Goal: Task Accomplishment & Management: Complete application form

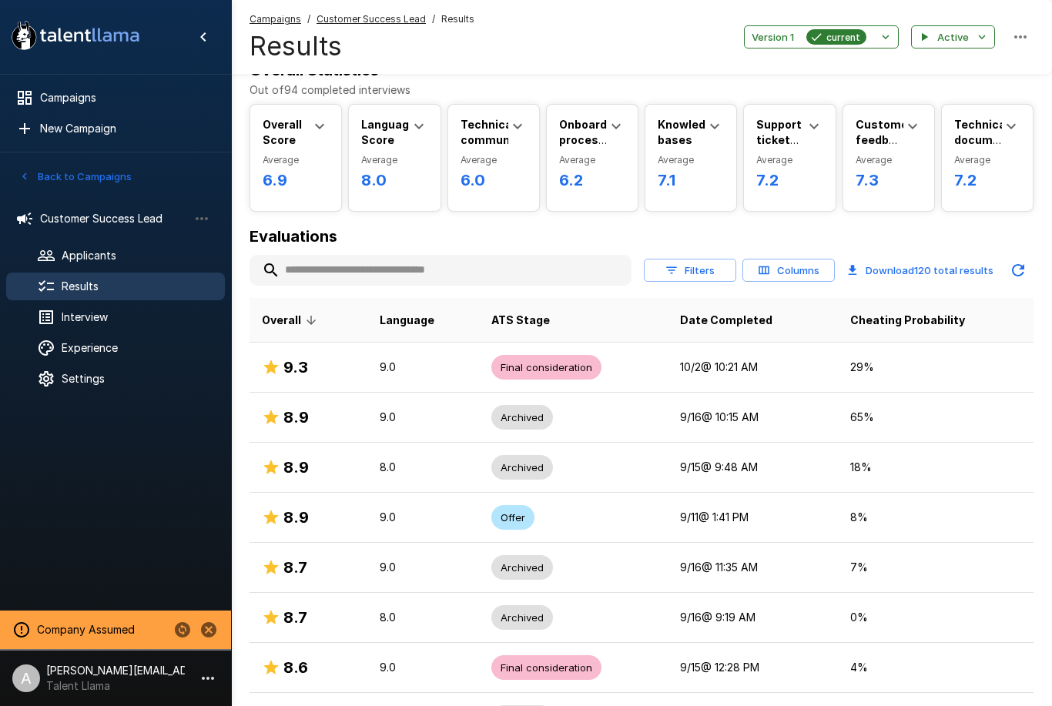
scroll to position [32, 0]
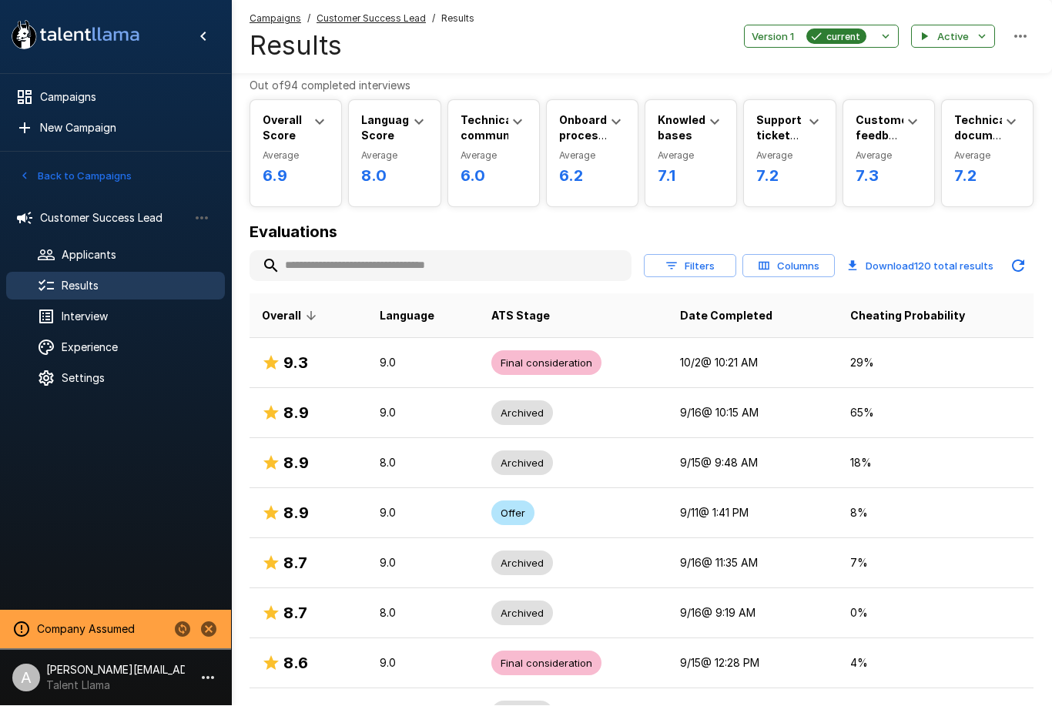
click at [100, 316] on span "Interview" at bounding box center [137, 317] width 151 height 15
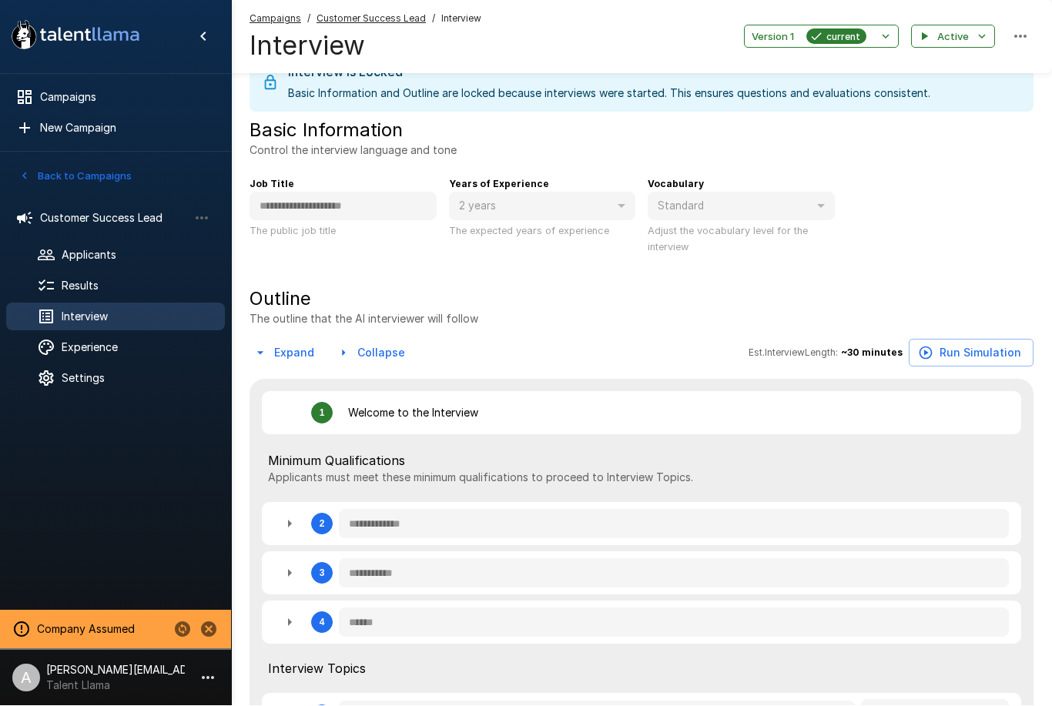
type textarea "*"
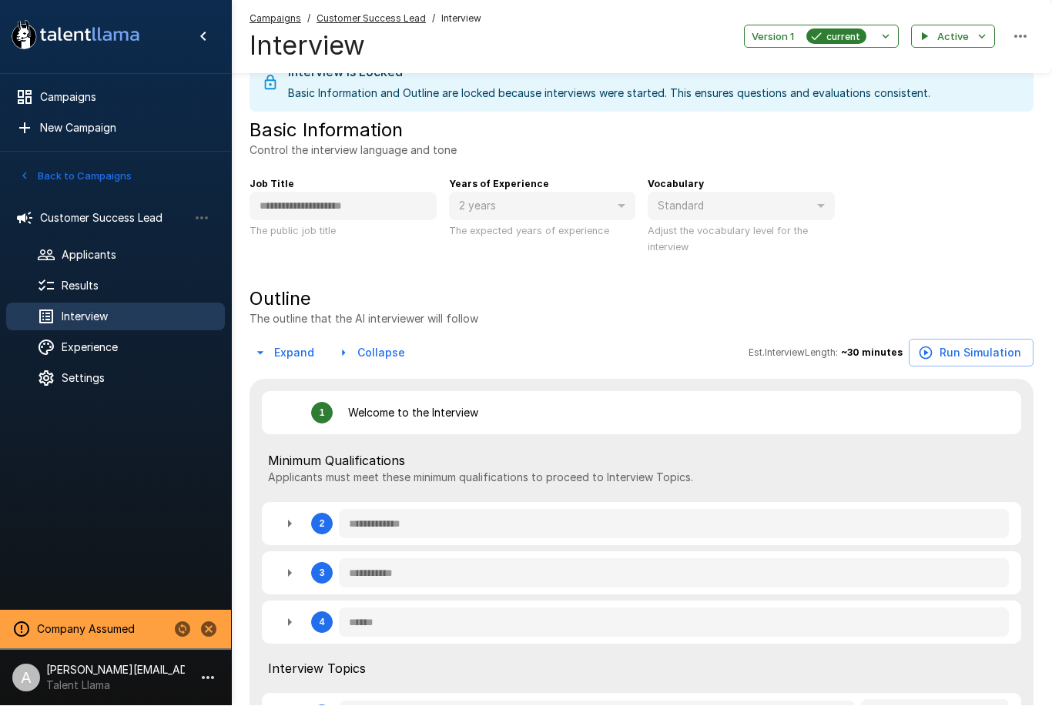
type textarea "*"
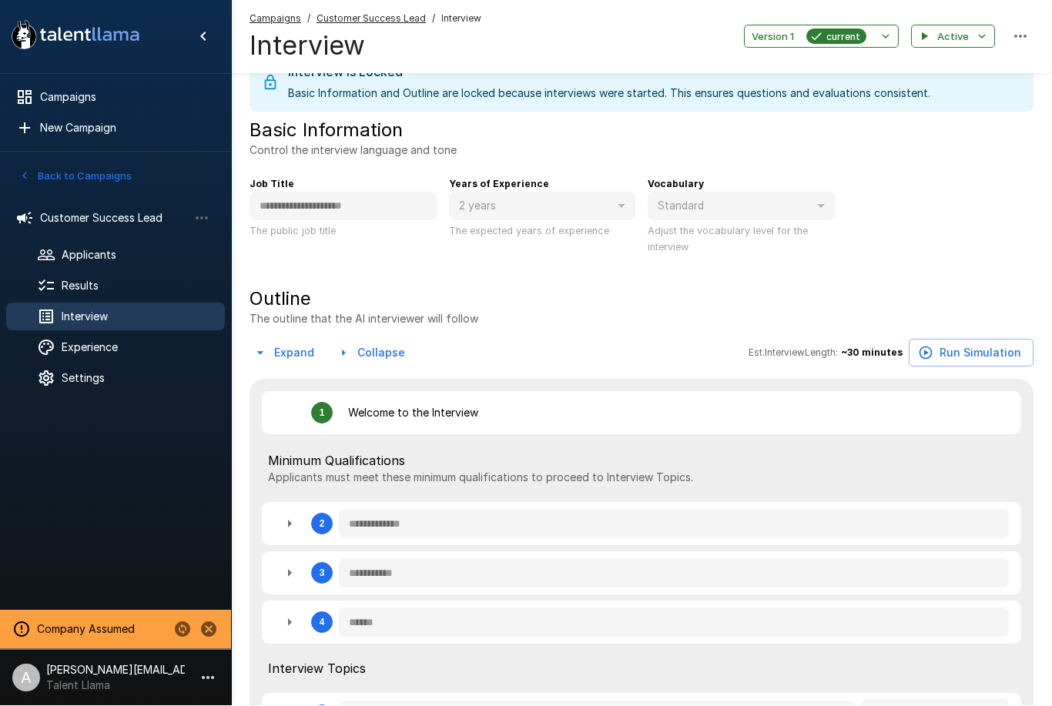
type textarea "*"
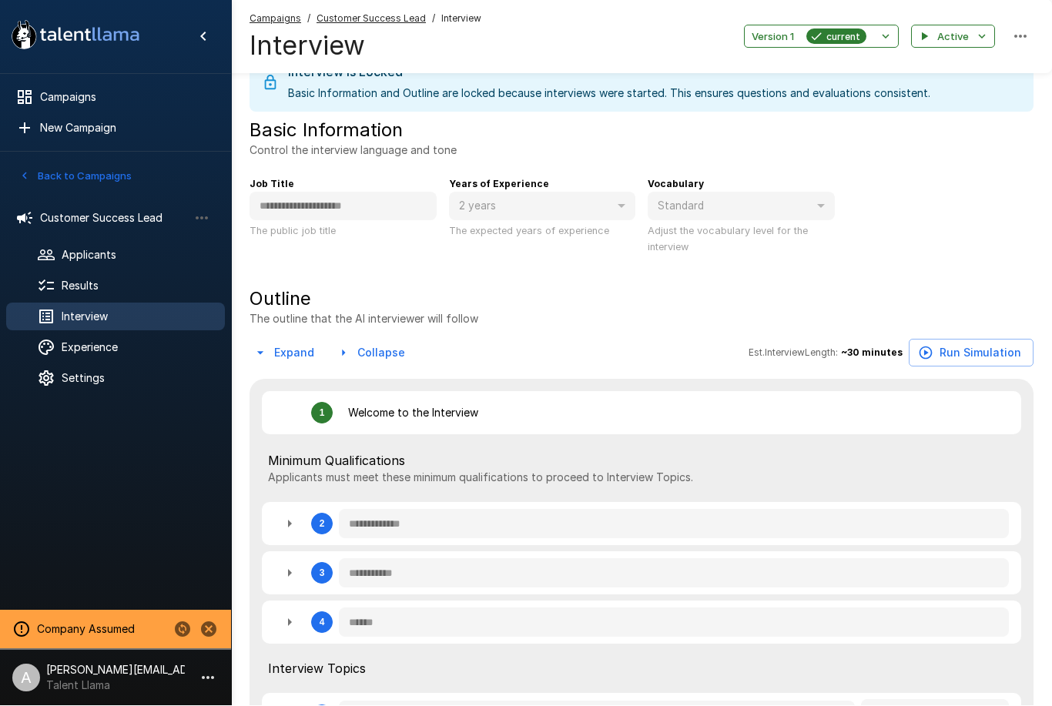
type textarea "*"
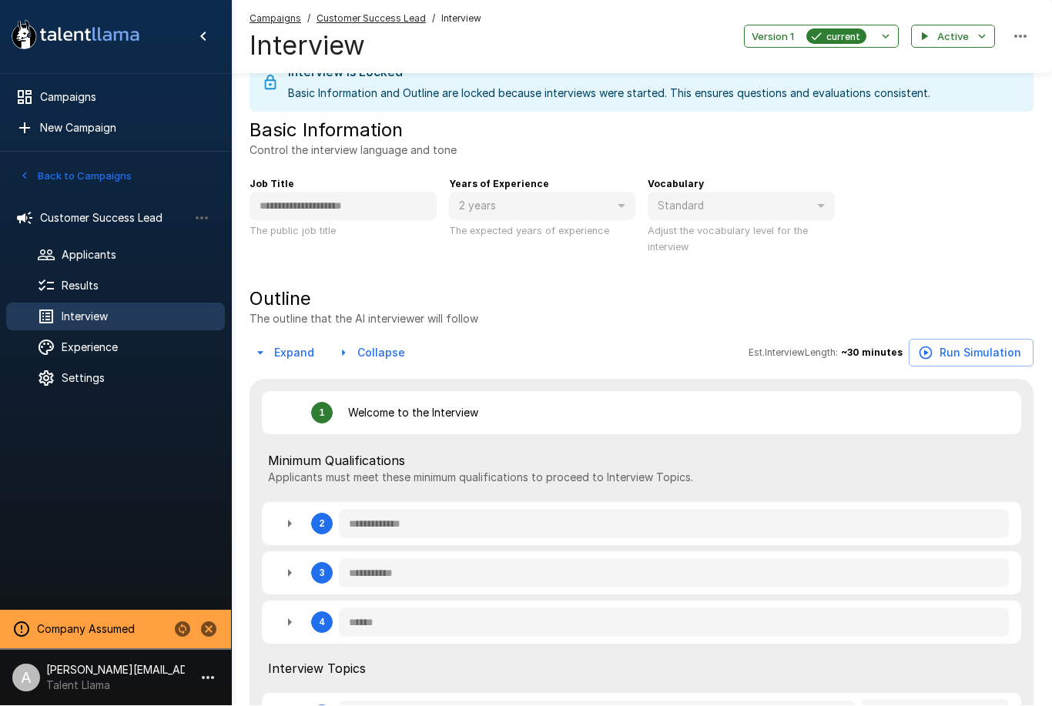
type textarea "*"
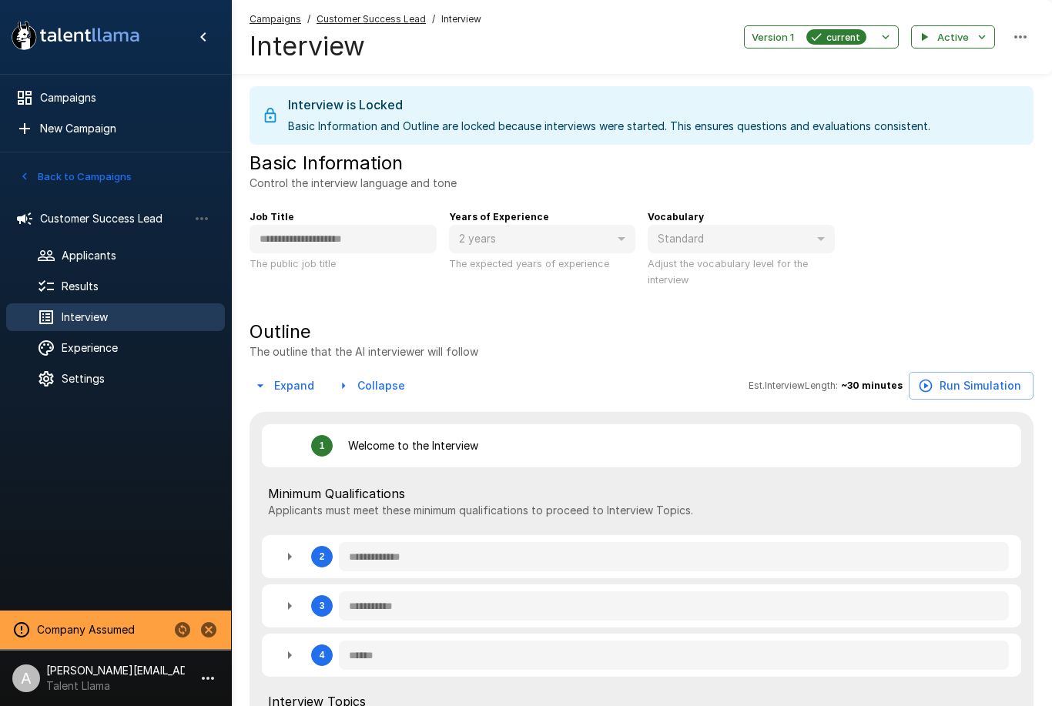
type textarea "*"
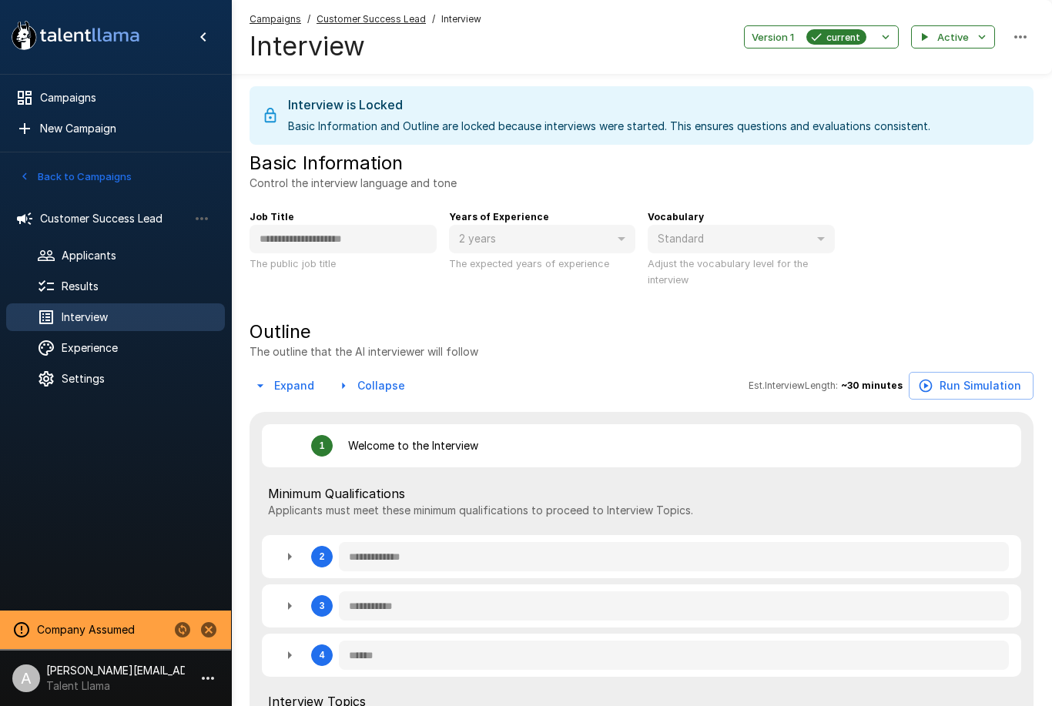
type textarea "*"
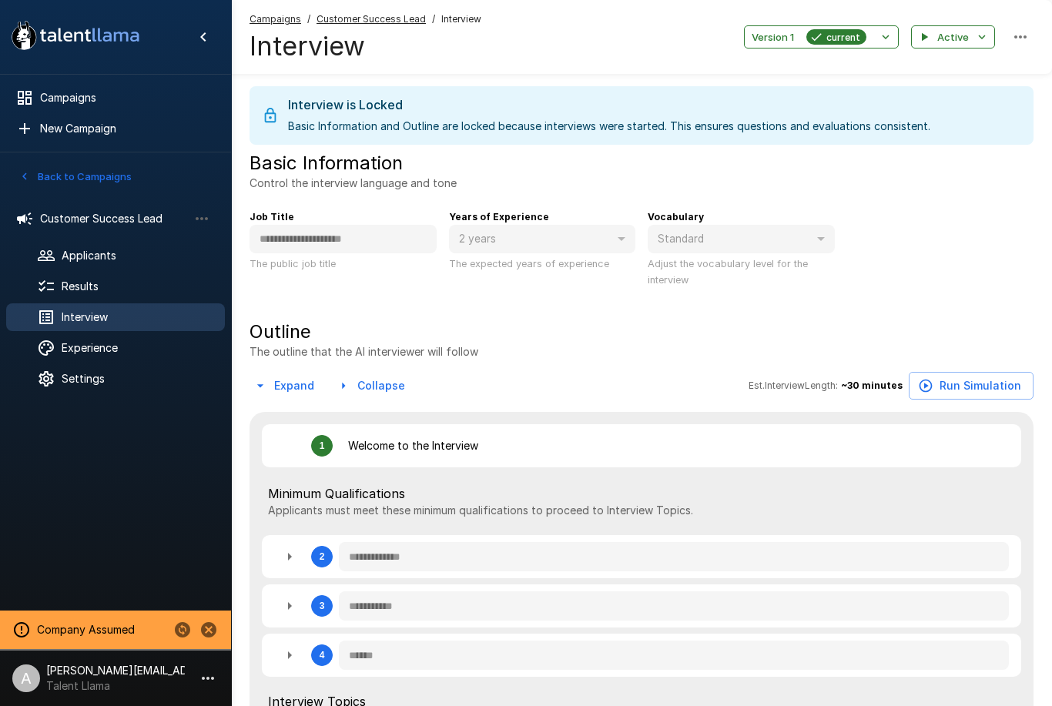
type textarea "*"
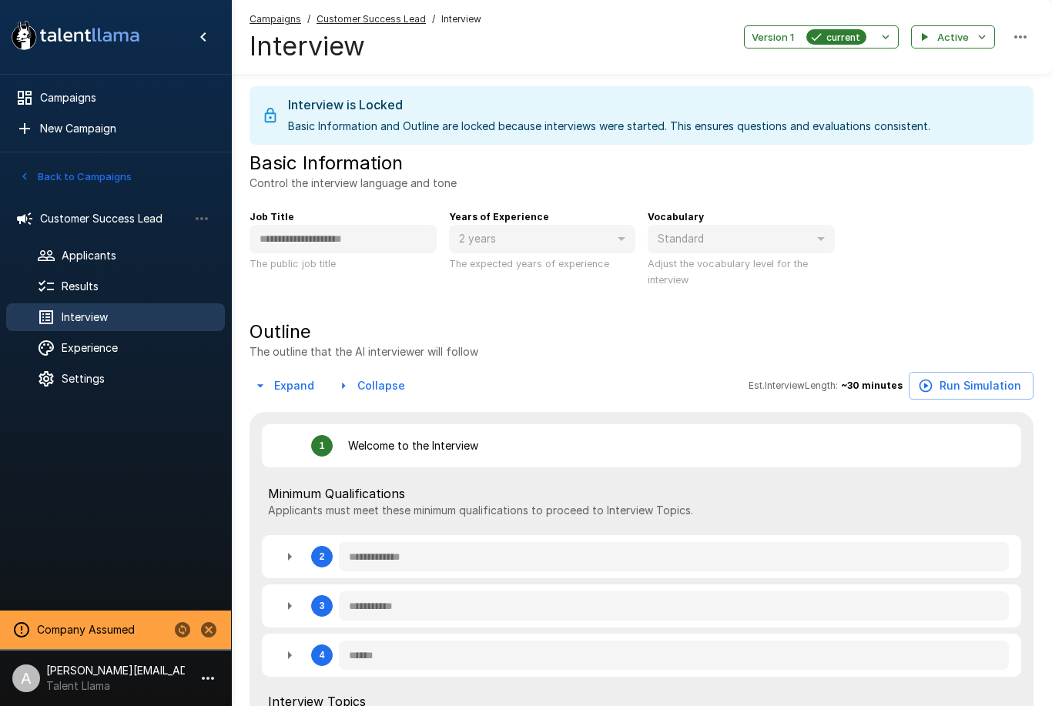
type textarea "*"
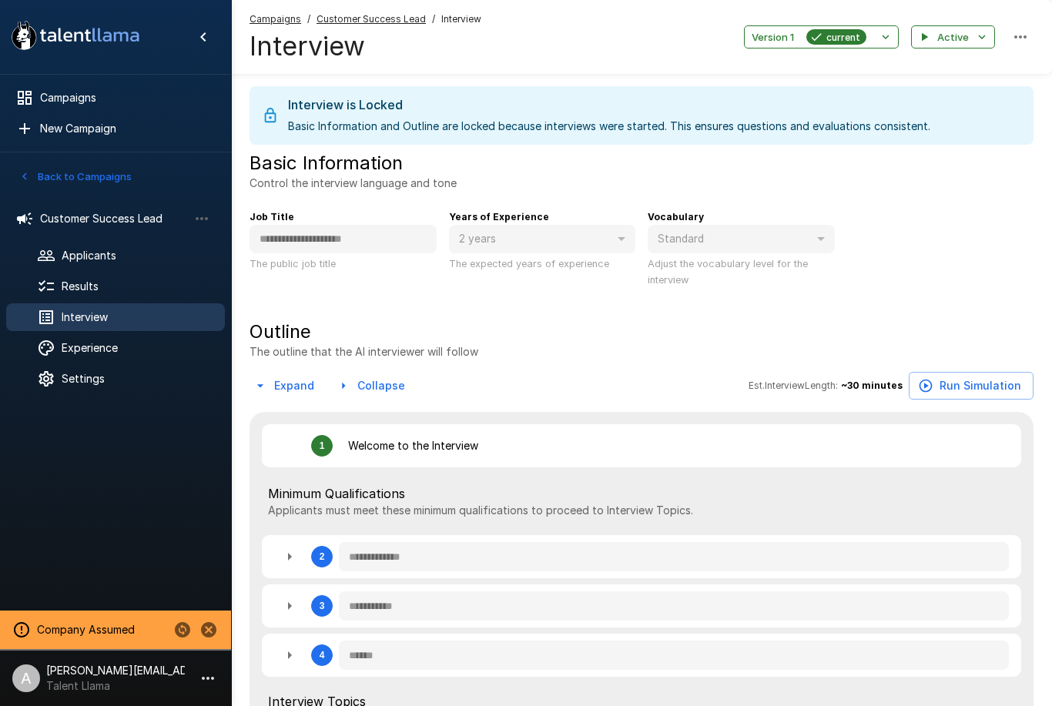
type textarea "*"
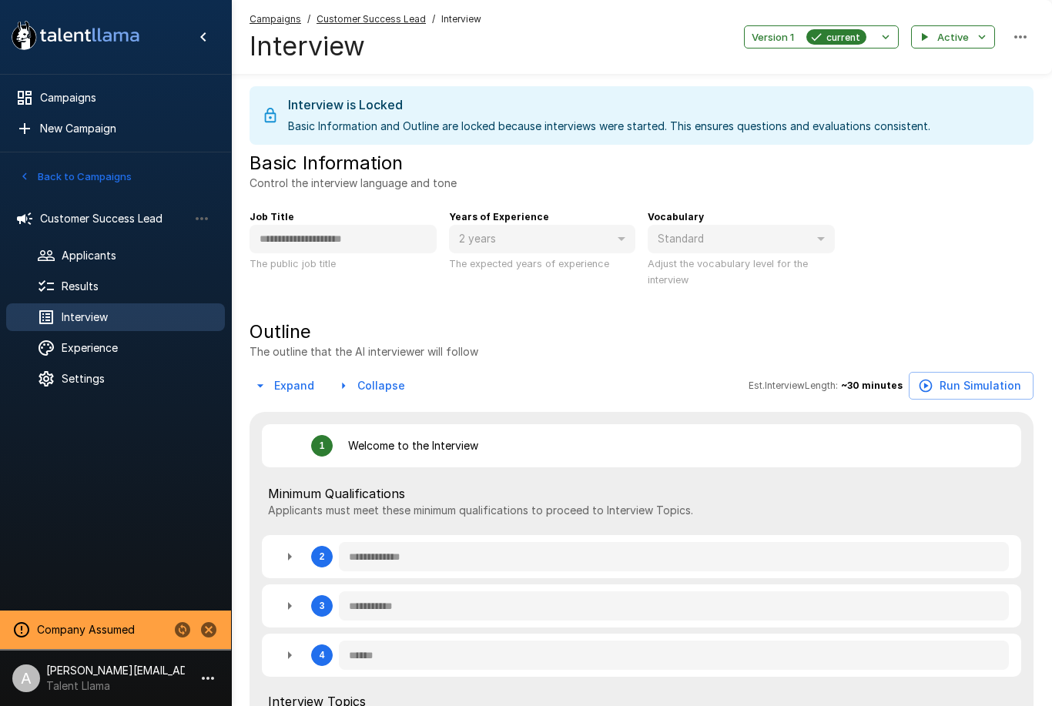
type textarea "*"
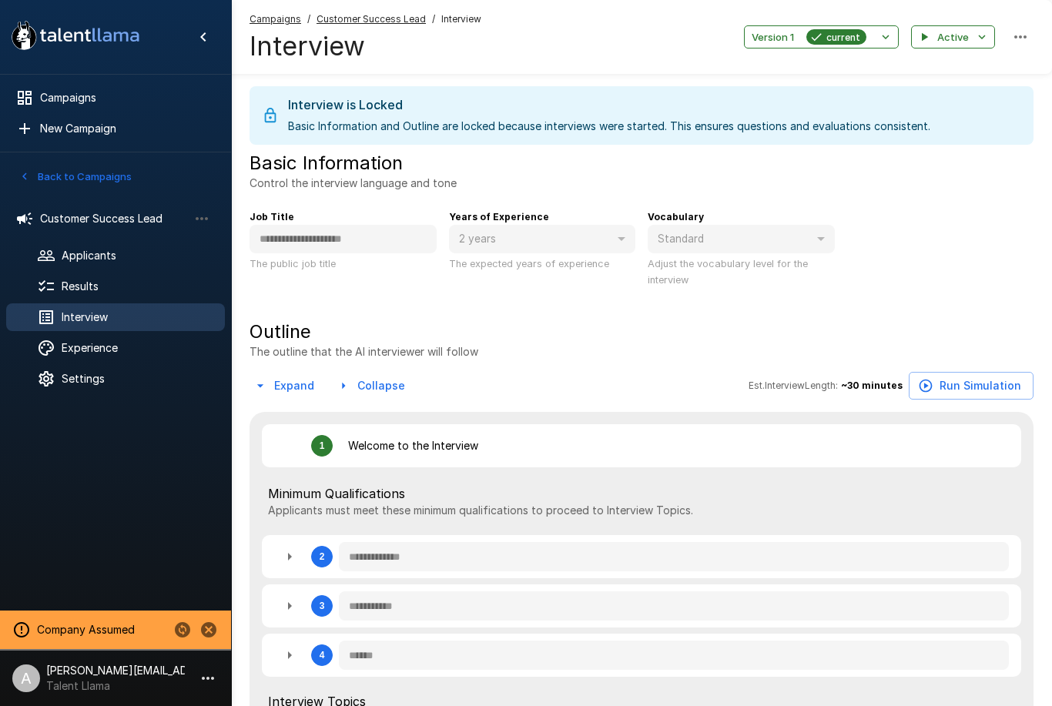
type textarea "*"
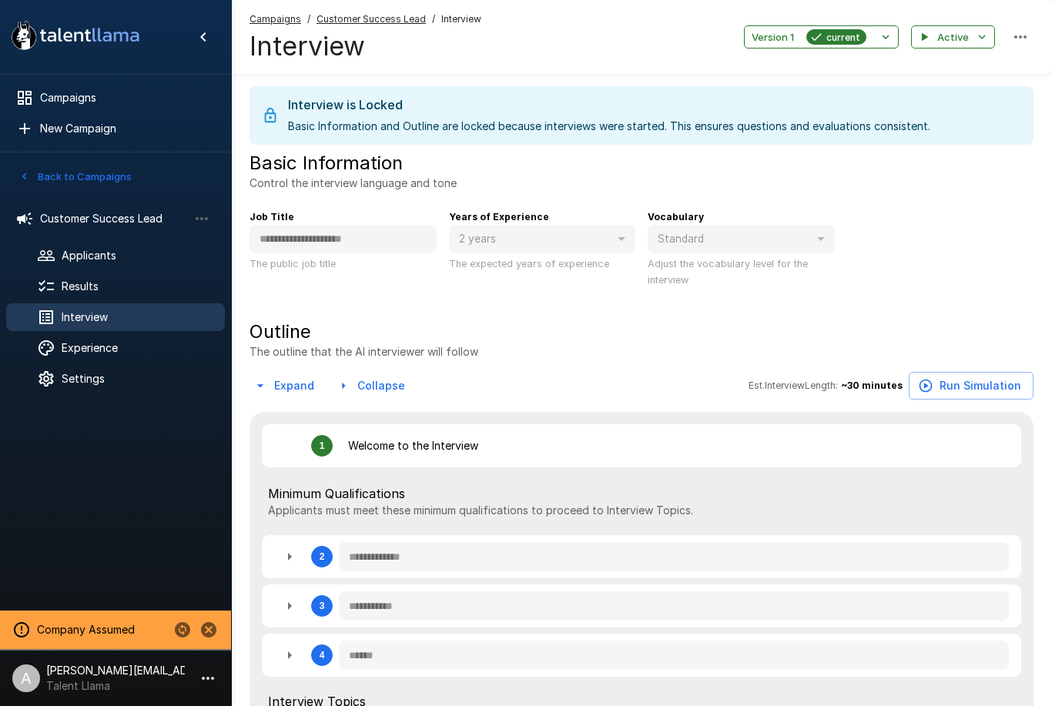
type textarea "*"
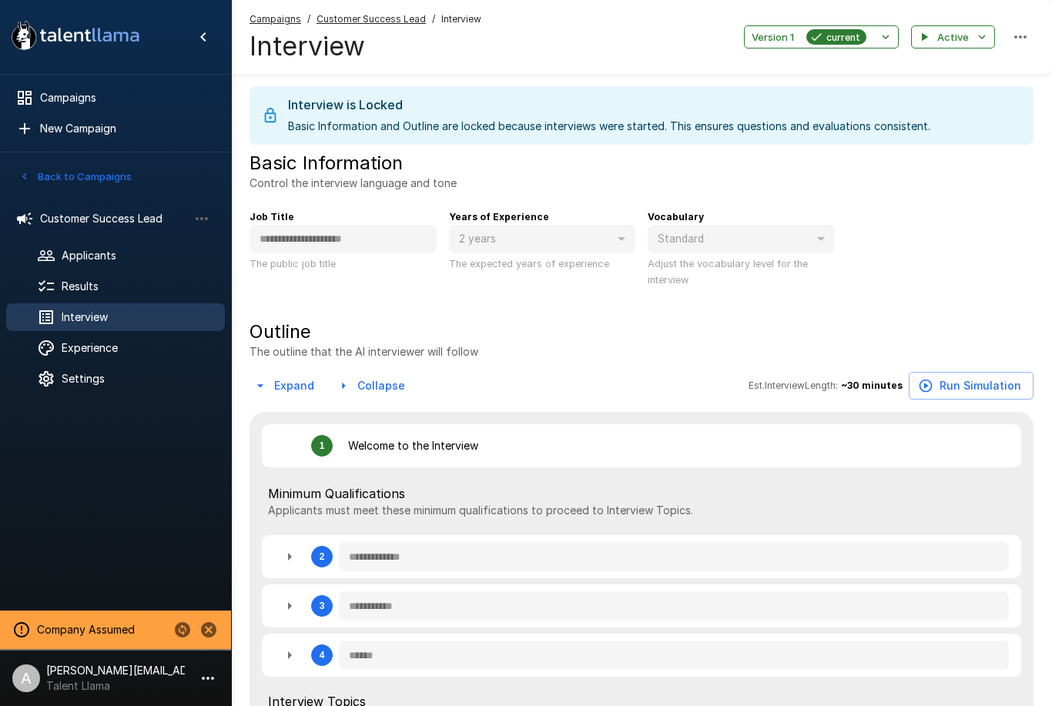
type textarea "*"
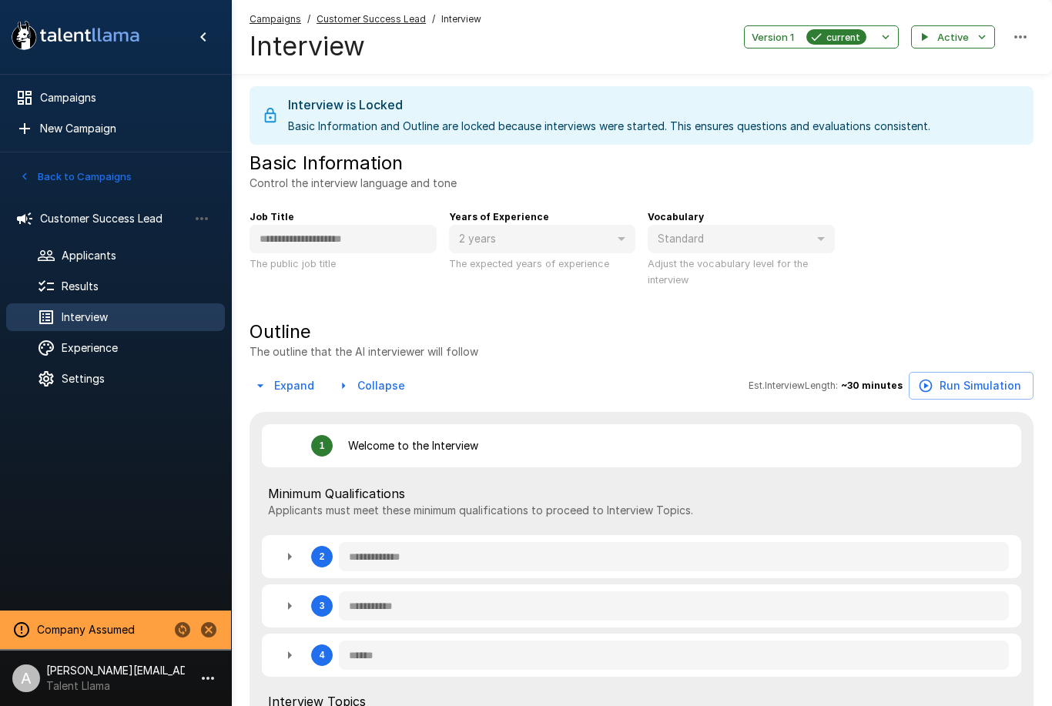
type textarea "*"
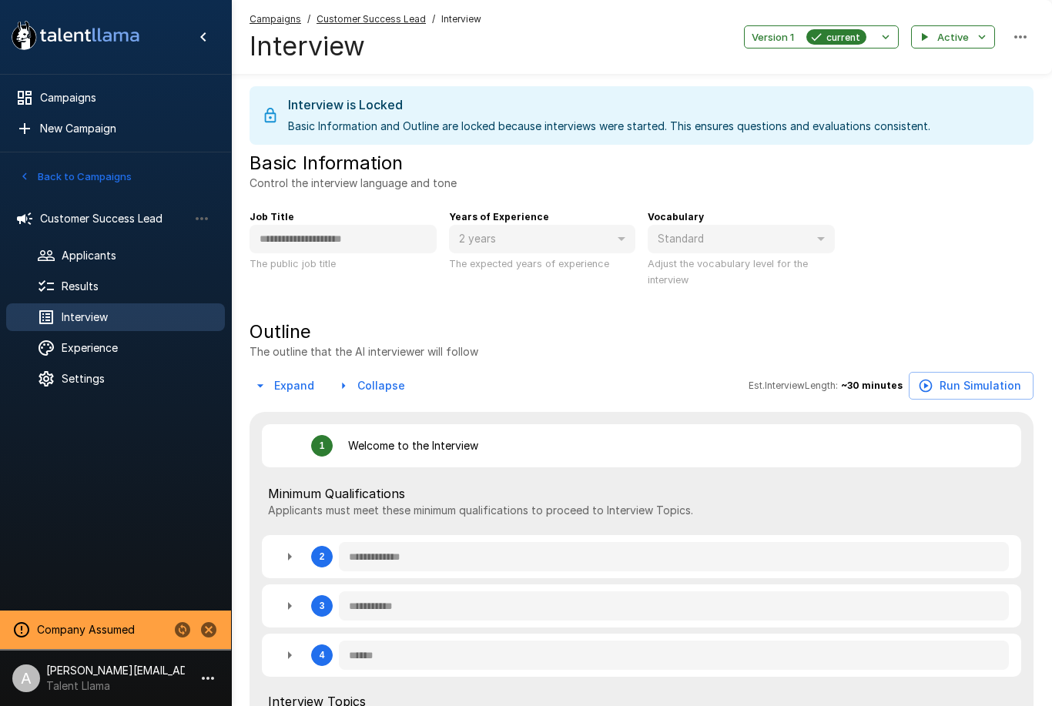
type textarea "*"
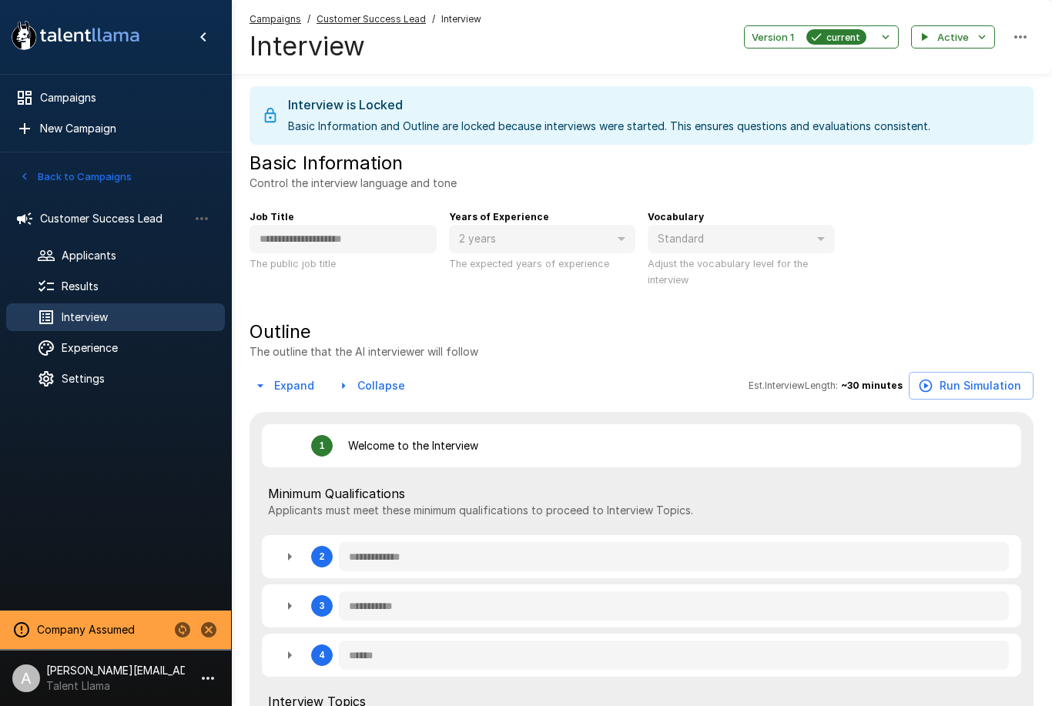
type textarea "*"
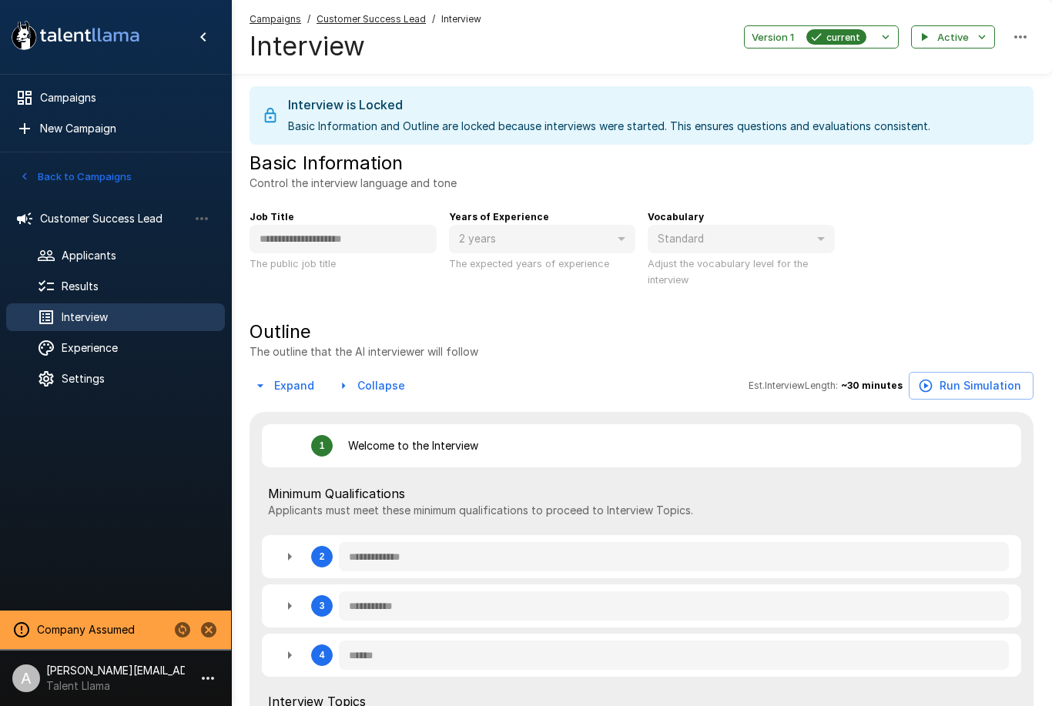
type textarea "*"
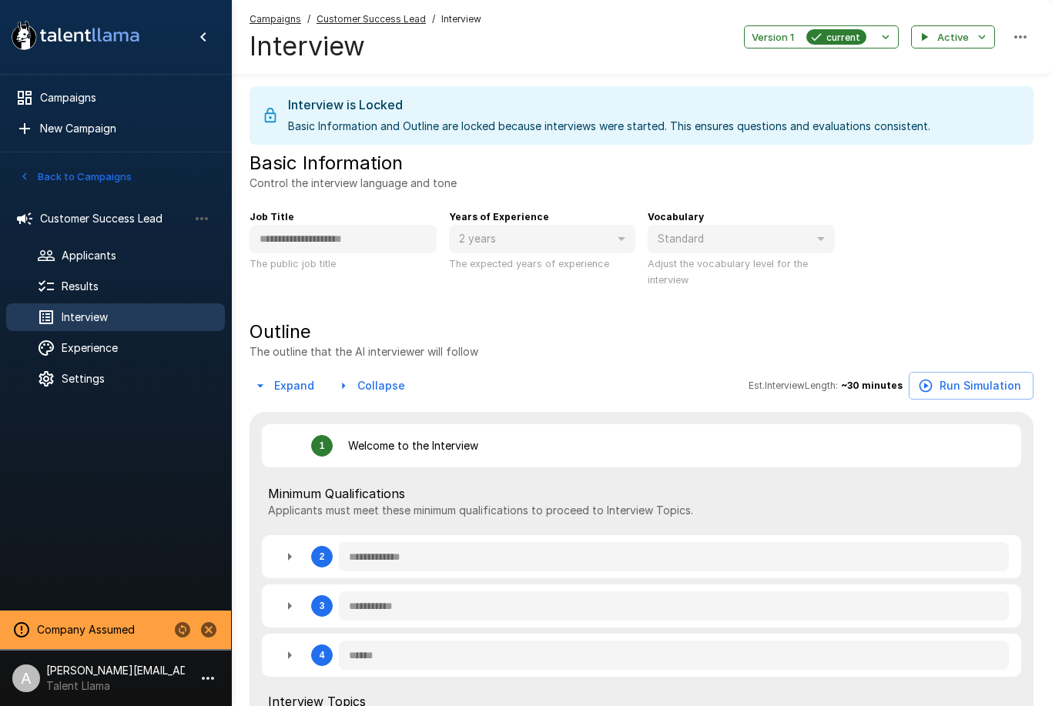
type textarea "*"
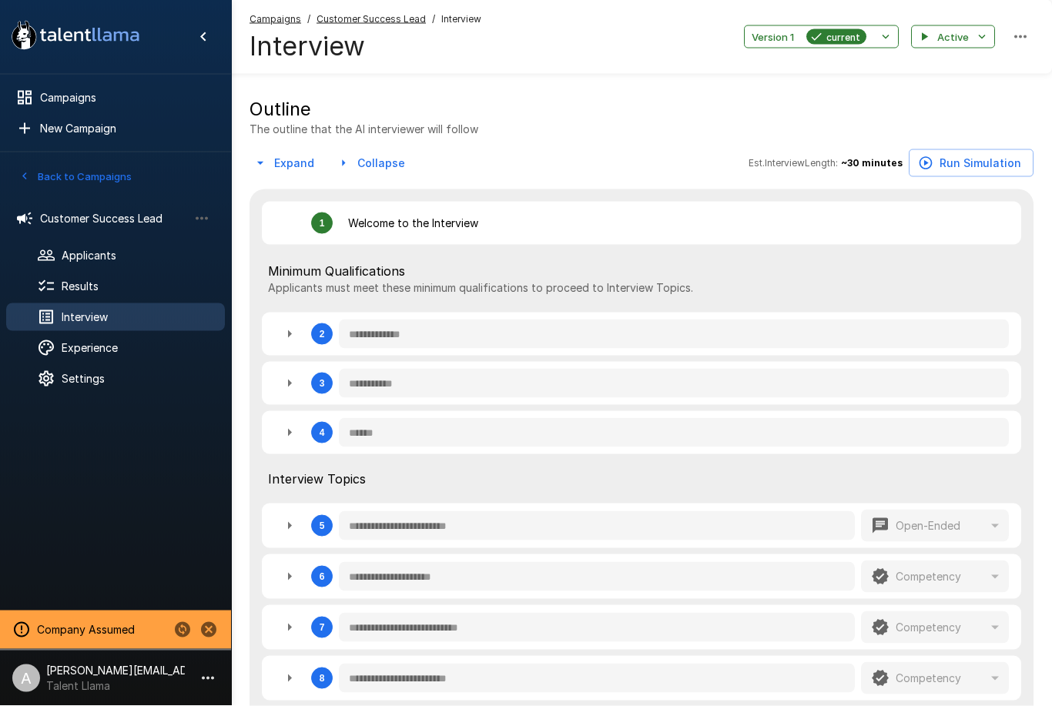
scroll to position [223, 0]
click at [288, 340] on icon "button" at bounding box center [289, 333] width 18 height 18
type textarea "*"
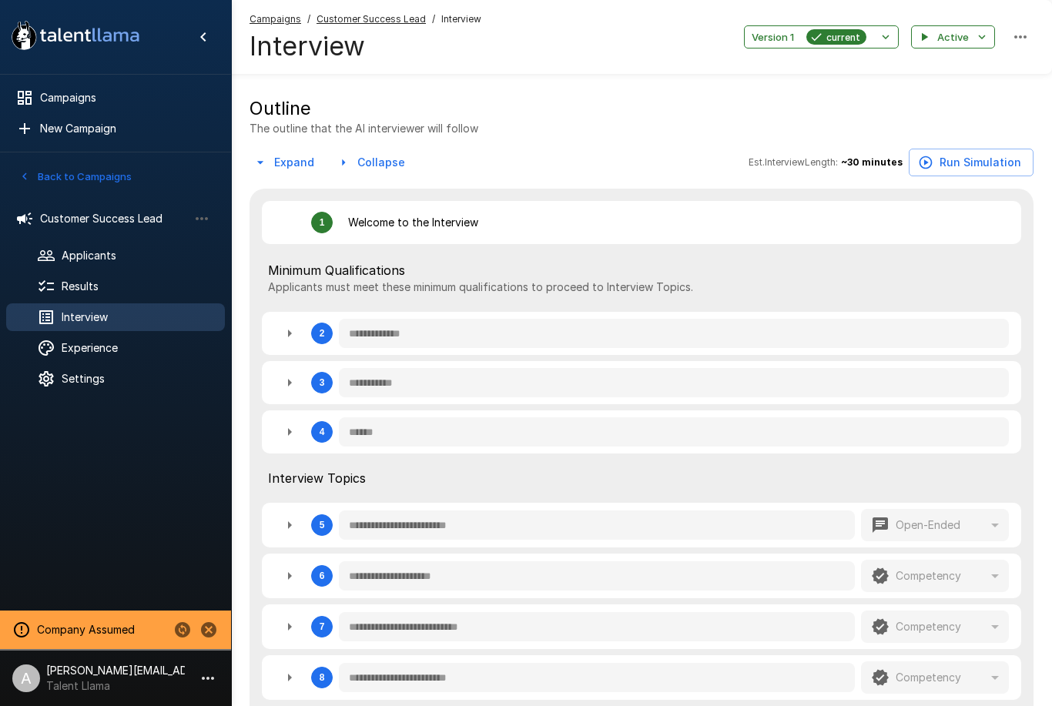
type textarea "*"
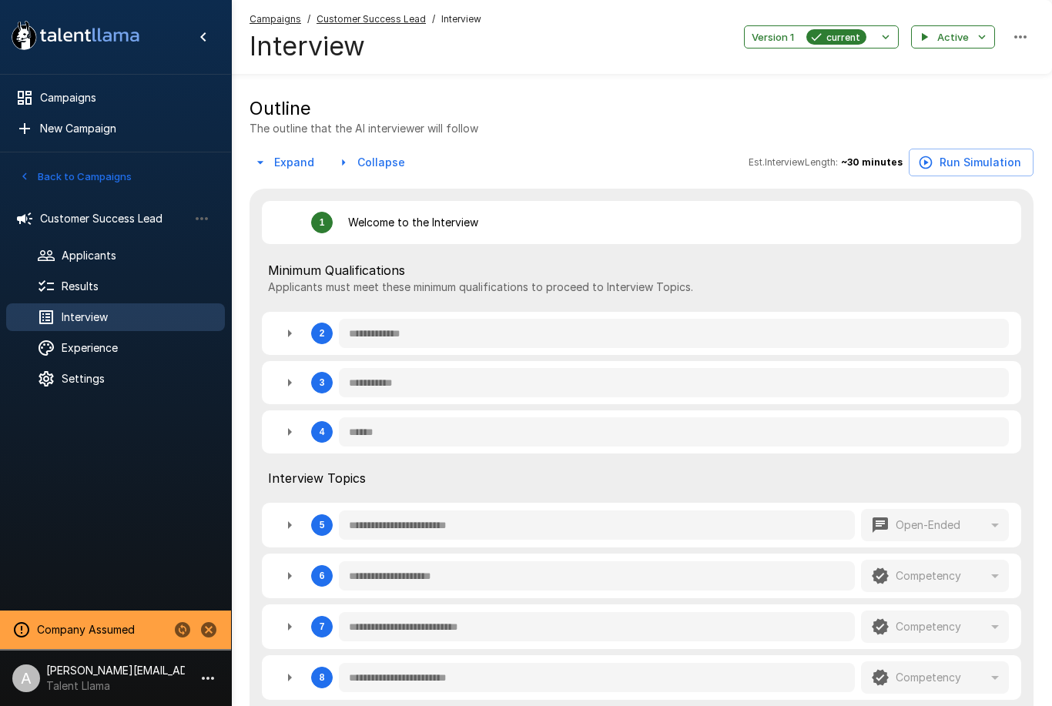
type textarea "*"
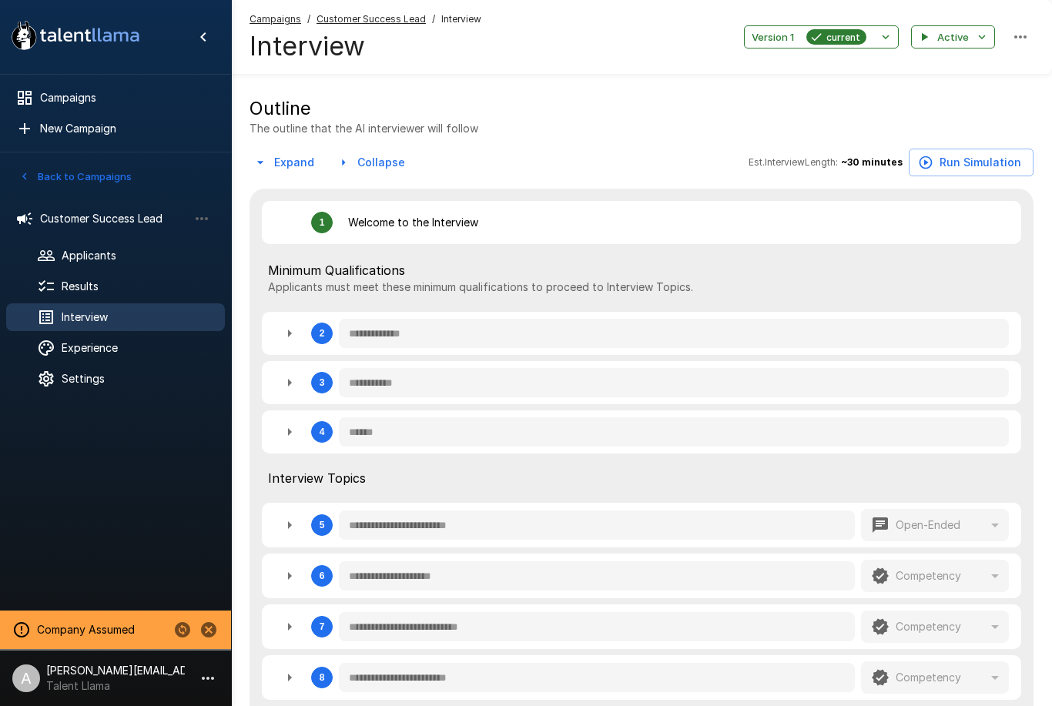
type textarea "*"
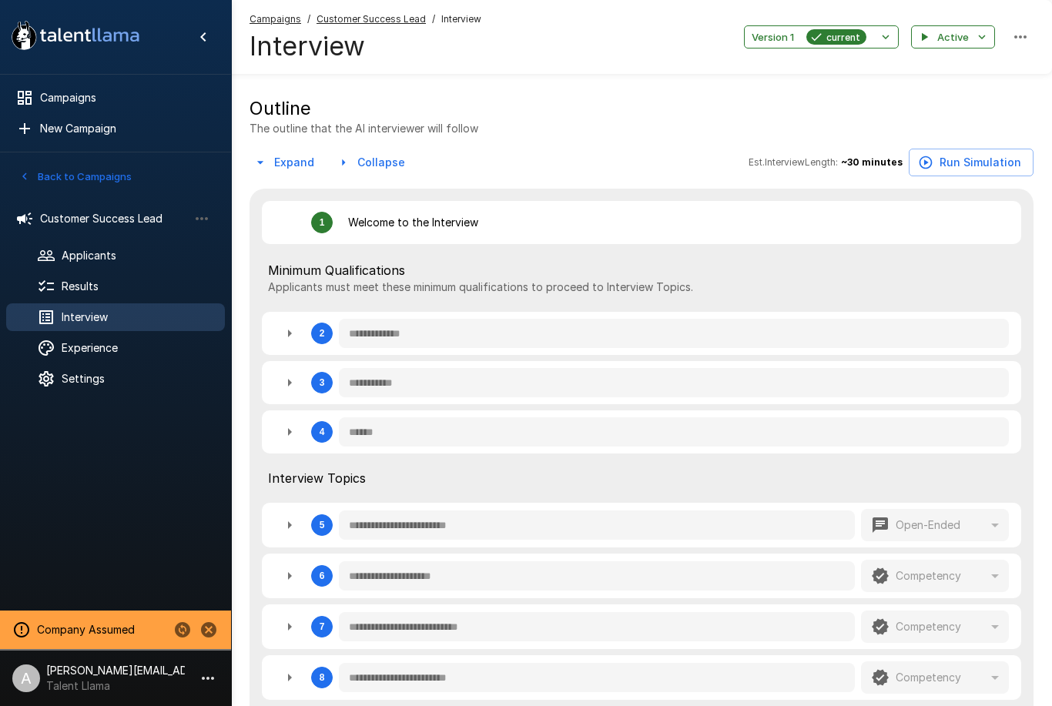
type textarea "*"
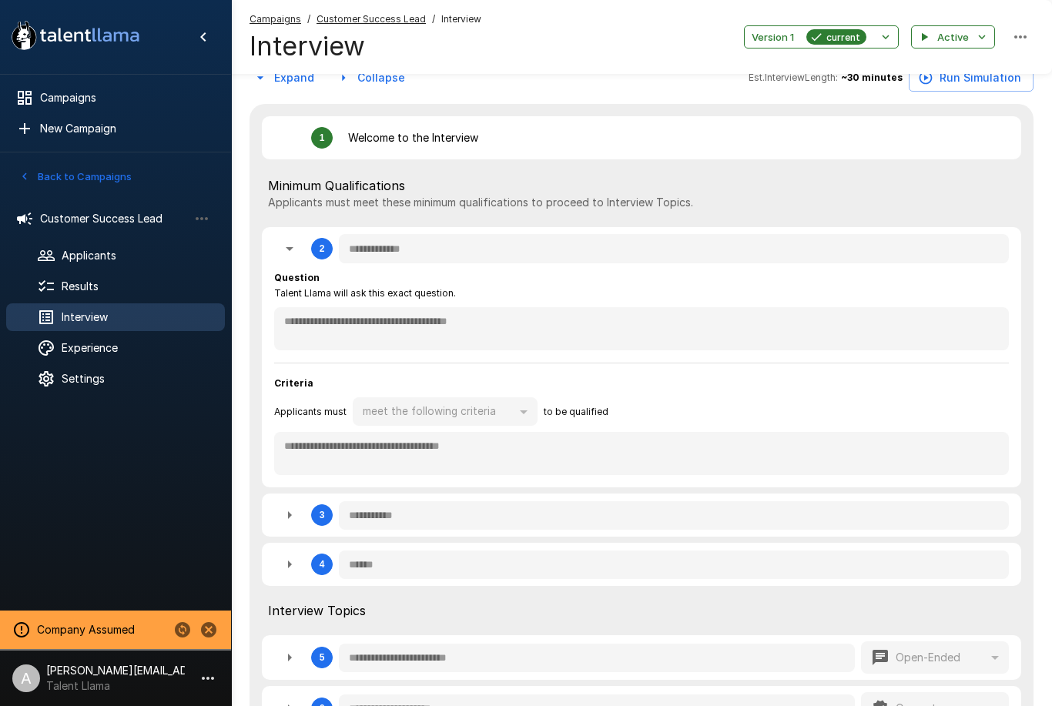
scroll to position [311, 0]
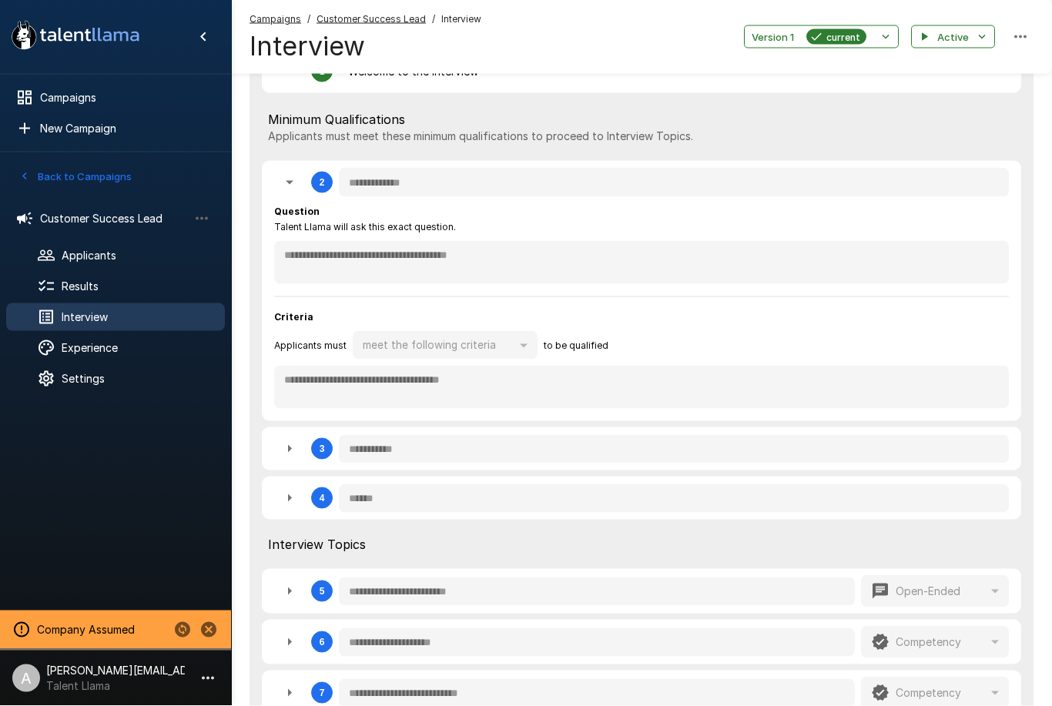
click at [291, 427] on div "**********" at bounding box center [641, 448] width 759 height 43
type textarea "*"
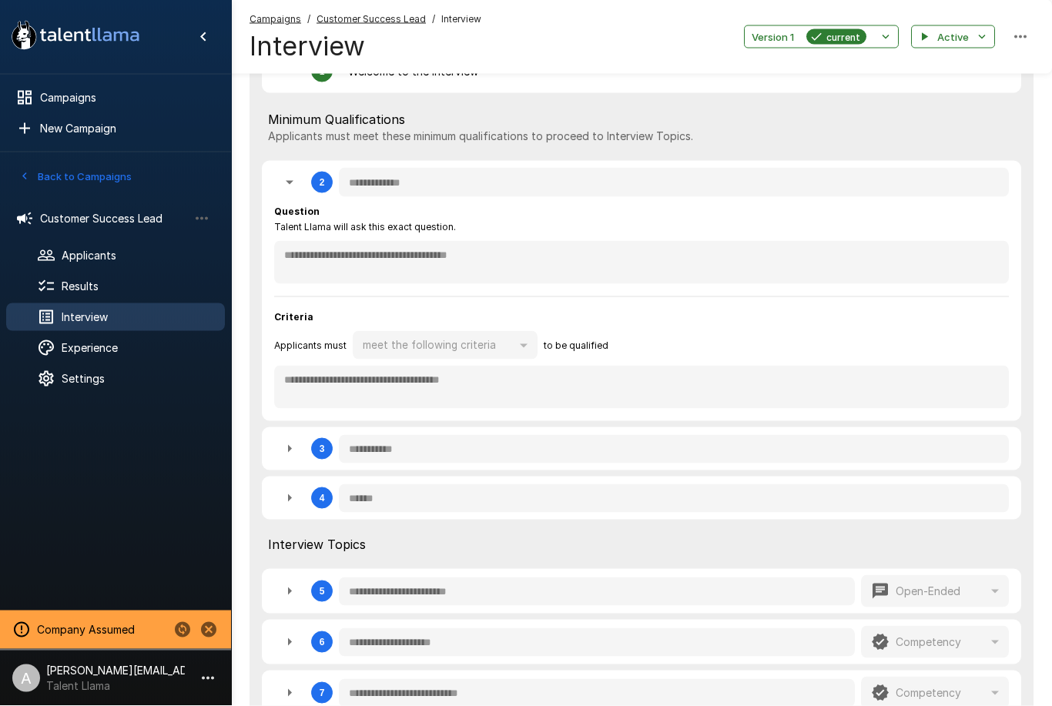
type textarea "*"
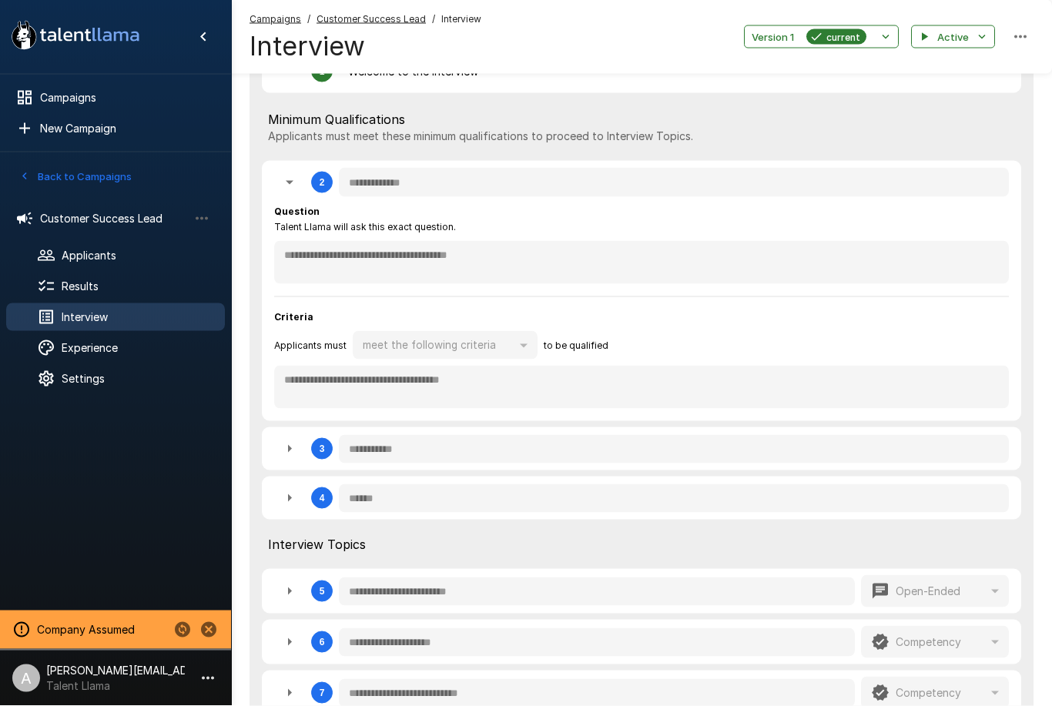
type textarea "*"
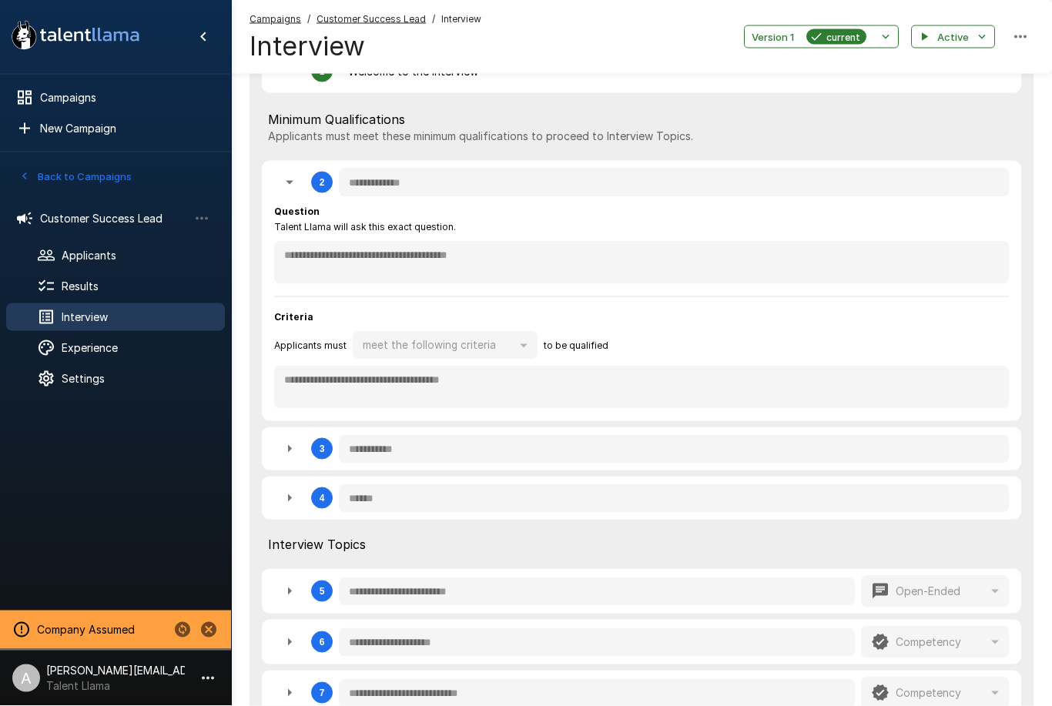
type textarea "*"
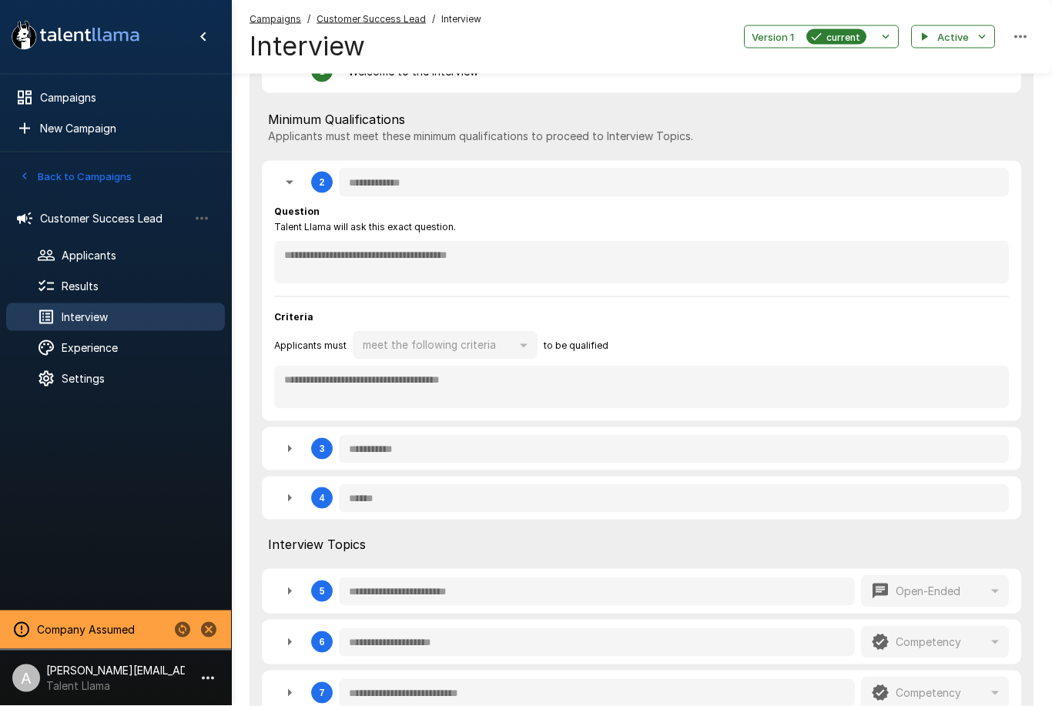
type textarea "*"
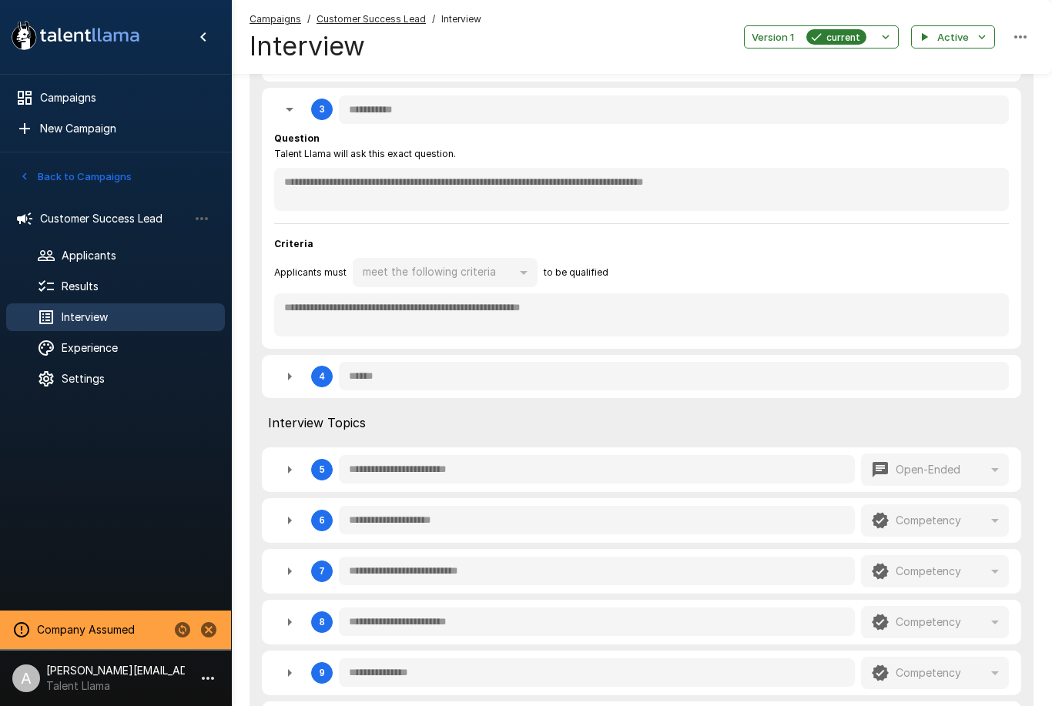
scroll to position [727, 0]
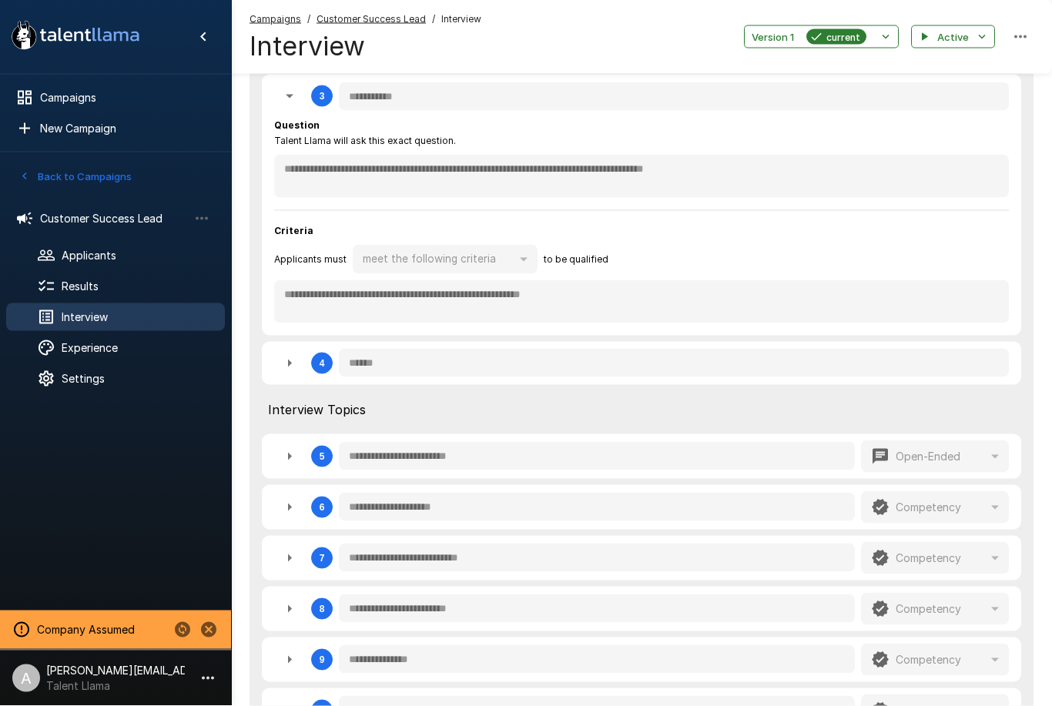
click at [286, 348] on button "button" at bounding box center [289, 363] width 31 height 31
type textarea "*"
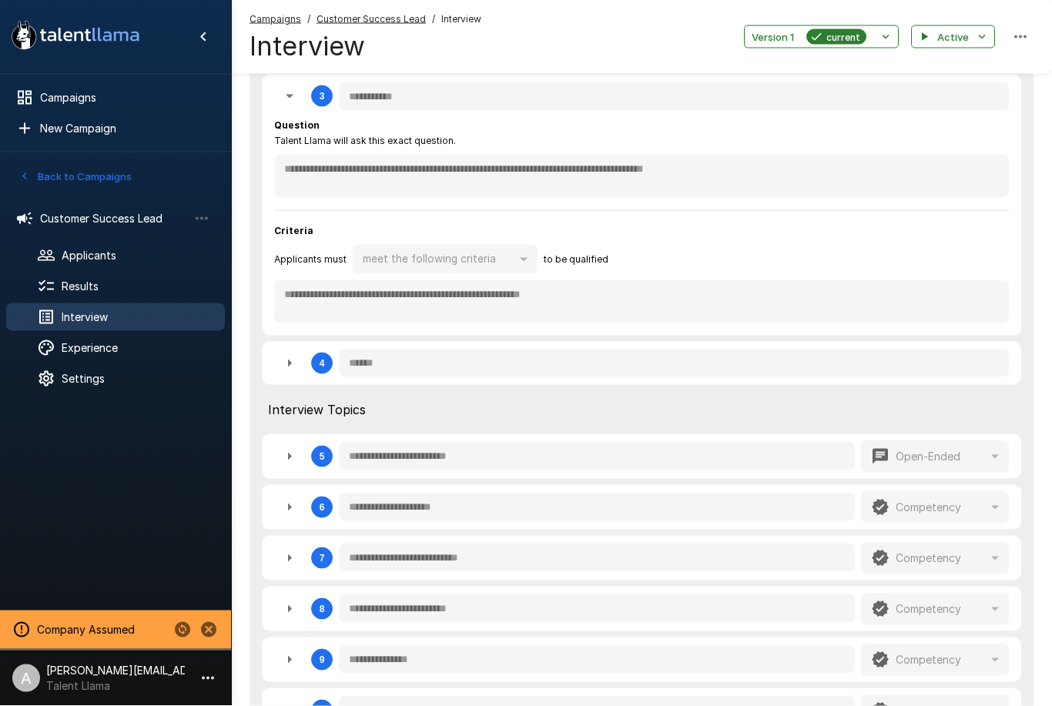
type textarea "*"
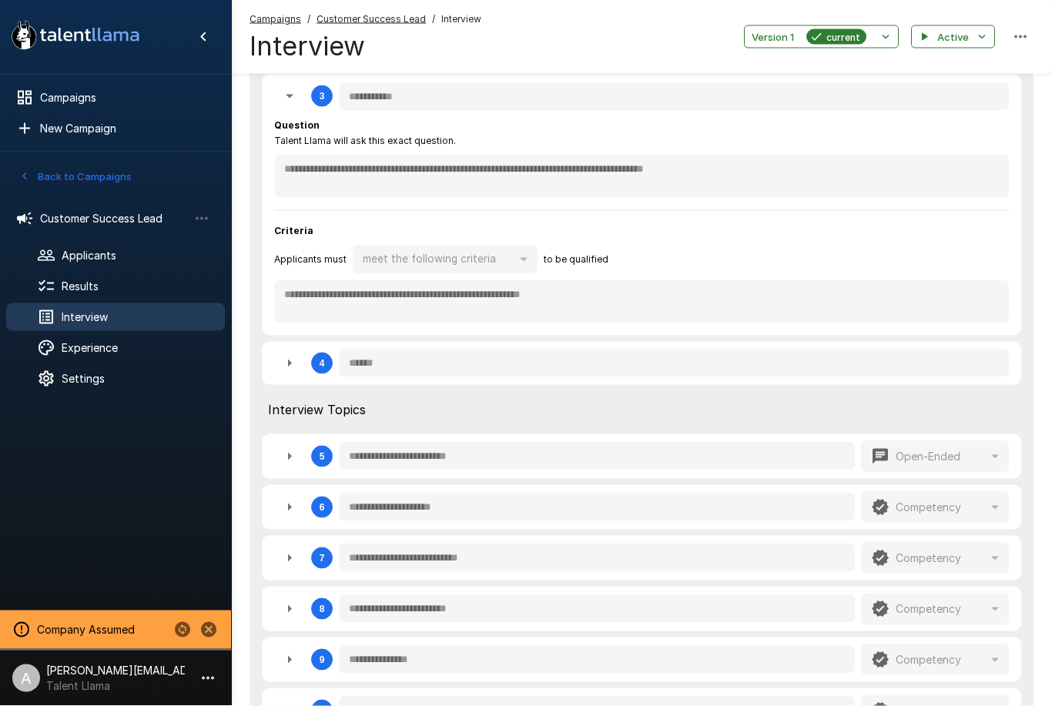
type textarea "*"
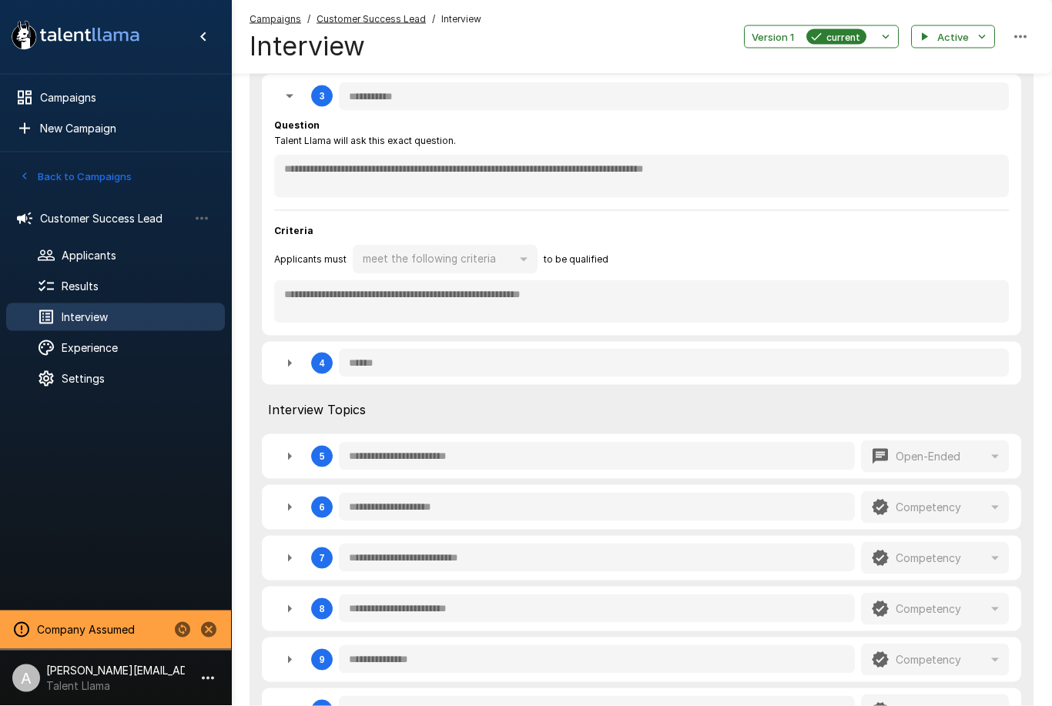
type textarea "*"
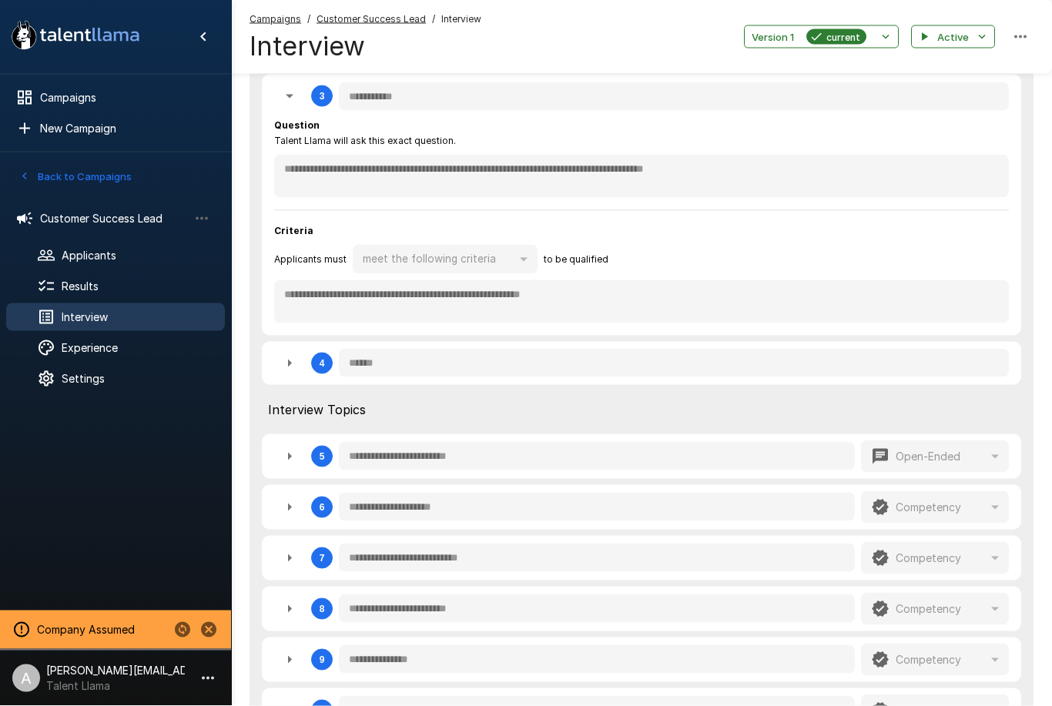
type textarea "*"
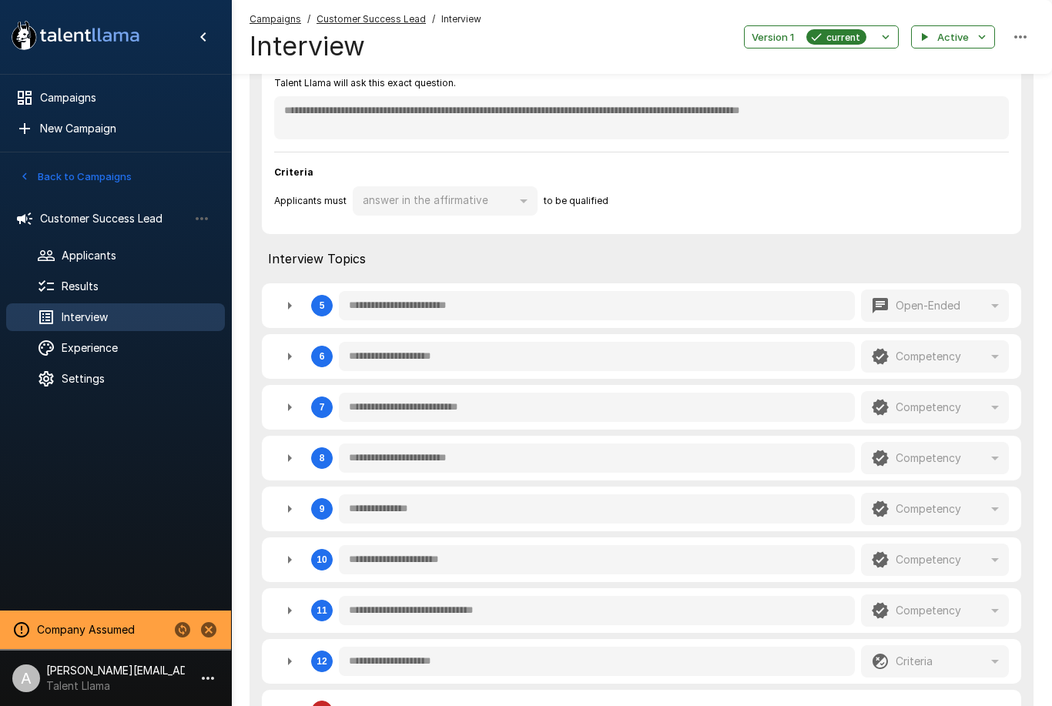
scroll to position [1058, 0]
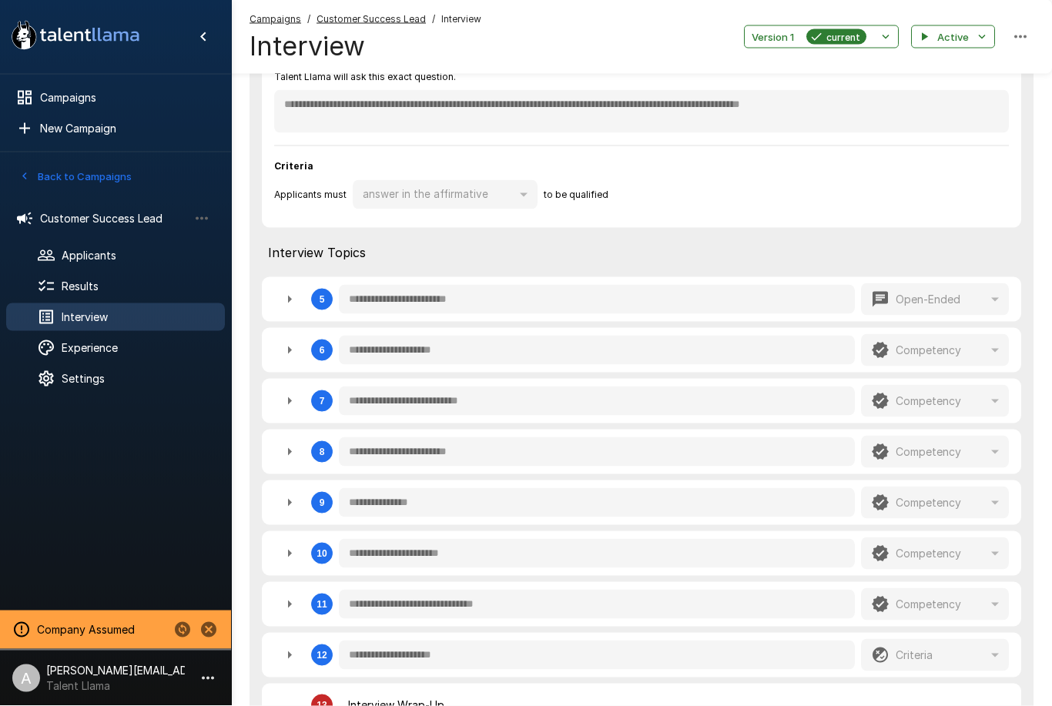
click at [293, 353] on button "button" at bounding box center [289, 350] width 31 height 31
type textarea "*"
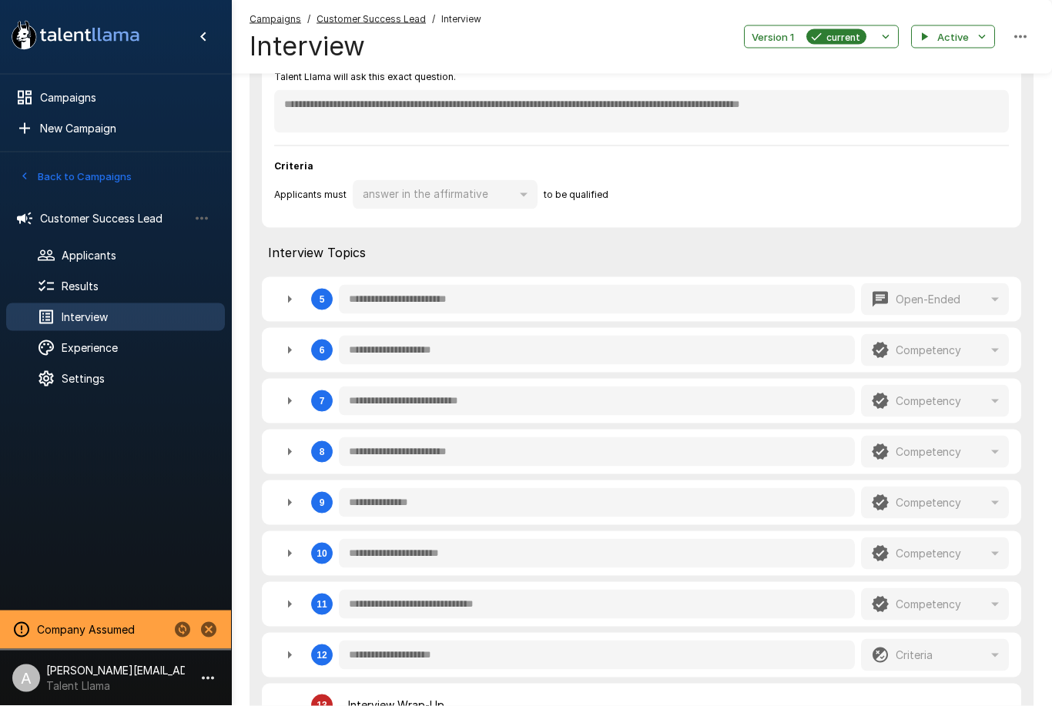
type textarea "*"
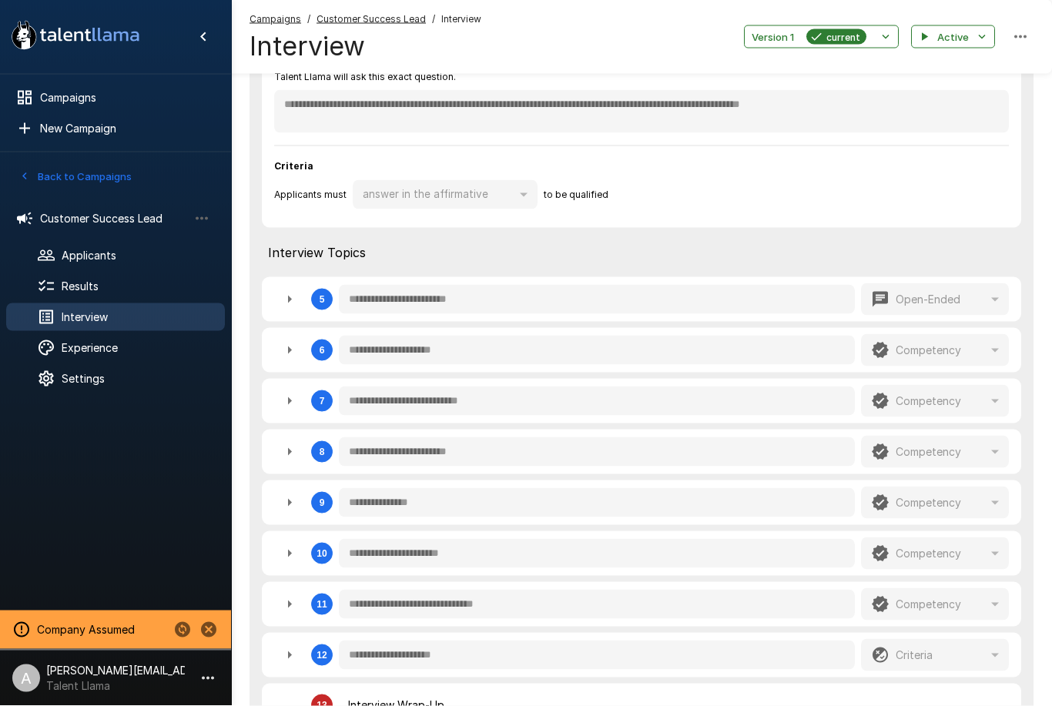
type textarea "*"
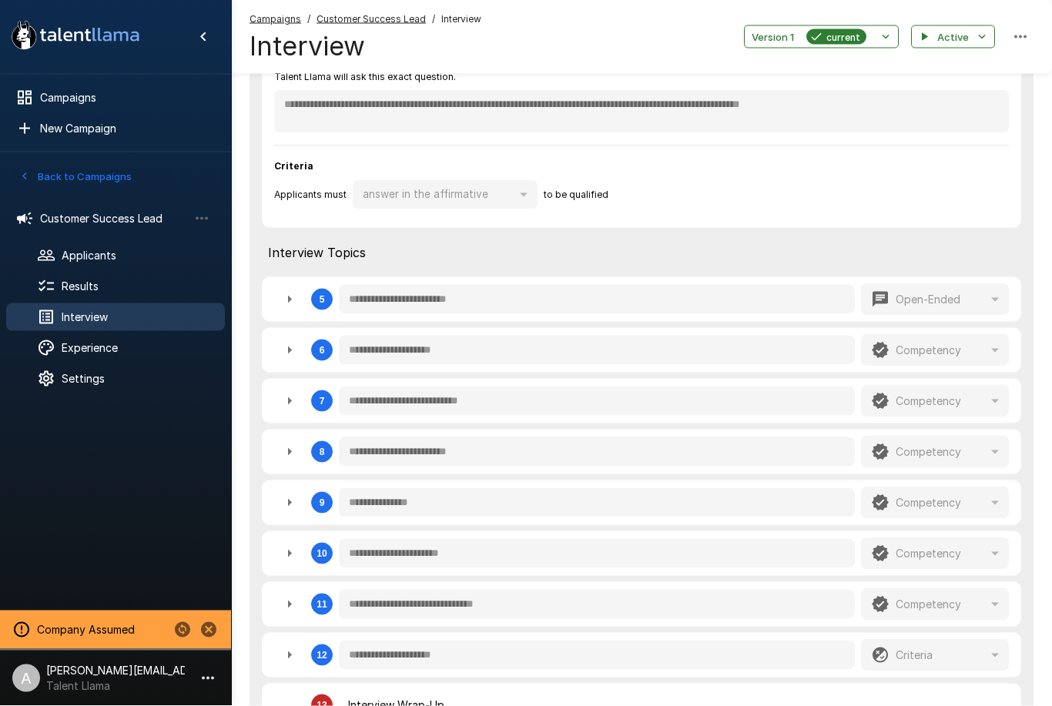
type textarea "*"
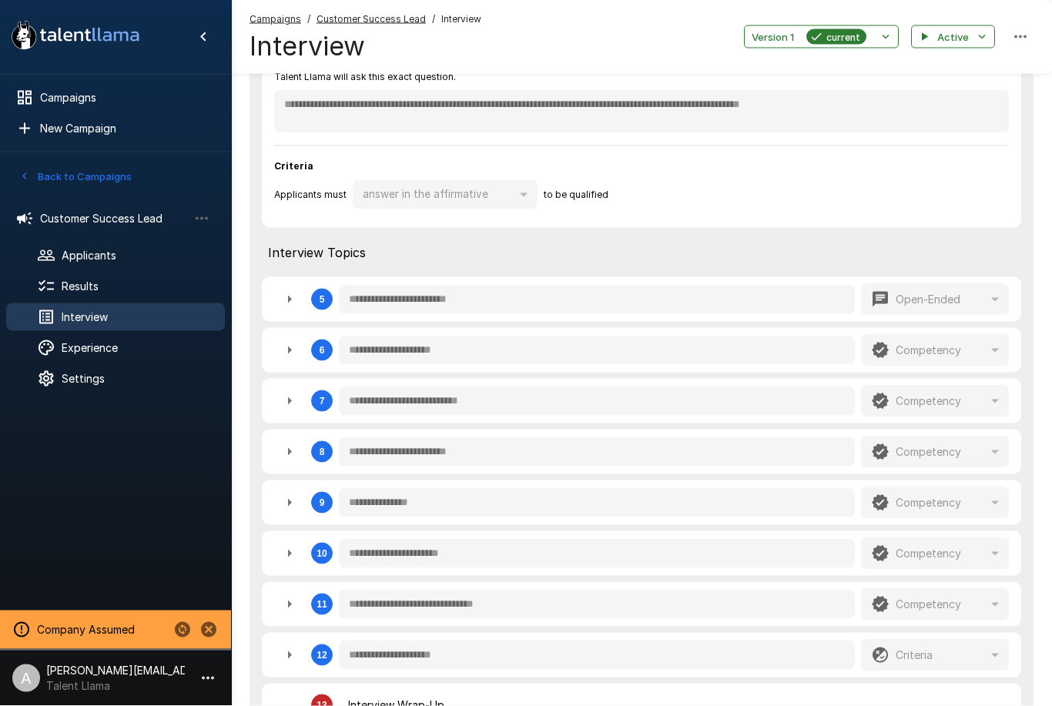
type textarea "*"
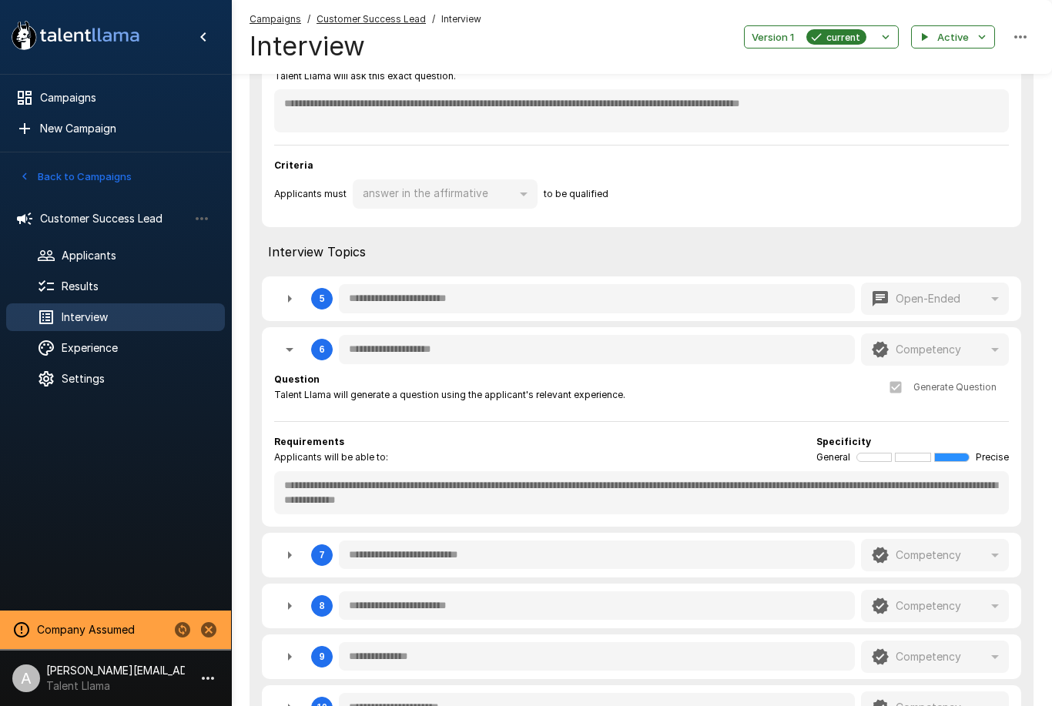
click at [114, 231] on div "Customer Success Lead" at bounding box center [115, 219] width 219 height 28
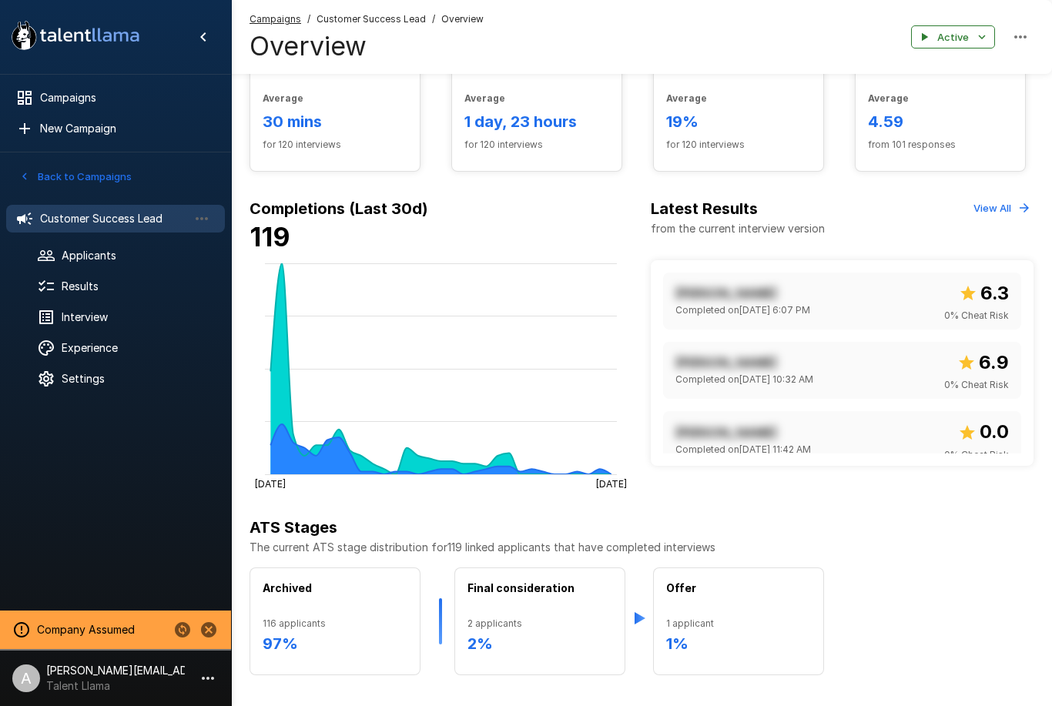
scroll to position [343, 0]
click at [872, 380] on div "[PERSON_NAME] Completed on [DATE] 10:32 AM 6.9 0 % Cheat Risk" at bounding box center [841, 371] width 333 height 45
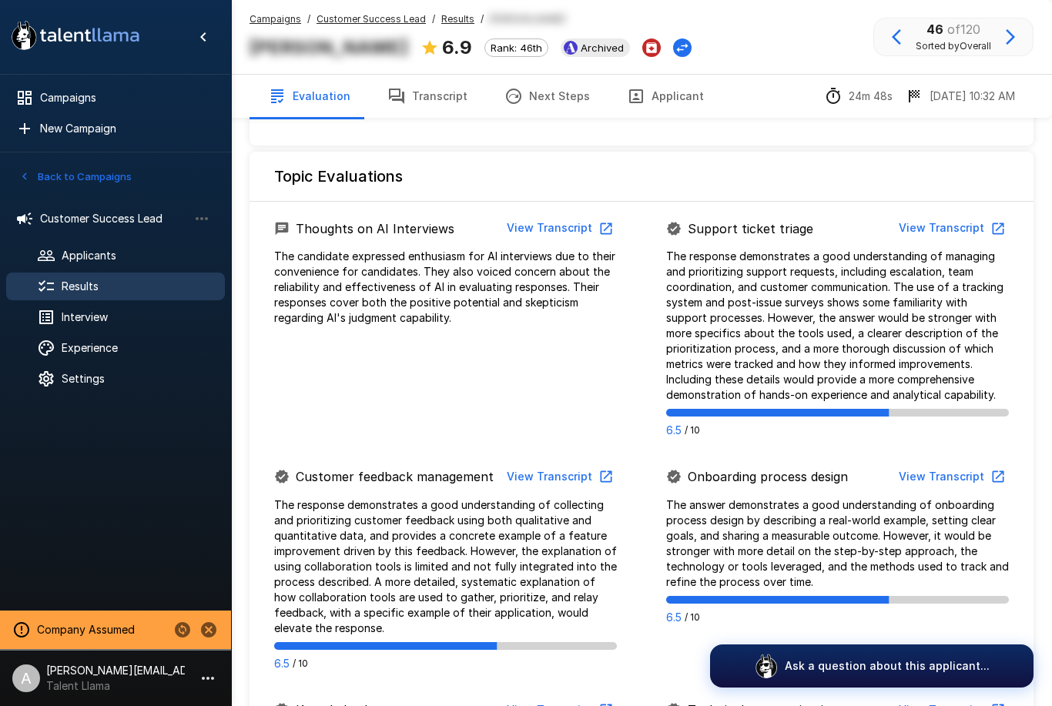
scroll to position [671, 0]
click at [567, 215] on button "View Transcript" at bounding box center [558, 229] width 116 height 28
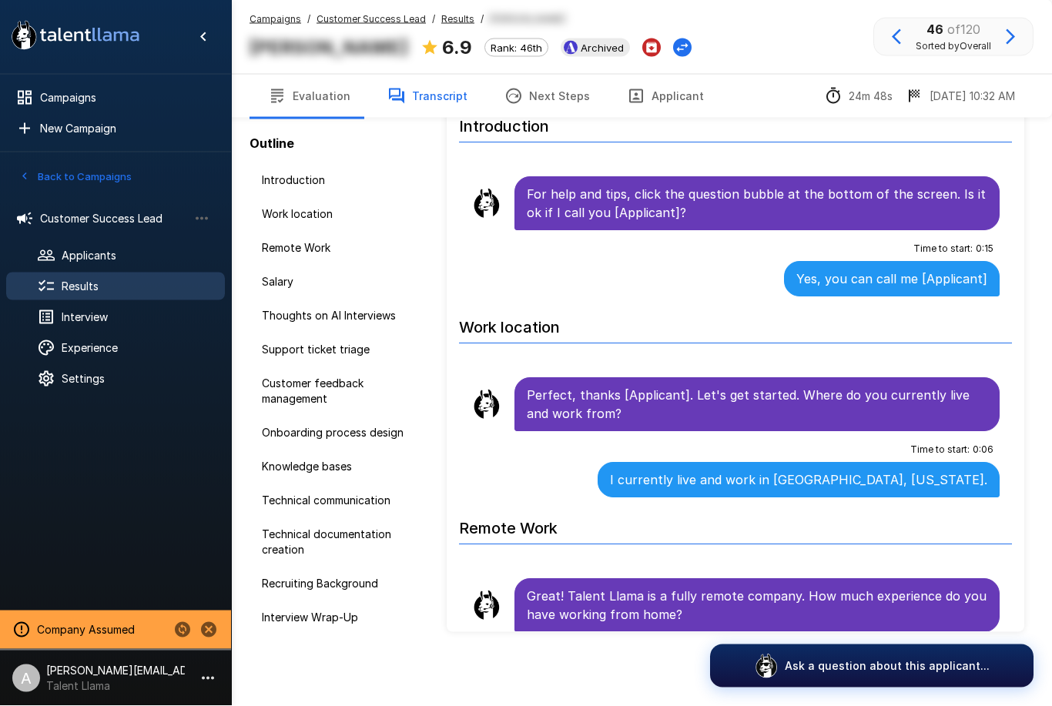
scroll to position [69, 0]
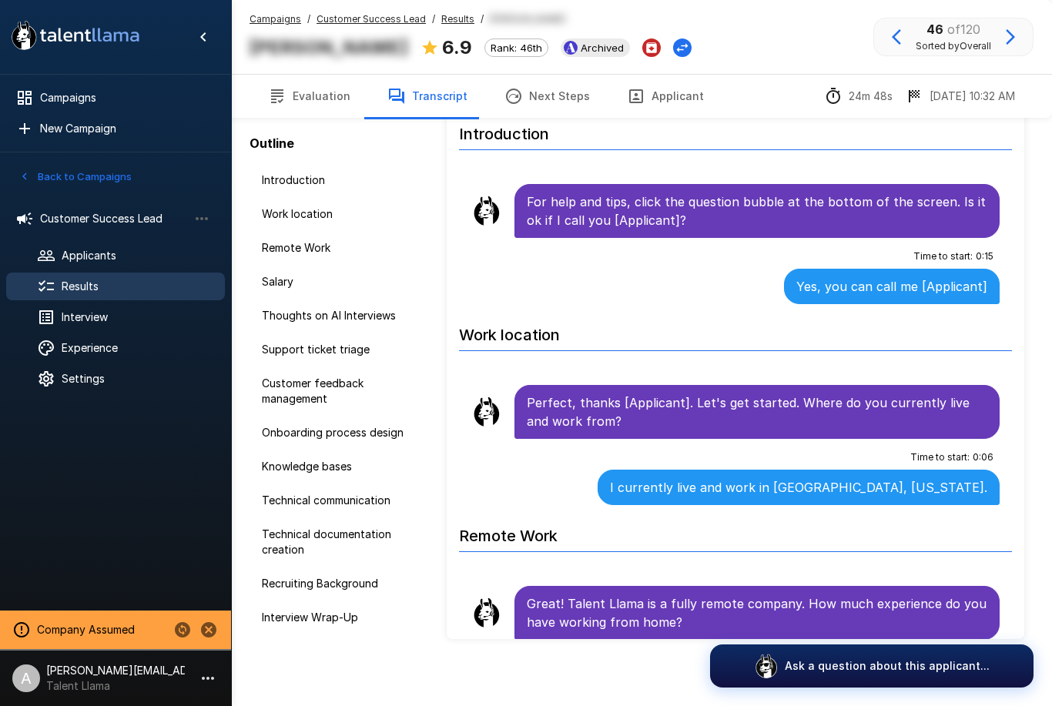
click at [91, 386] on span "Settings" at bounding box center [137, 378] width 151 height 15
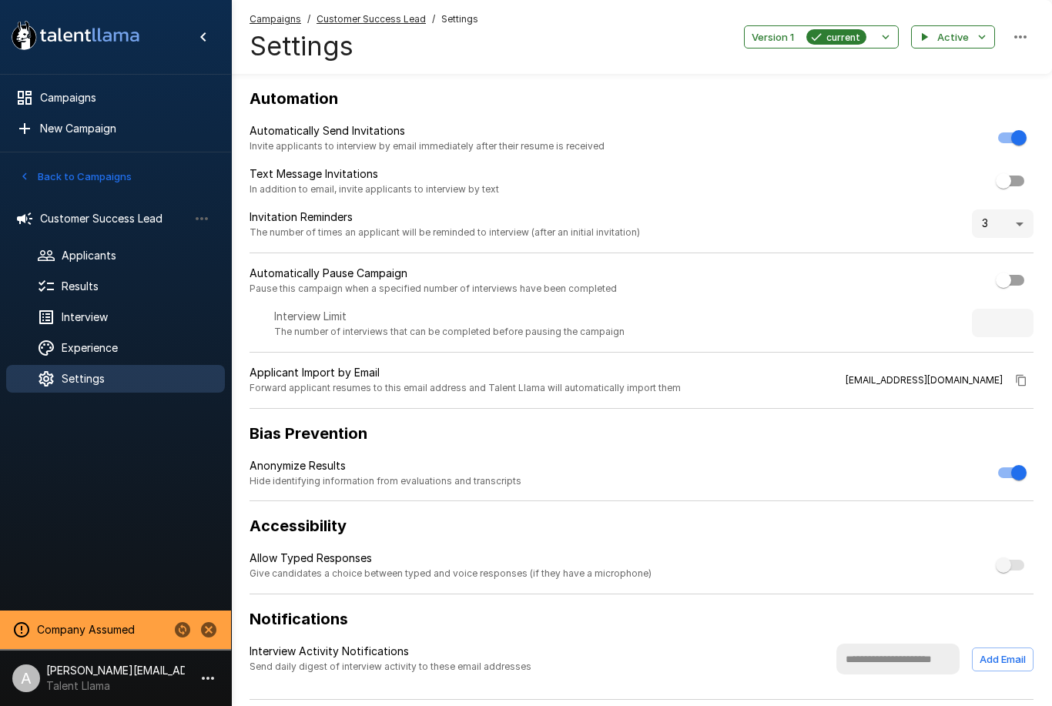
scroll to position [1, 0]
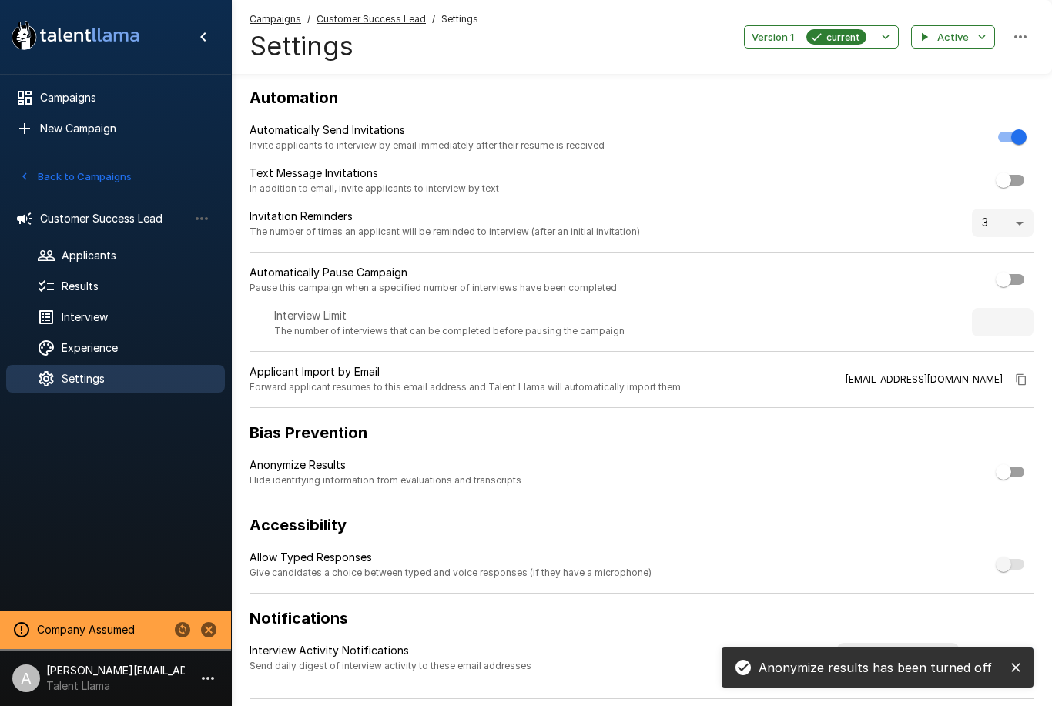
click at [118, 285] on span "Results" at bounding box center [137, 286] width 151 height 15
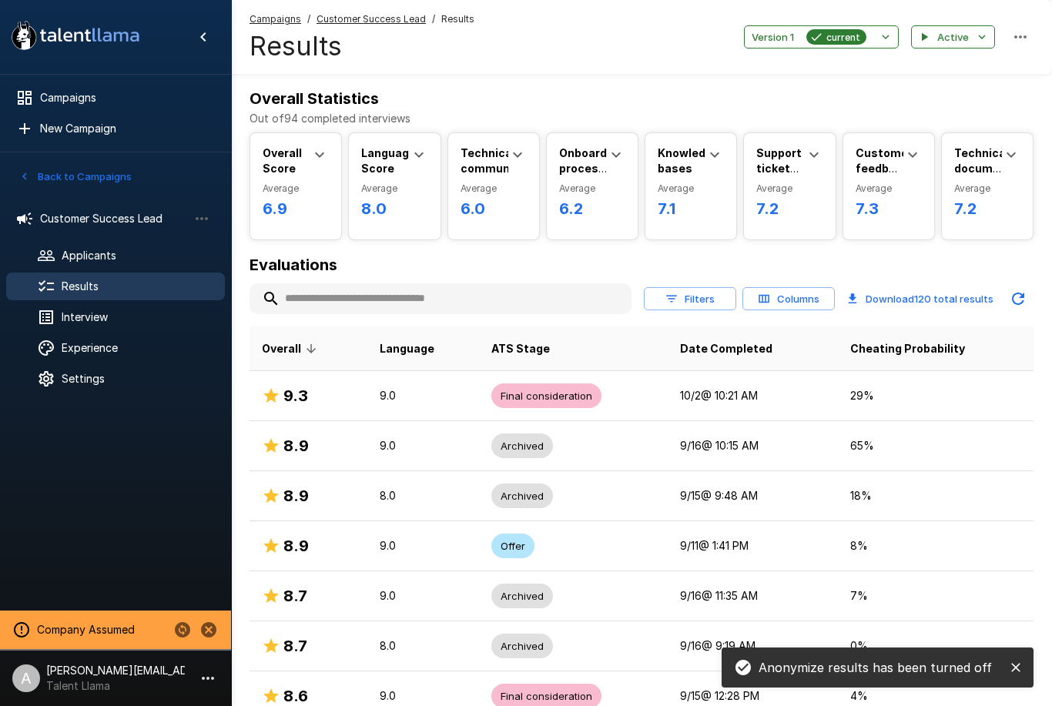
click at [751, 487] on td "[DATE] 9:48 AM" at bounding box center [752, 496] width 169 height 50
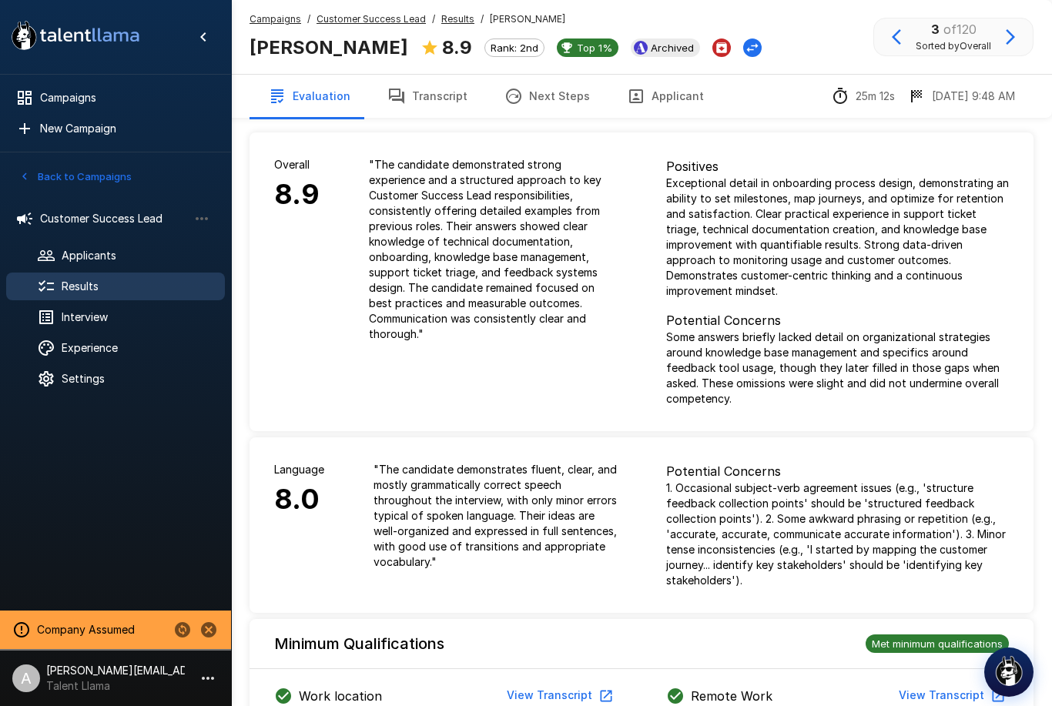
click at [427, 116] on button "Transcript" at bounding box center [427, 96] width 117 height 43
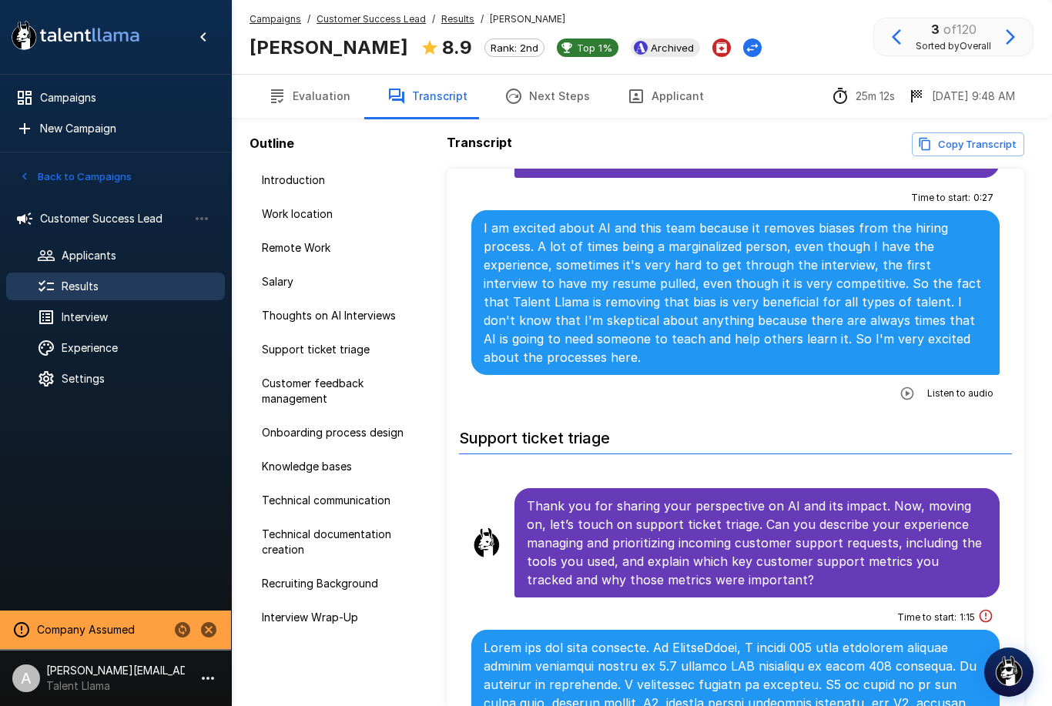
scroll to position [1221, 0]
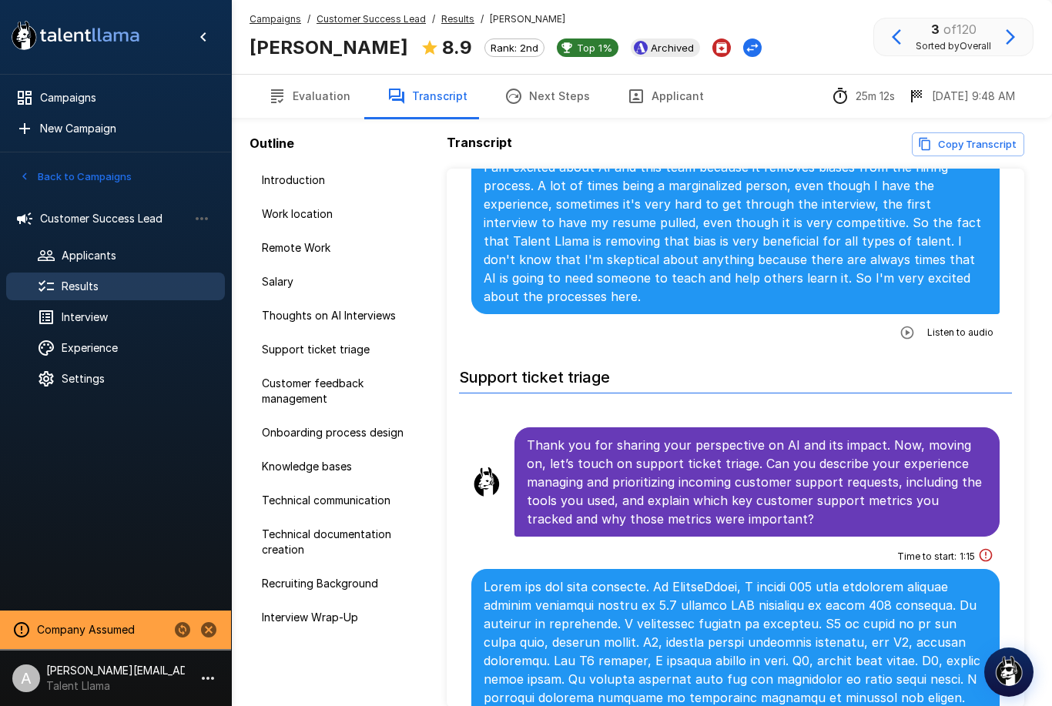
click at [1015, 667] on img "button" at bounding box center [1008, 670] width 31 height 31
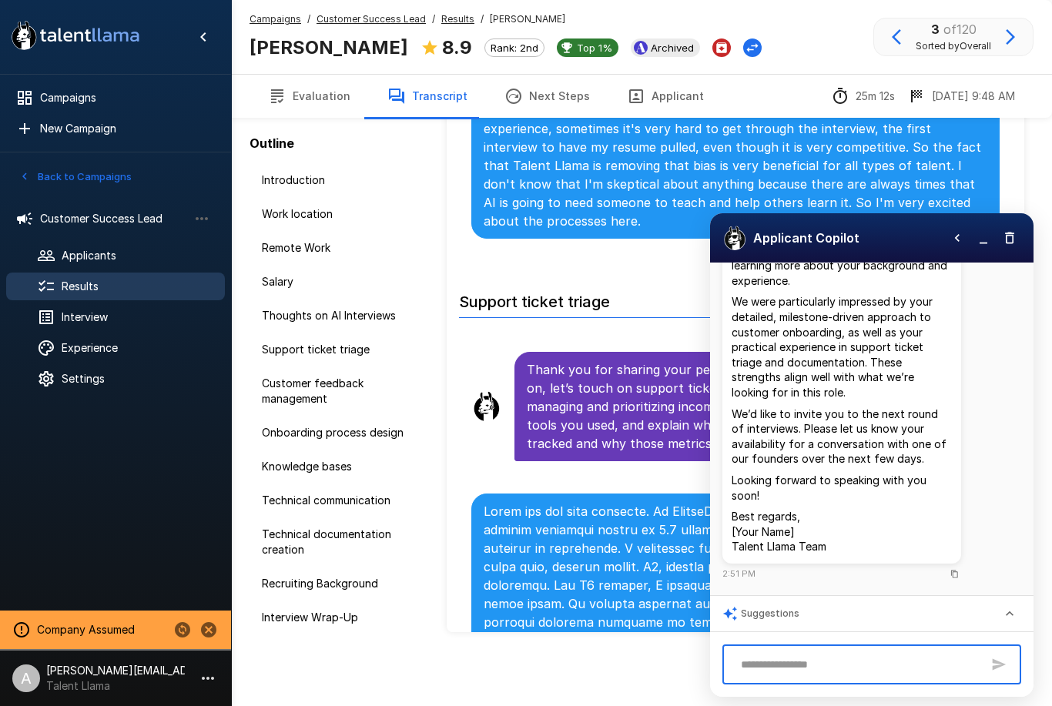
scroll to position [222, 0]
click at [380, 15] on u "Customer Success Lead" at bounding box center [370, 19] width 109 height 12
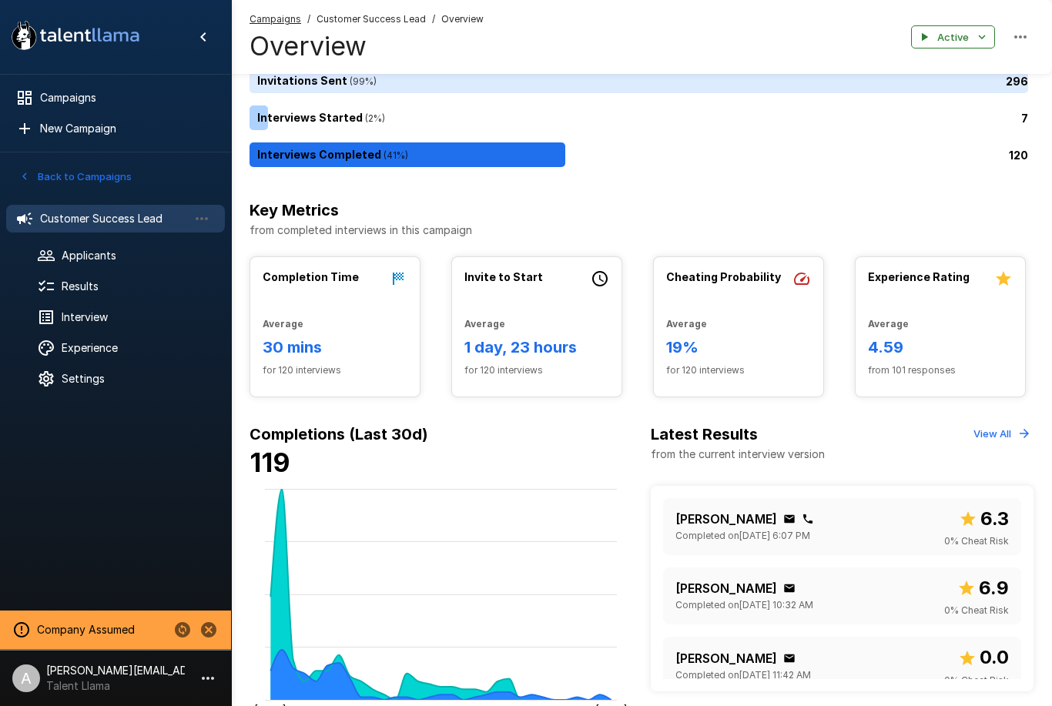
click at [103, 291] on span "Results" at bounding box center [137, 286] width 151 height 15
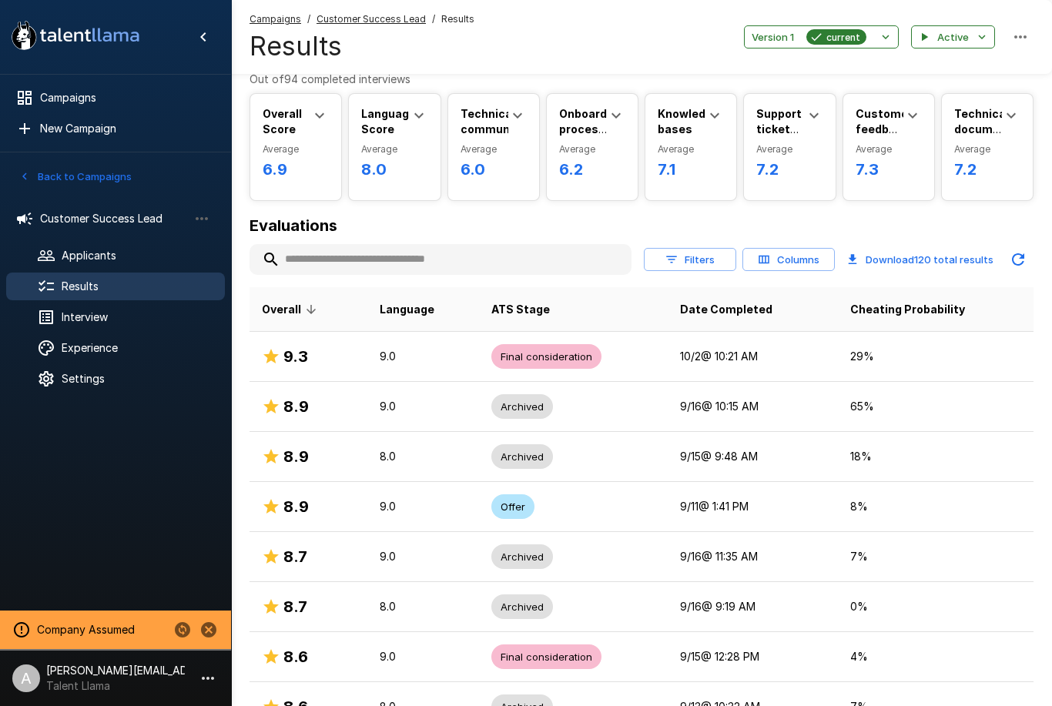
scroll to position [42, 0]
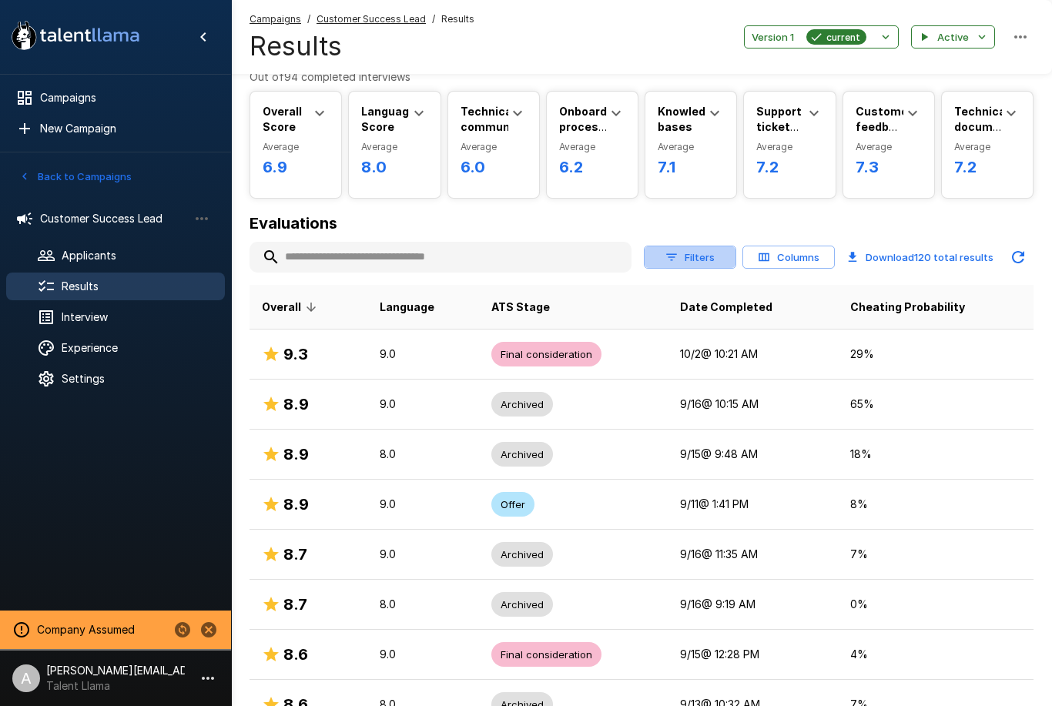
click at [692, 250] on button "Filters" at bounding box center [690, 258] width 92 height 24
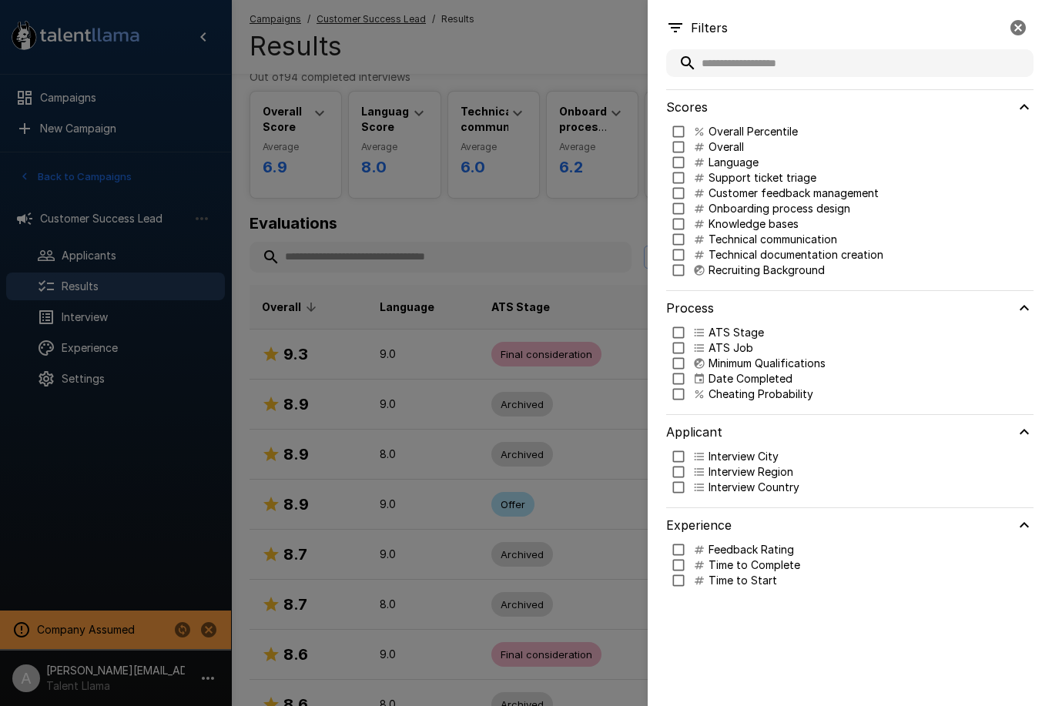
click at [800, 393] on p "Cheating Probability" at bounding box center [760, 394] width 105 height 15
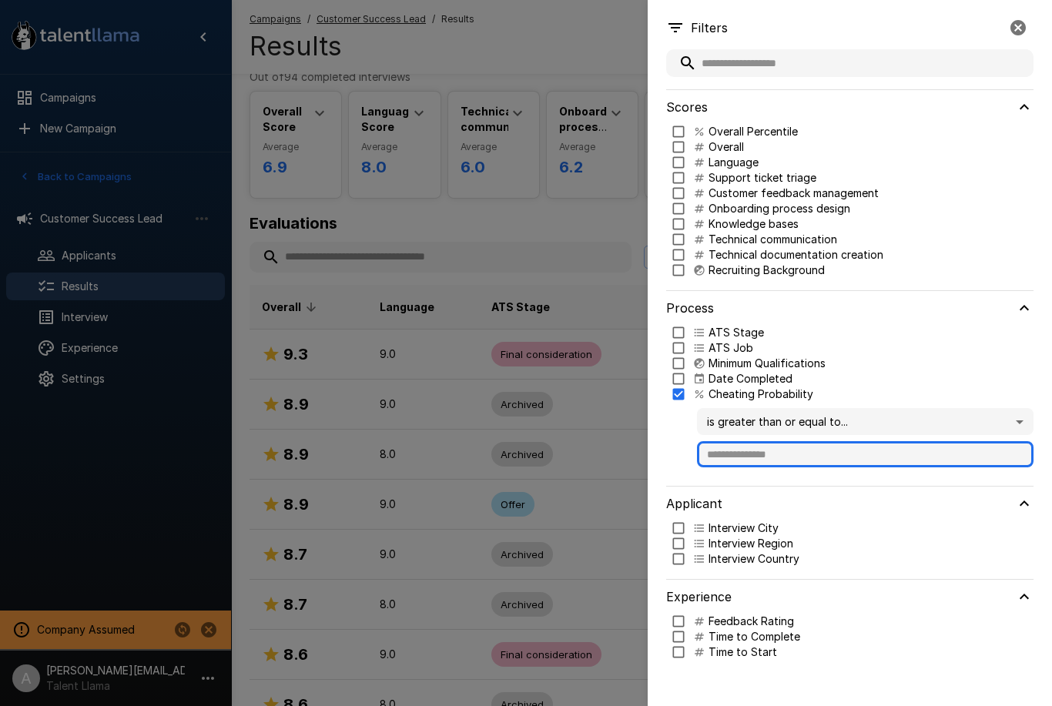
click at [869, 467] on input "text" at bounding box center [865, 454] width 336 height 26
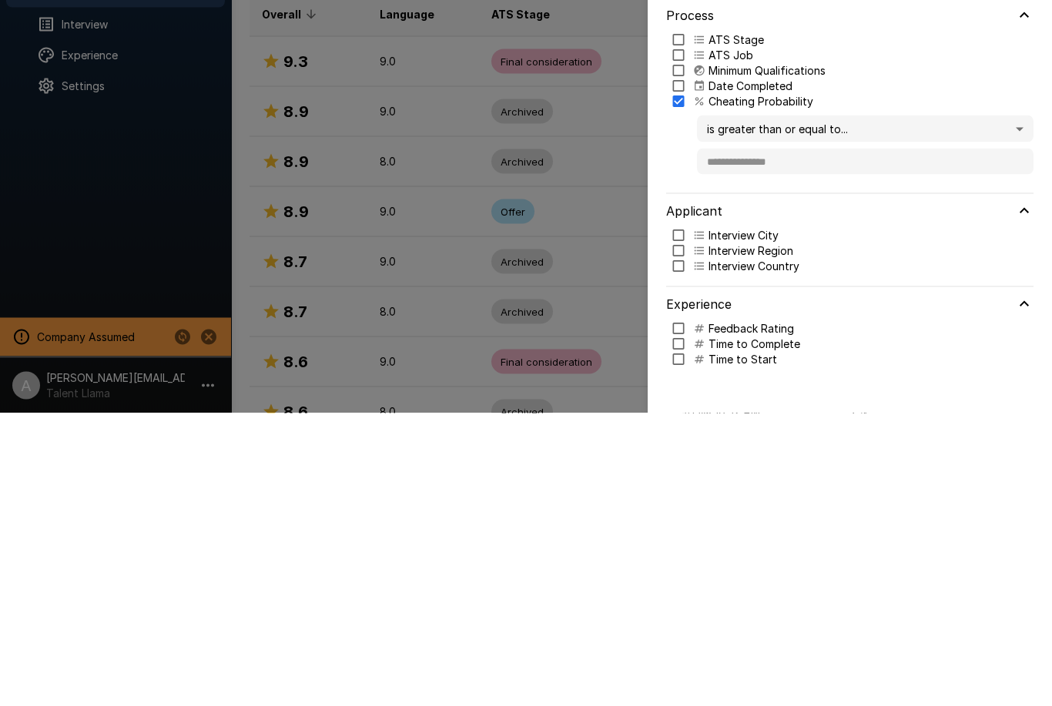
click at [929, 138] on body ".st0{fill:#FFFFFF;} .st1{fill:#76a4ed;} Campaigns New Campaign Active 2 Custome…" at bounding box center [526, 311] width 1052 height 706
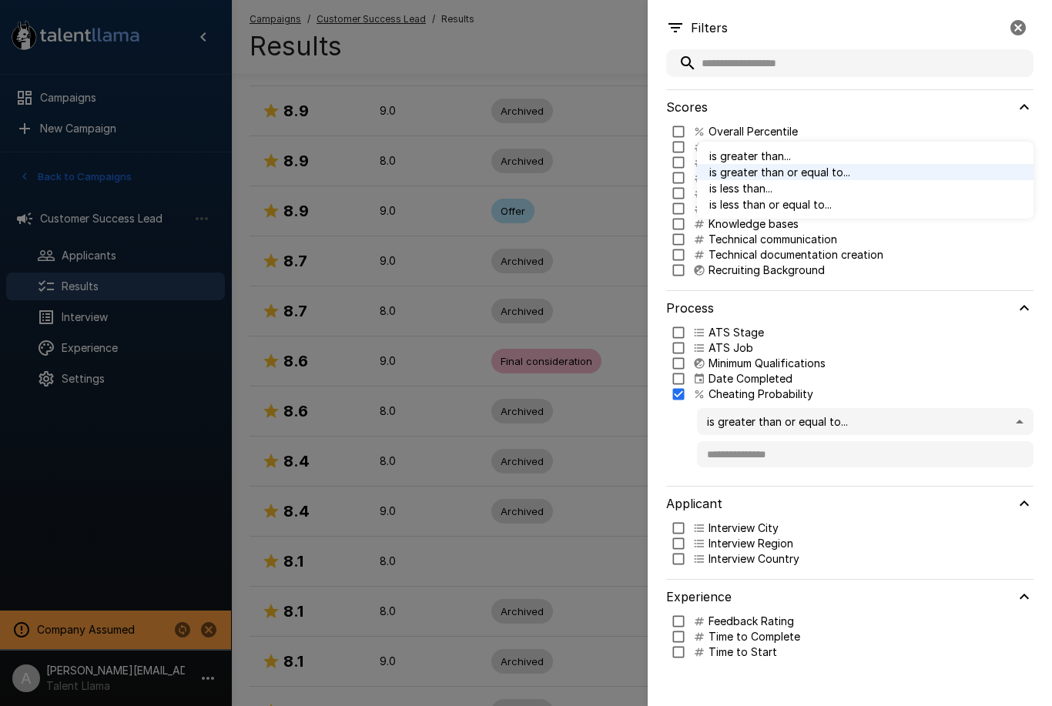
click at [905, 420] on div at bounding box center [526, 353] width 1052 height 706
click at [903, 371] on body ".st0{fill:#FFFFFF;} .st1{fill:#76a4ed;} Campaigns New Campaign Active 2 Custome…" at bounding box center [526, 18] width 1052 height 706
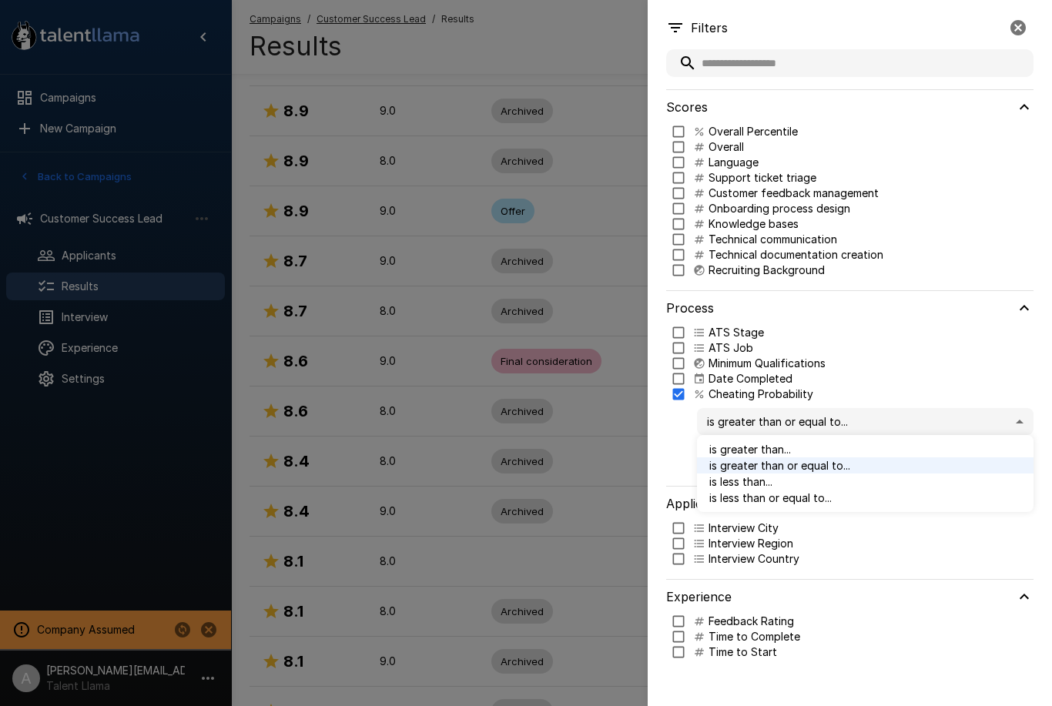
click at [839, 487] on span "is less than..." at bounding box center [865, 482] width 312 height 16
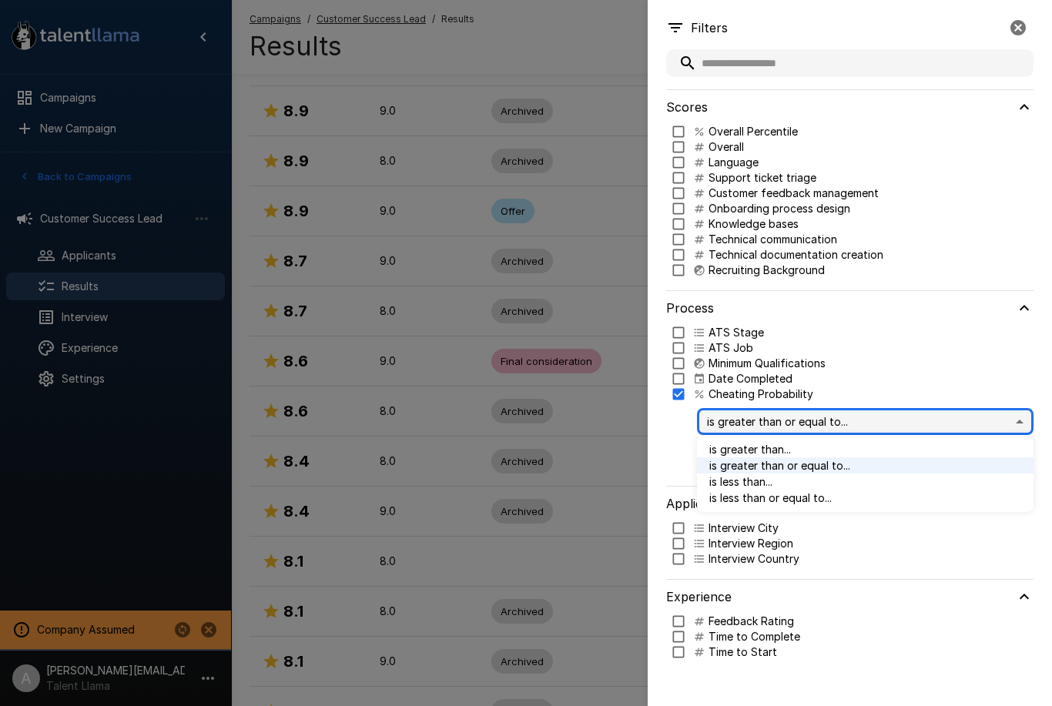
type input "**"
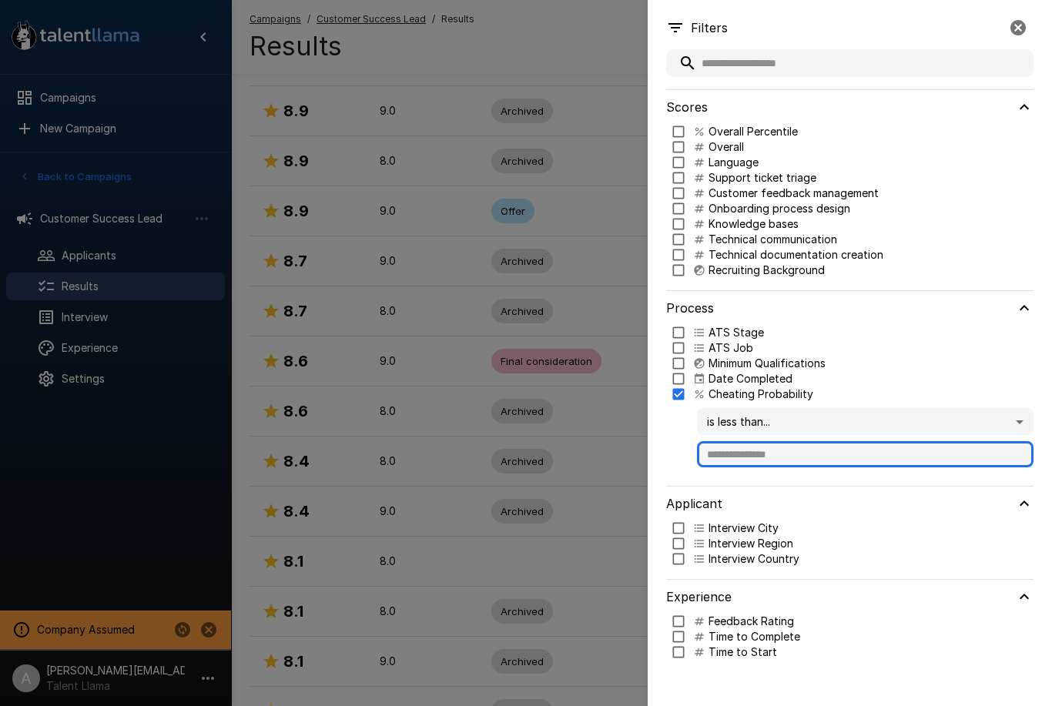
click at [865, 450] on input "text" at bounding box center [865, 454] width 336 height 26
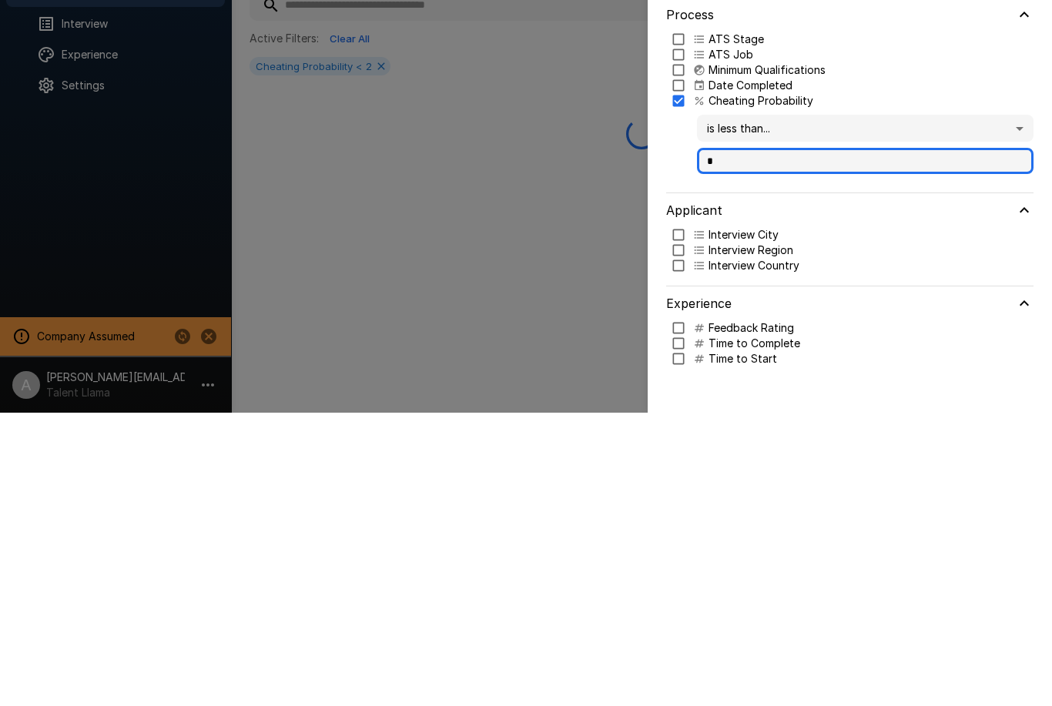
scroll to position [0, 0]
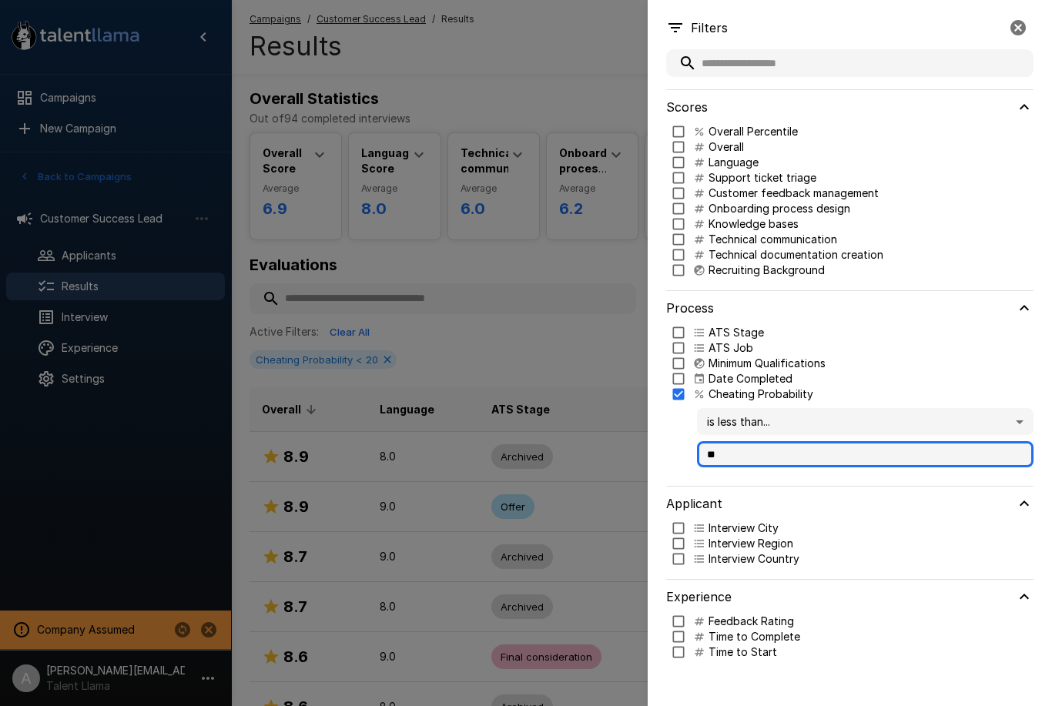
type input "**"
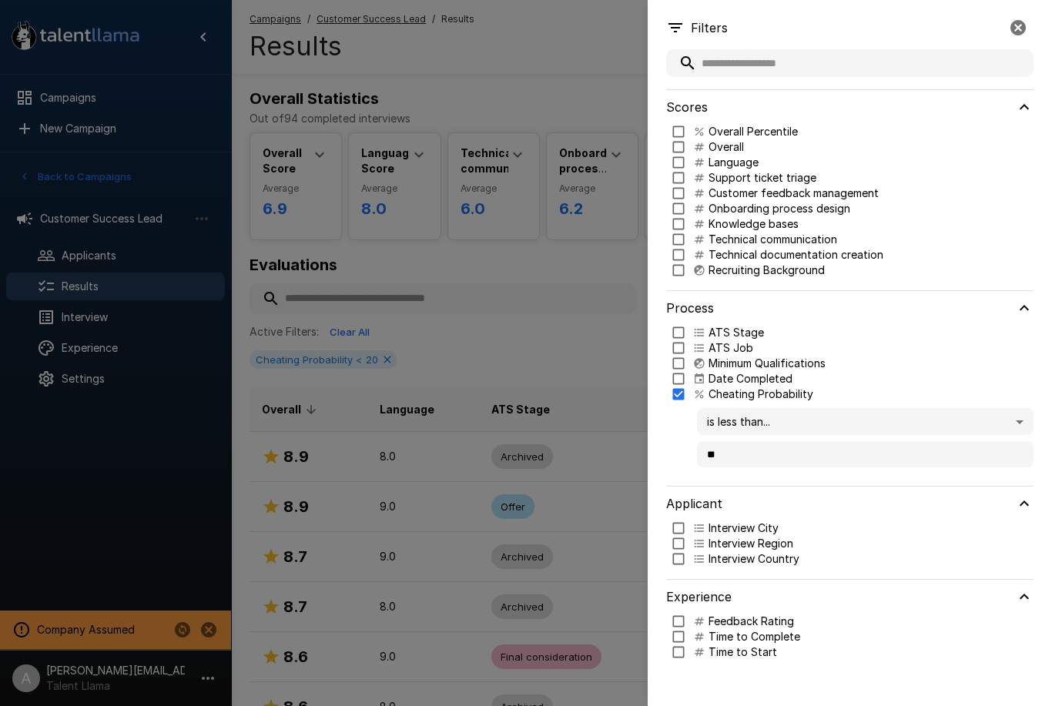
click at [557, 379] on div at bounding box center [526, 353] width 1052 height 706
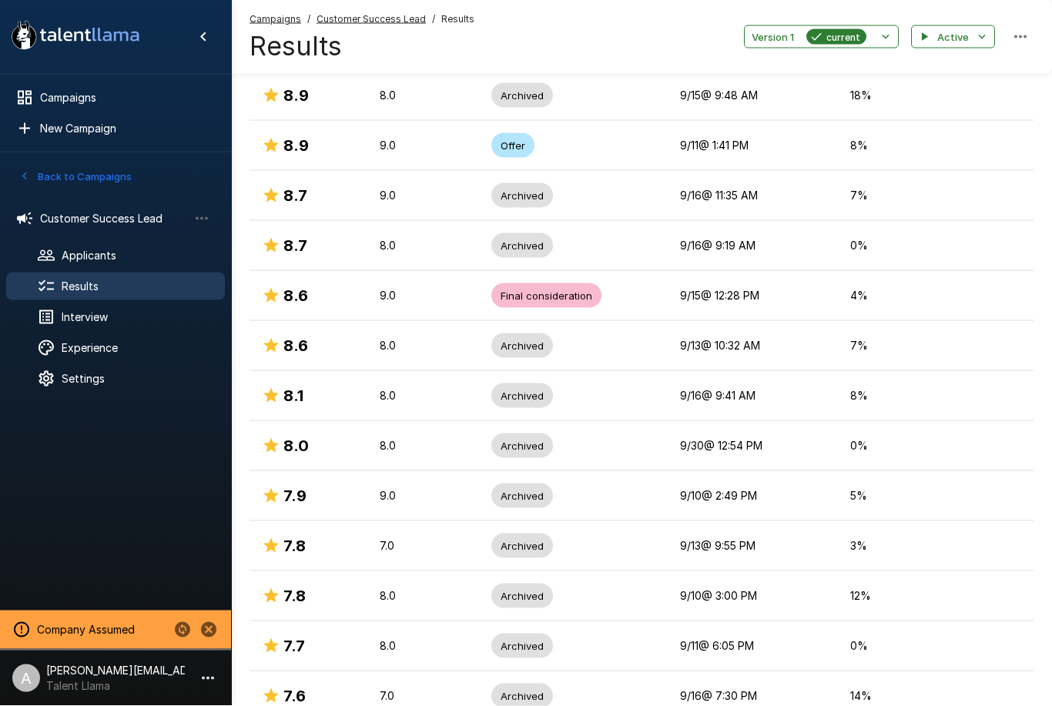
scroll to position [374, 0]
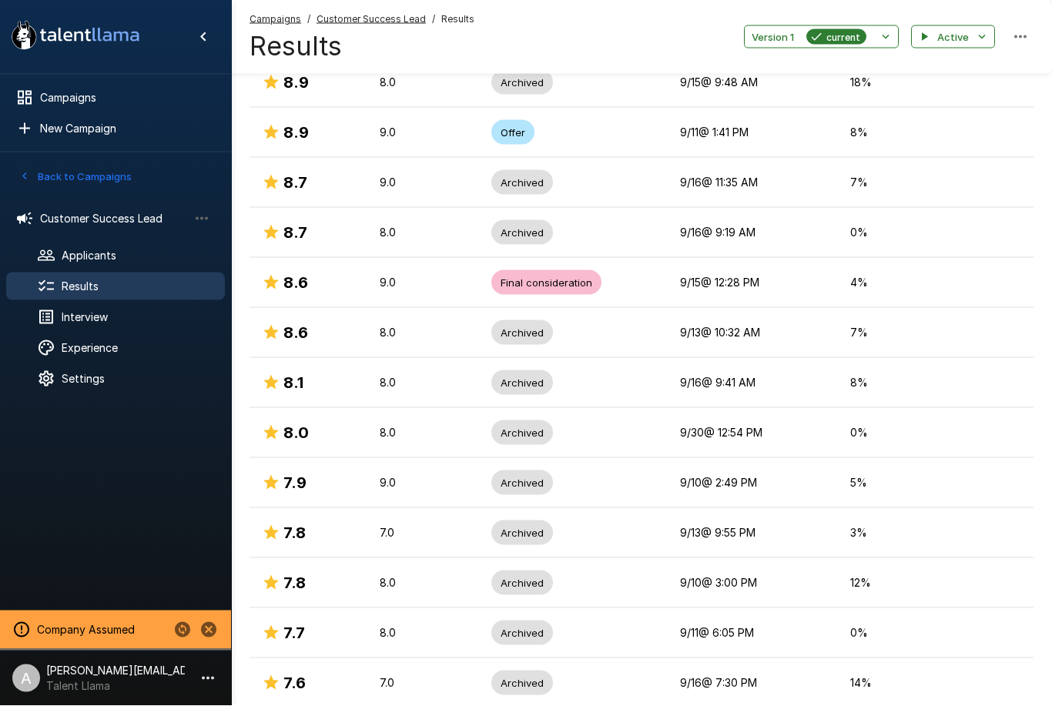
click at [951, 579] on p "12 %" at bounding box center [935, 582] width 171 height 15
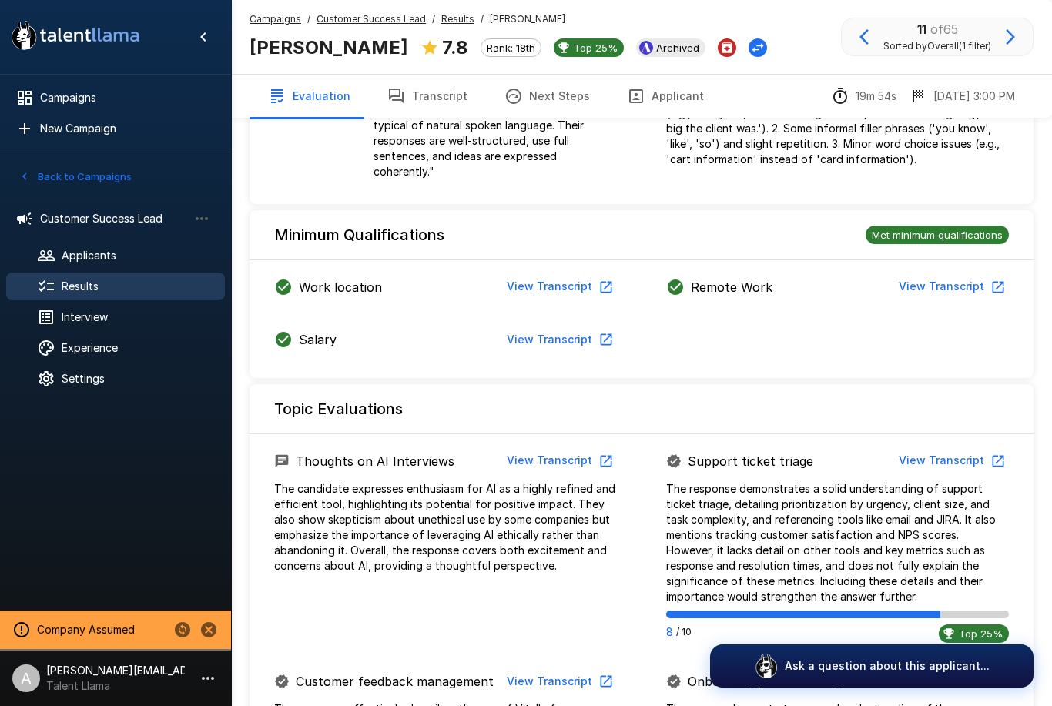
scroll to position [434, 0]
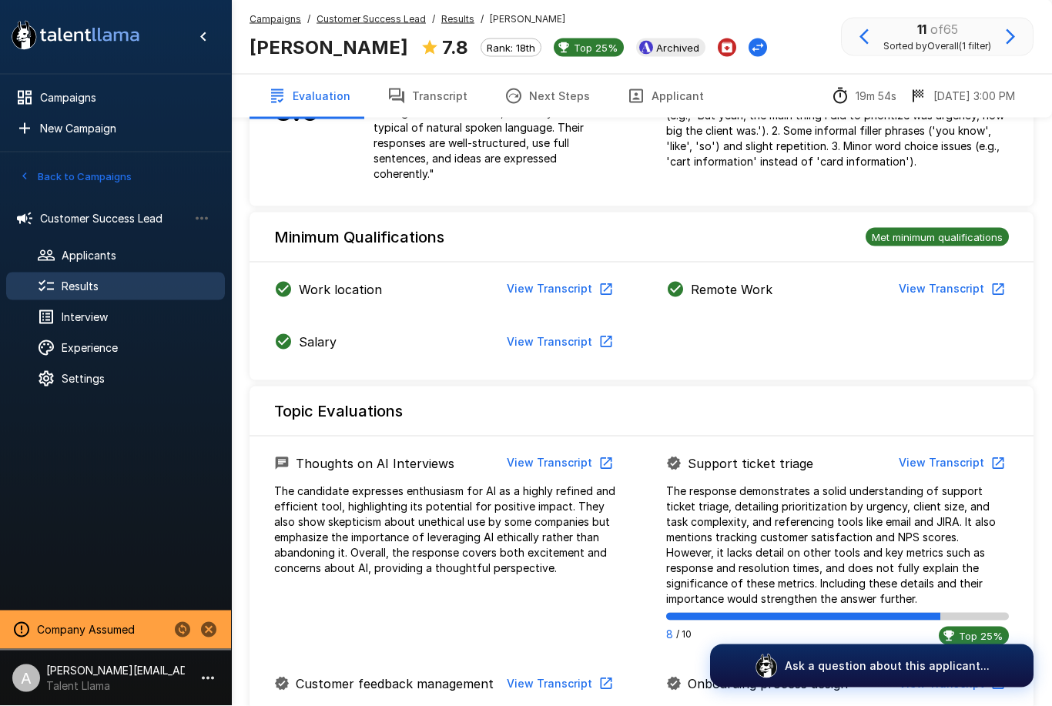
click at [152, 315] on span "Interview" at bounding box center [137, 317] width 151 height 15
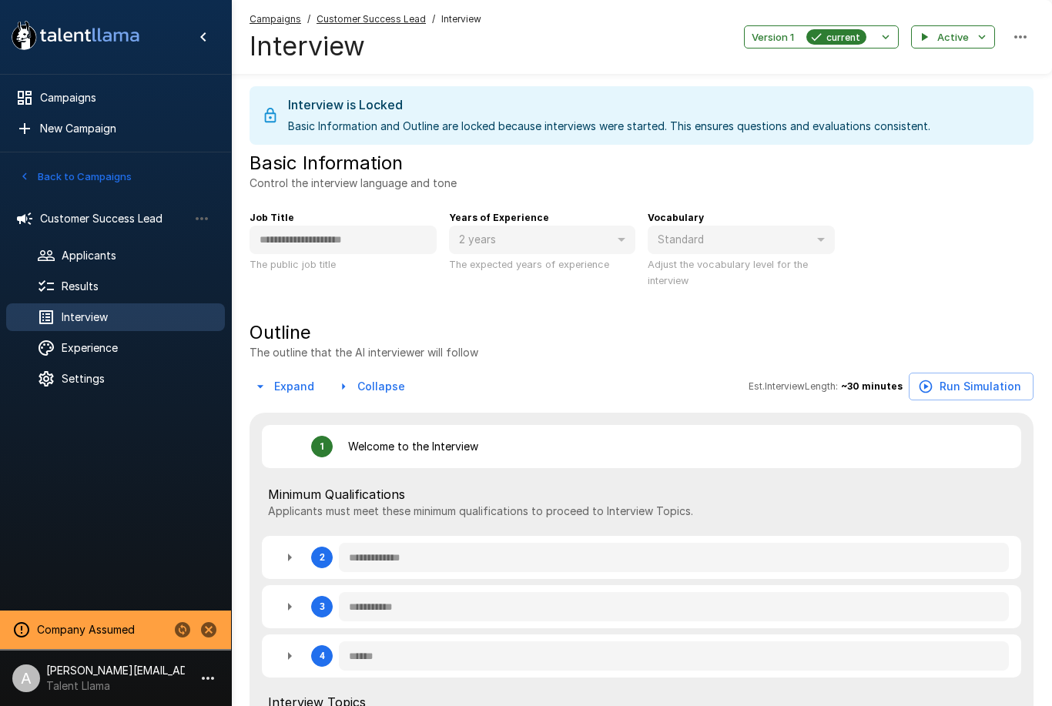
type textarea "*"
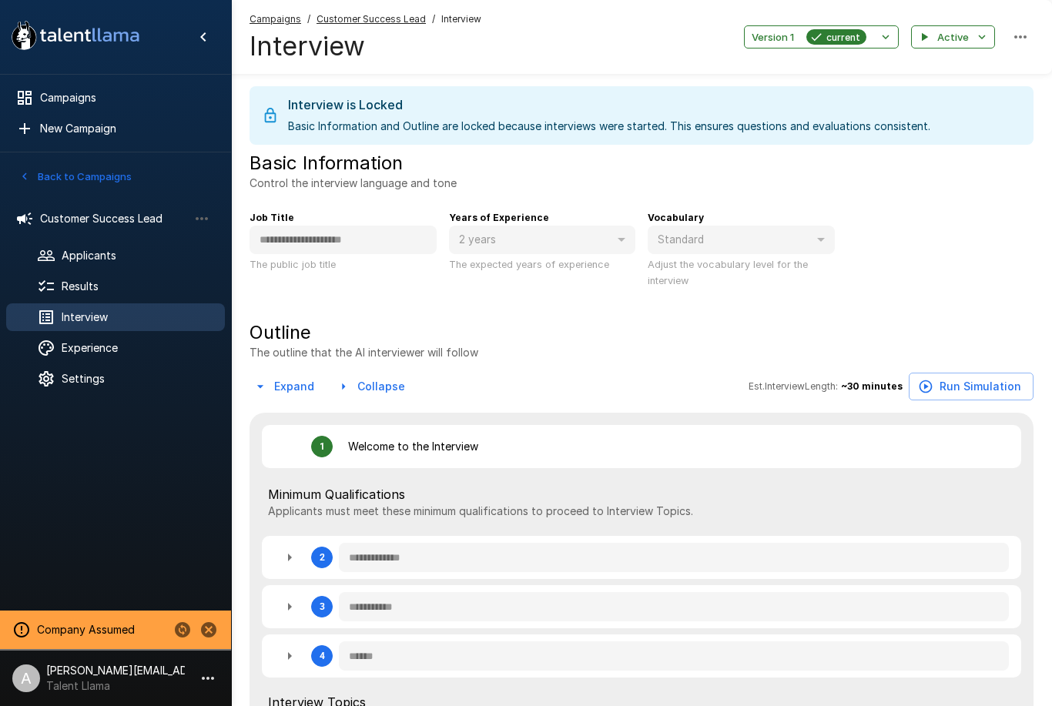
type textarea "*"
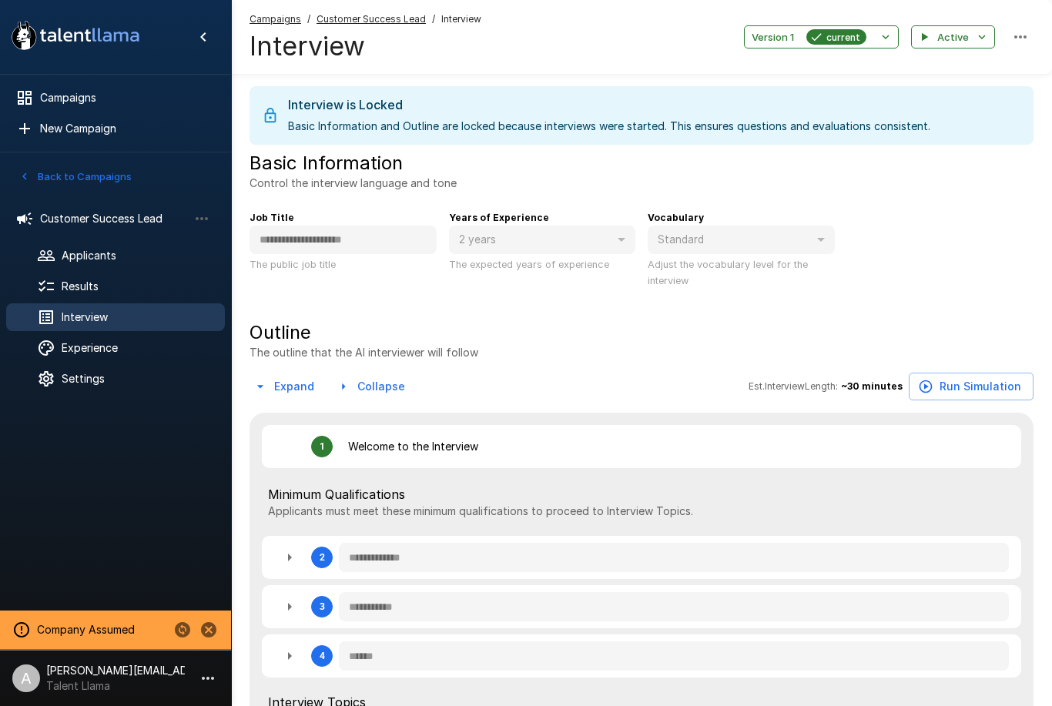
type textarea "*"
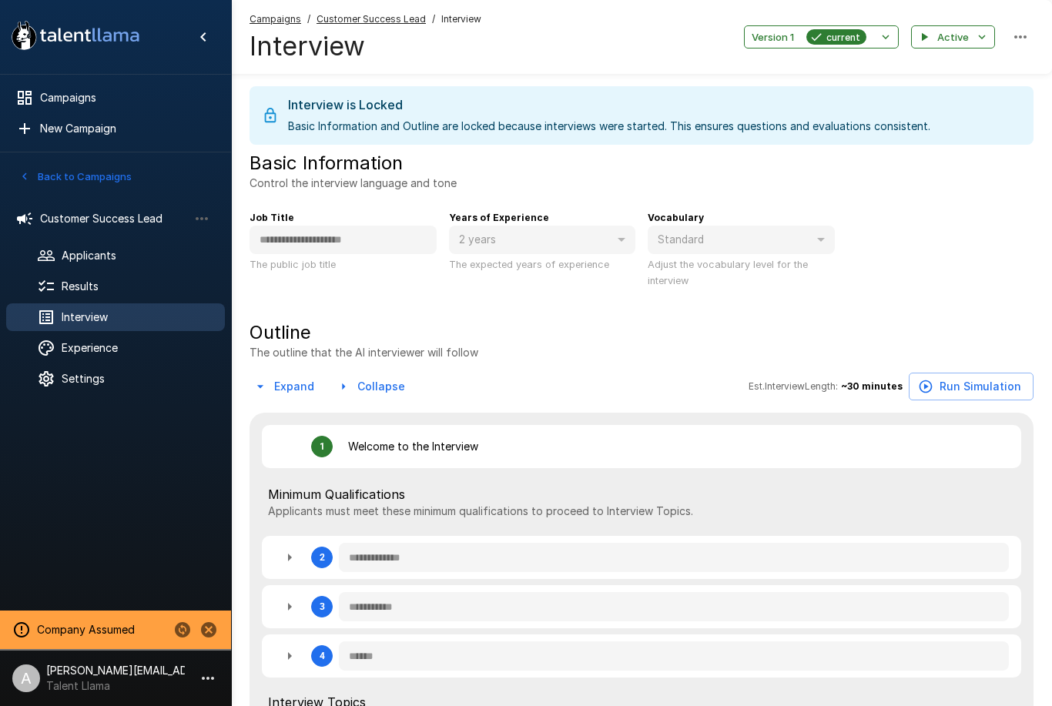
type textarea "*"
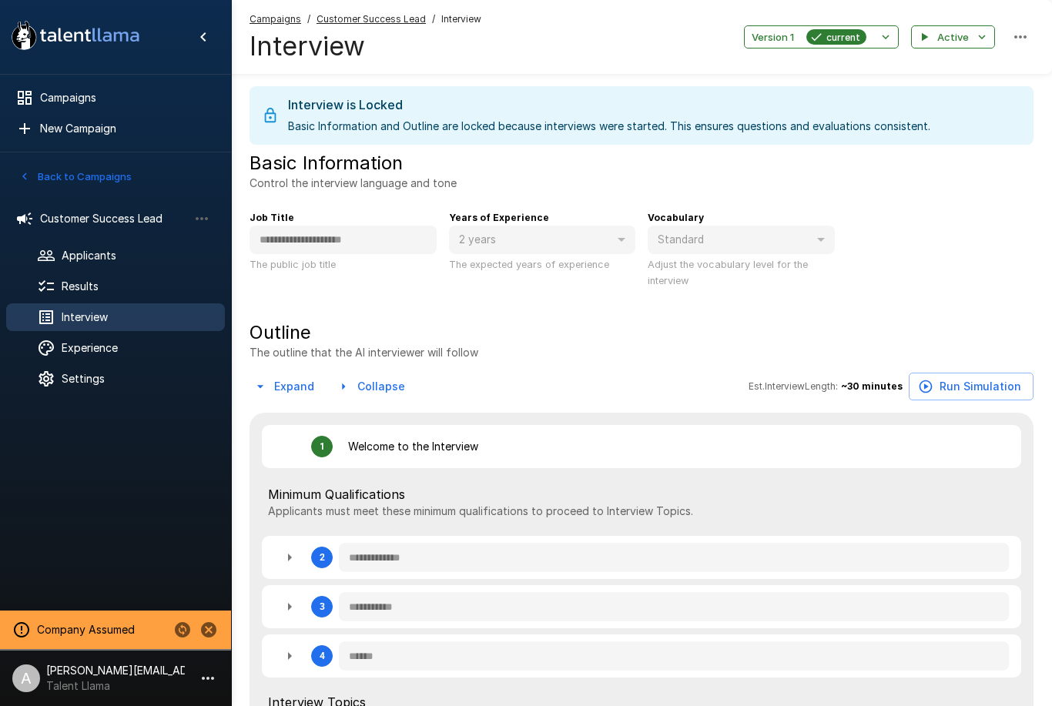
type textarea "*"
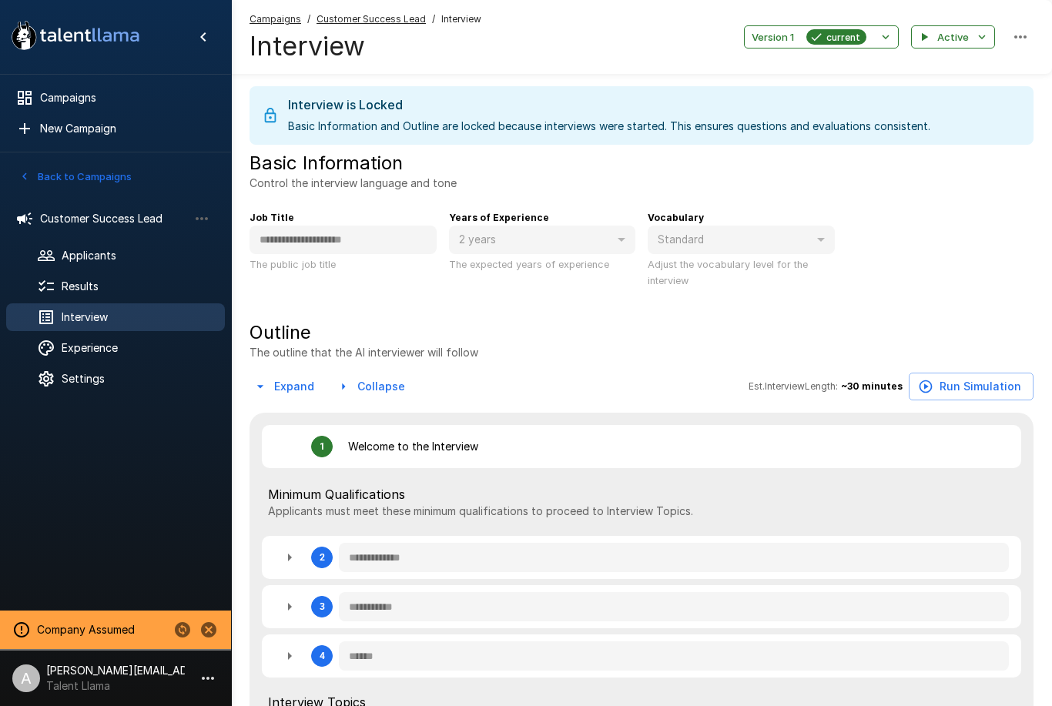
type textarea "*"
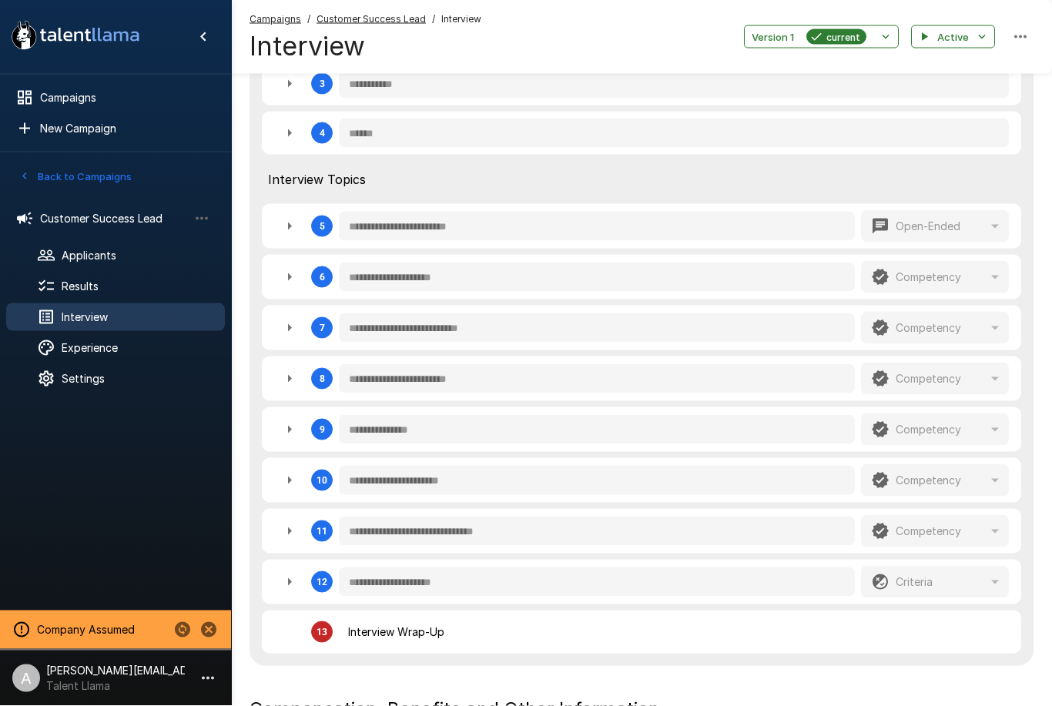
scroll to position [524, 0]
click at [300, 261] on div "6" at bounding box center [303, 276] width 59 height 31
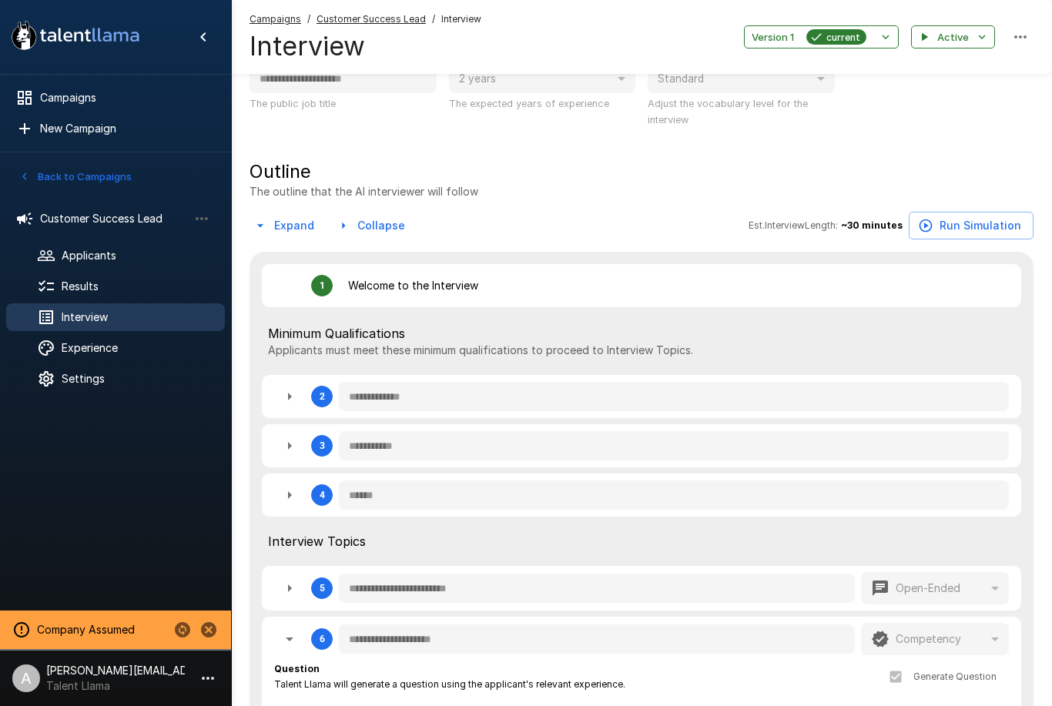
scroll to position [0, 0]
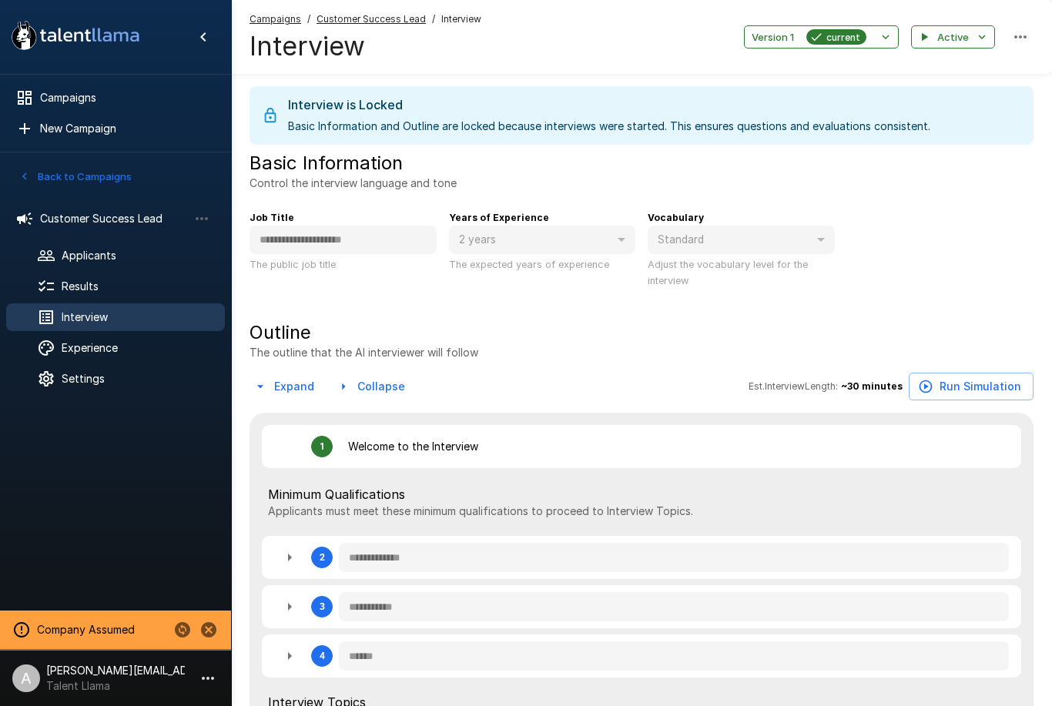
click at [129, 286] on span "Results" at bounding box center [137, 286] width 151 height 15
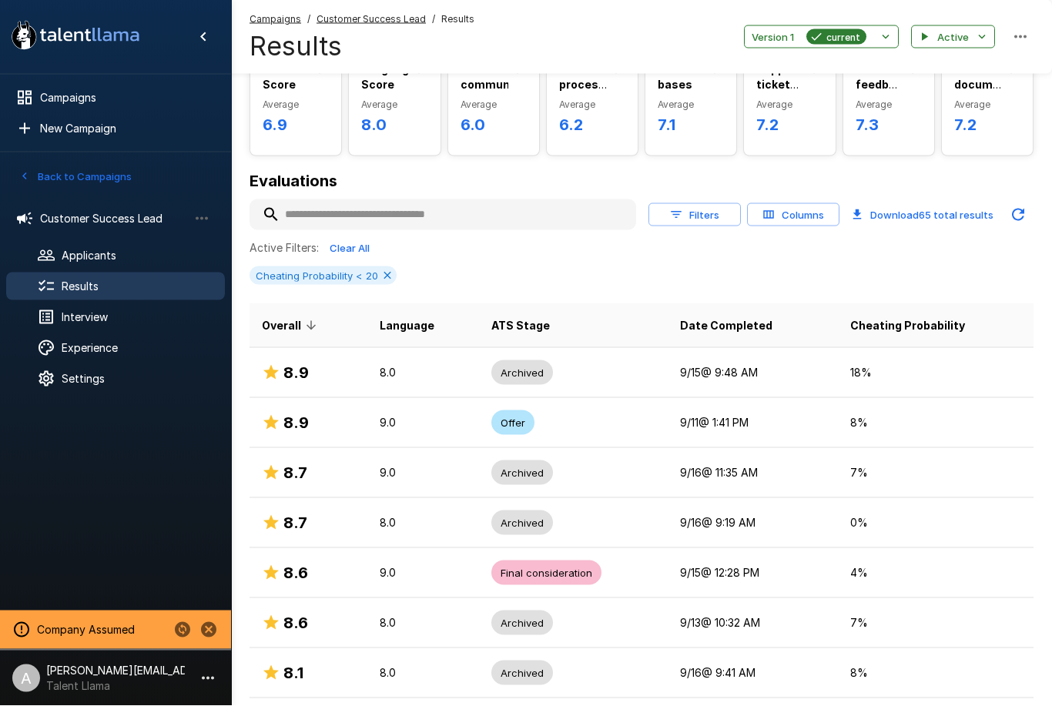
scroll to position [85, 0]
click at [375, 268] on span "Cheating Probability < 20" at bounding box center [316, 274] width 135 height 12
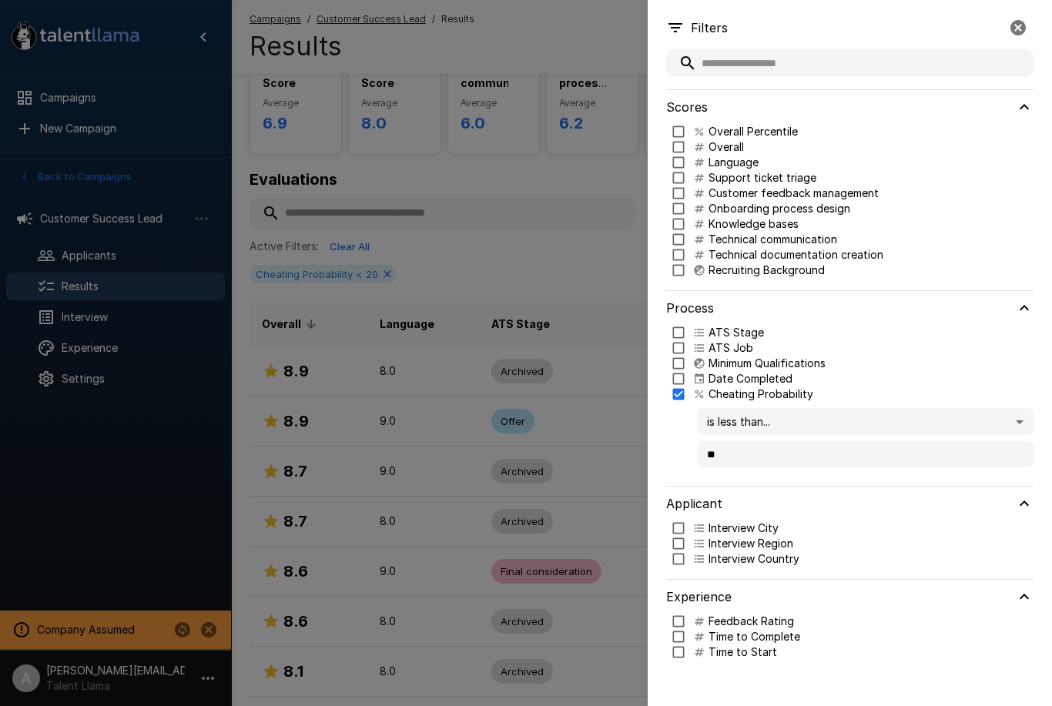
click at [772, 390] on p "Cheating Probability" at bounding box center [760, 394] width 105 height 15
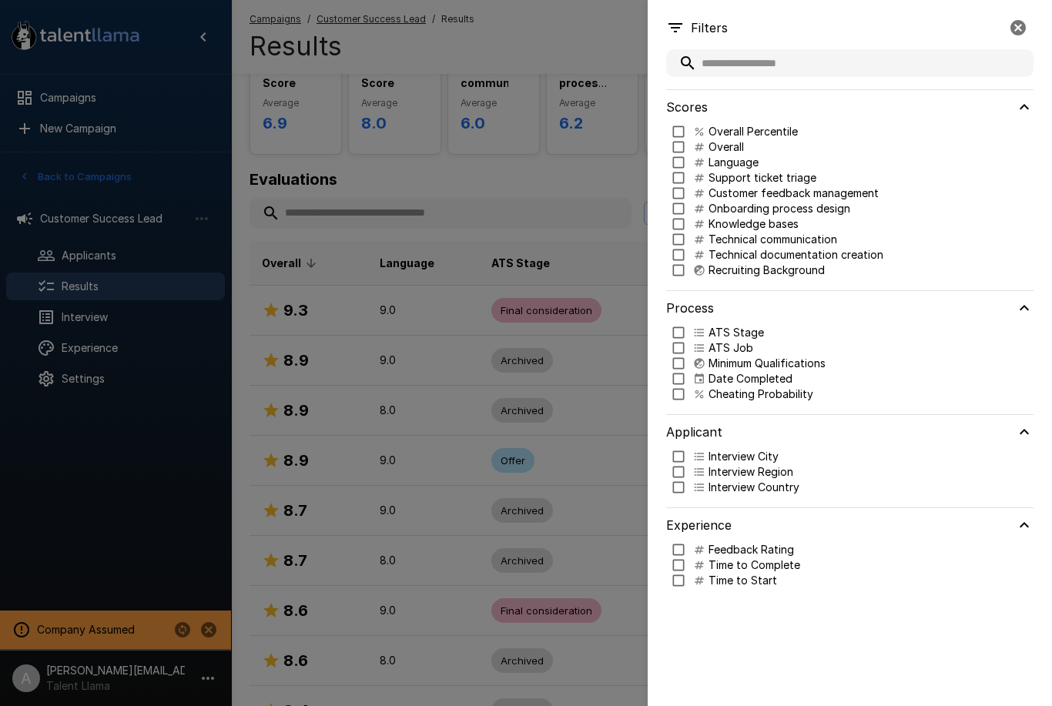
click at [794, 400] on p "Cheating Probability" at bounding box center [760, 394] width 105 height 15
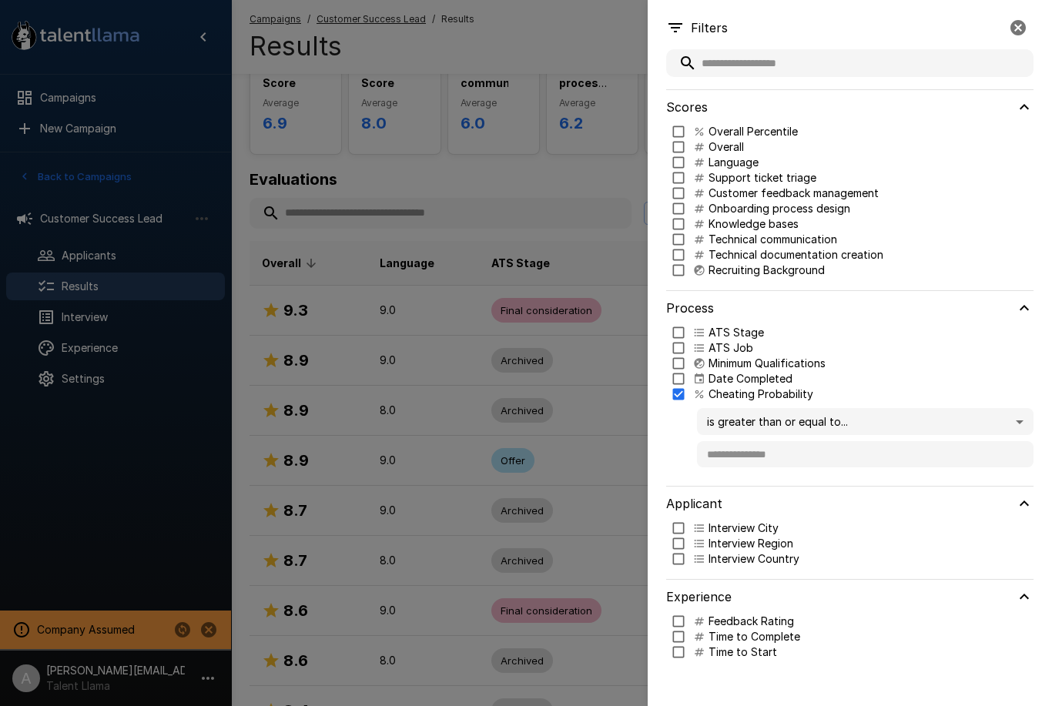
click at [552, 449] on div at bounding box center [526, 353] width 1052 height 706
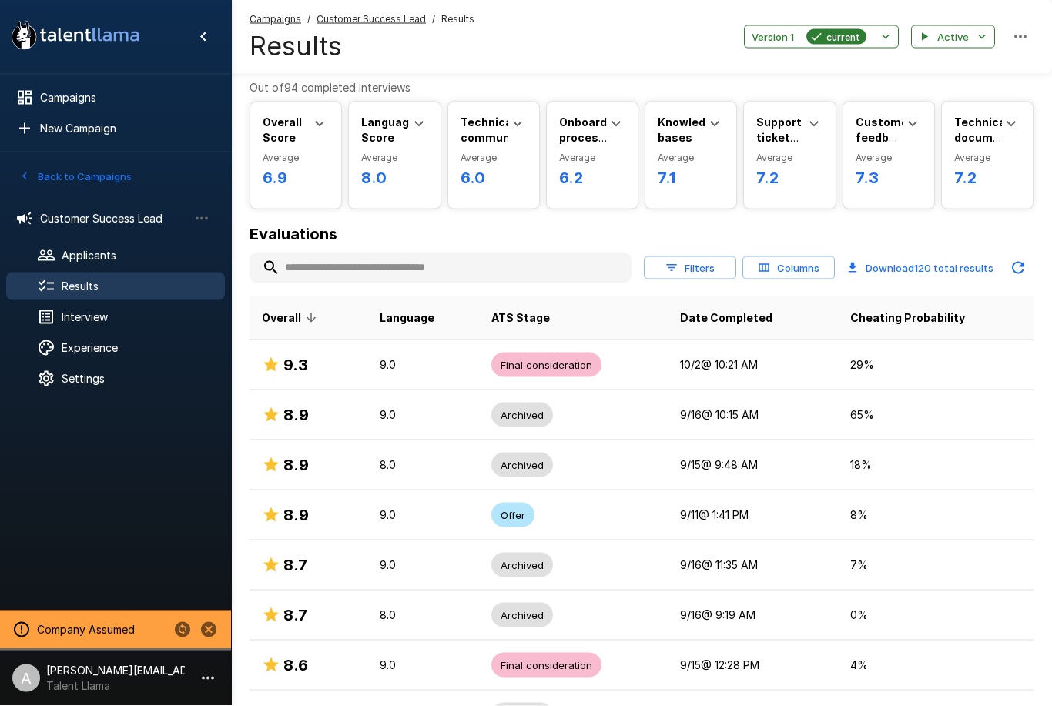
scroll to position [35, 0]
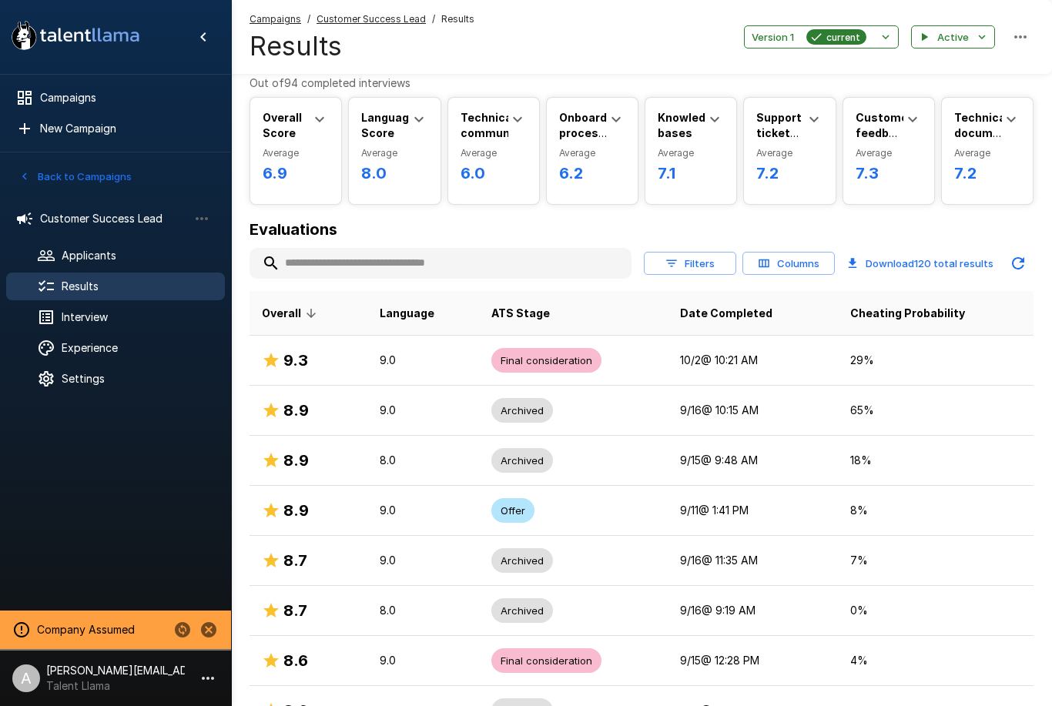
click at [138, 341] on span "Experience" at bounding box center [137, 347] width 151 height 15
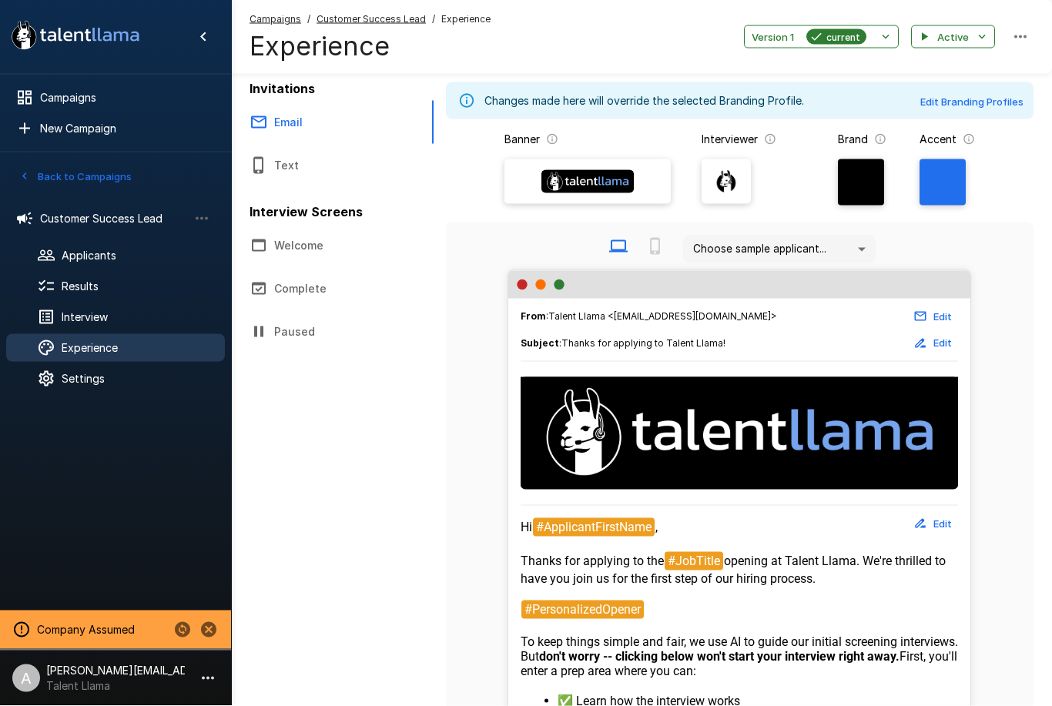
scroll to position [2, 0]
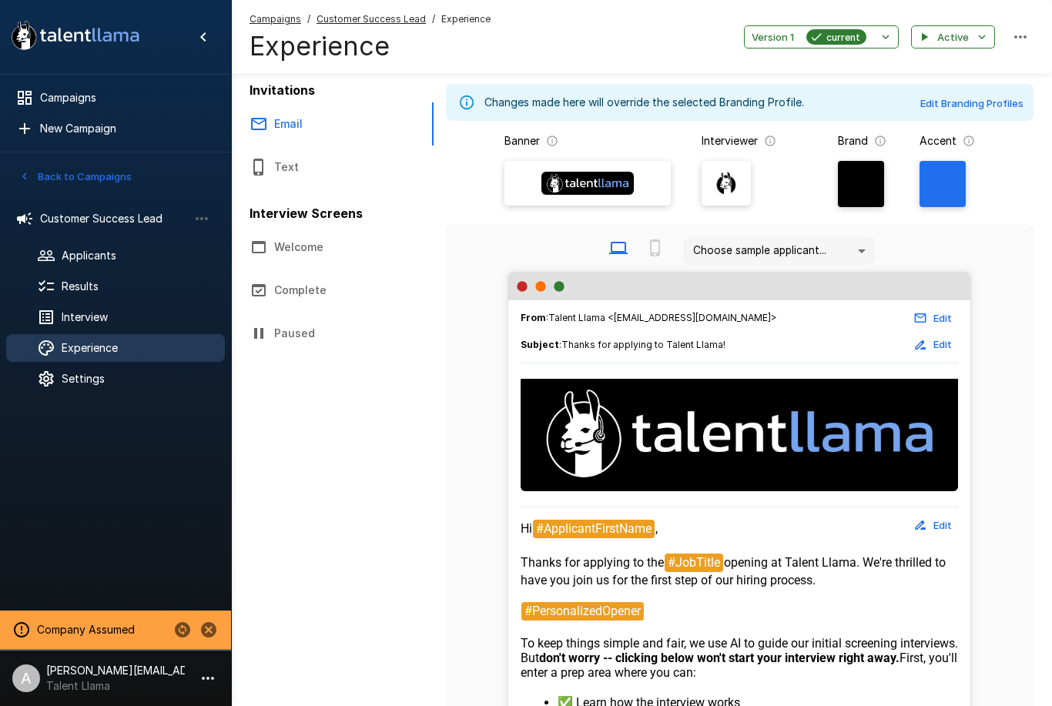
click at [306, 262] on button "Welcome" at bounding box center [332, 247] width 203 height 43
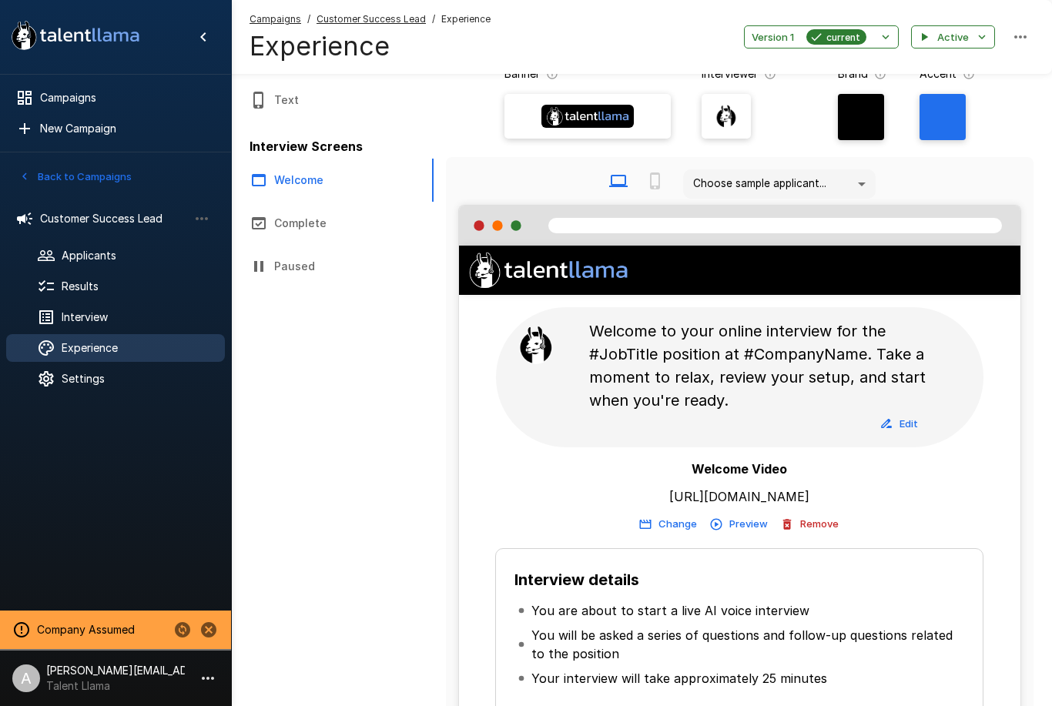
scroll to position [194, 0]
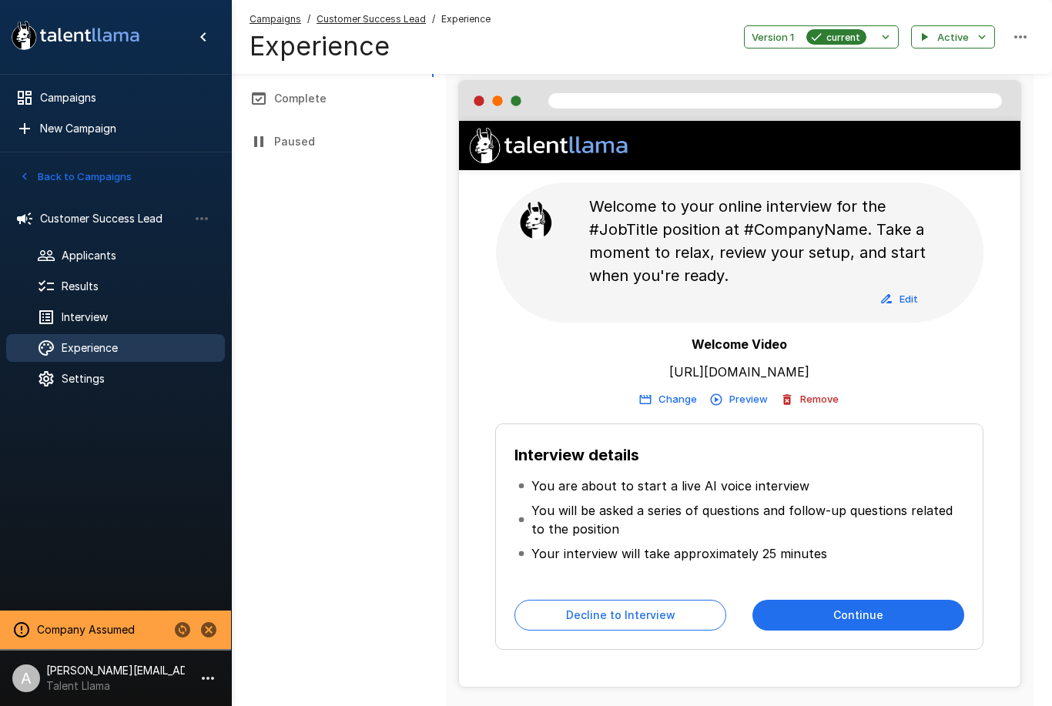
click at [745, 403] on button "Preview" at bounding box center [739, 399] width 65 height 24
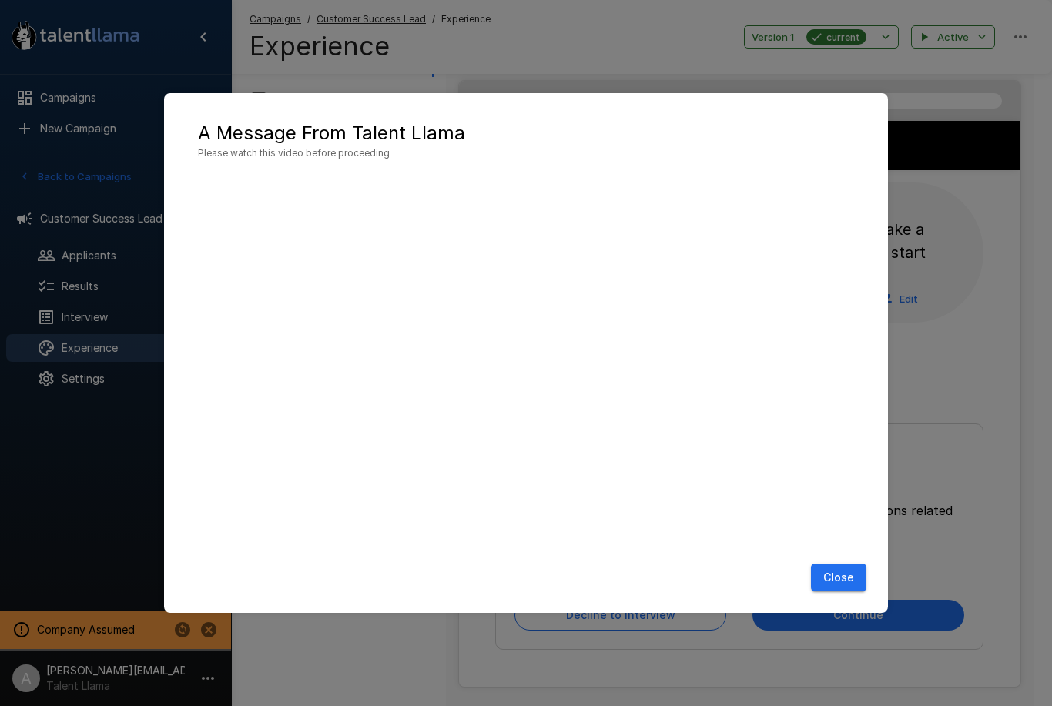
click at [835, 592] on button "Close" at bounding box center [838, 578] width 55 height 28
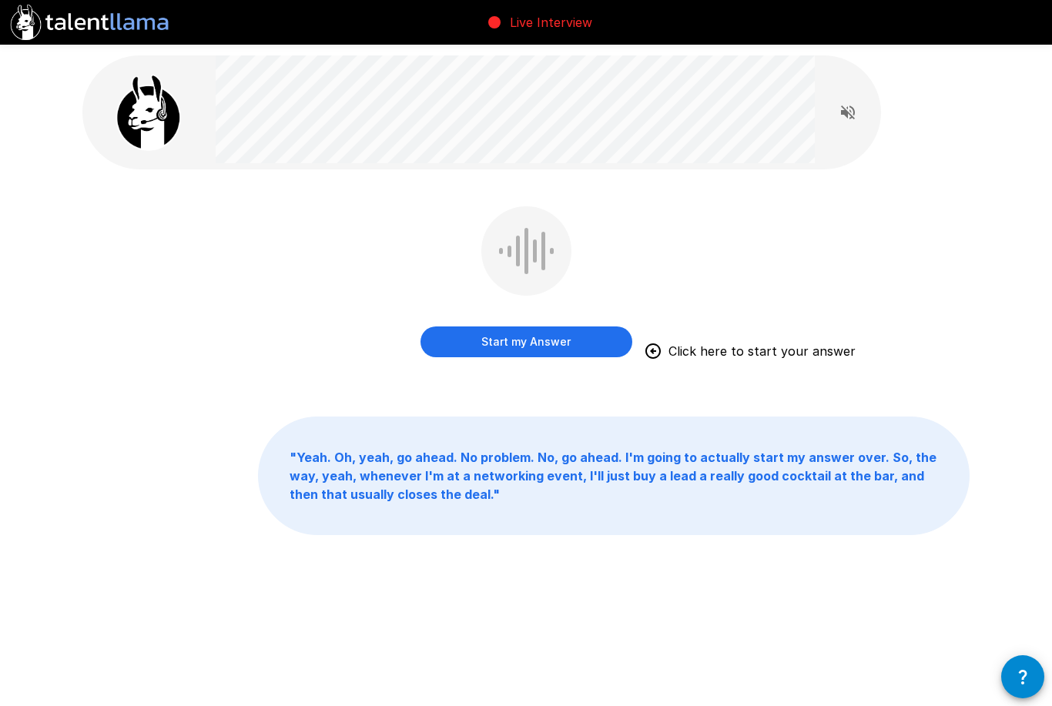
click at [266, 0] on div "Live Interview" at bounding box center [526, 22] width 1052 height 45
click at [561, 343] on button "Start my Answer" at bounding box center [526, 341] width 212 height 31
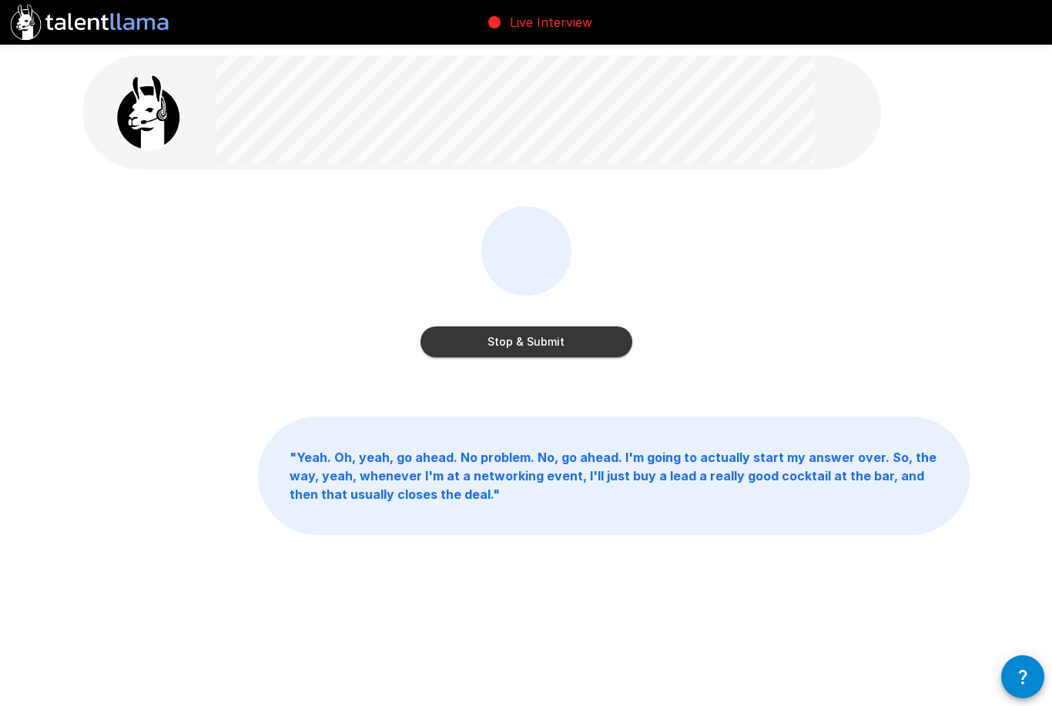
click at [567, 337] on button "Stop & Submit" at bounding box center [526, 341] width 212 height 31
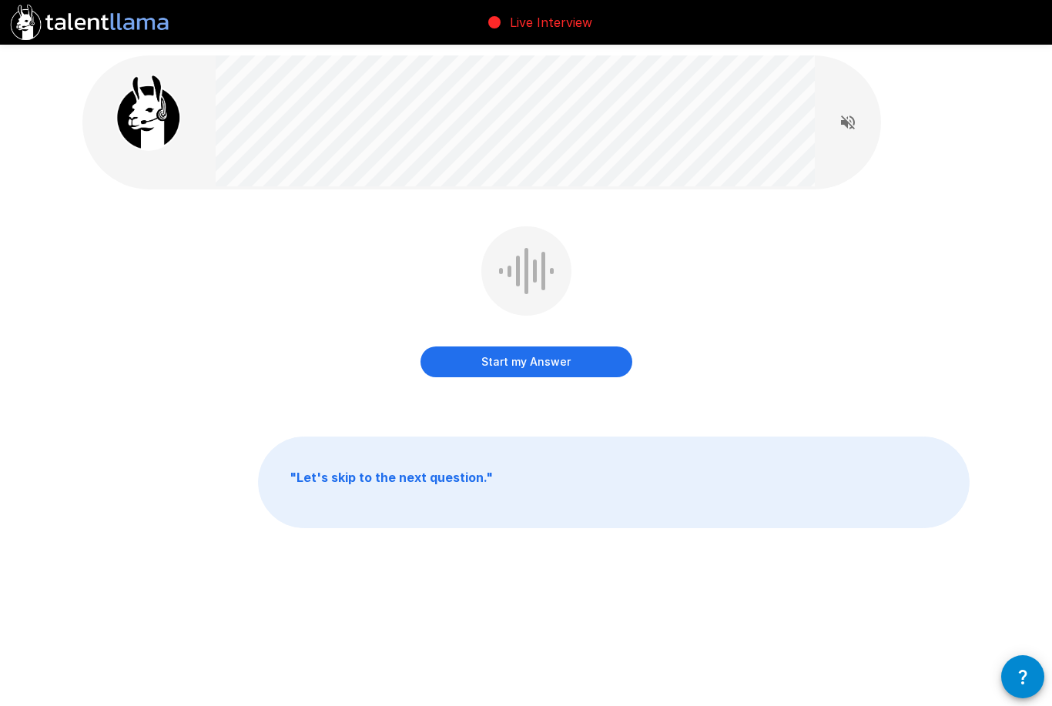
click at [554, 373] on button "Start my Answer" at bounding box center [526, 361] width 212 height 31
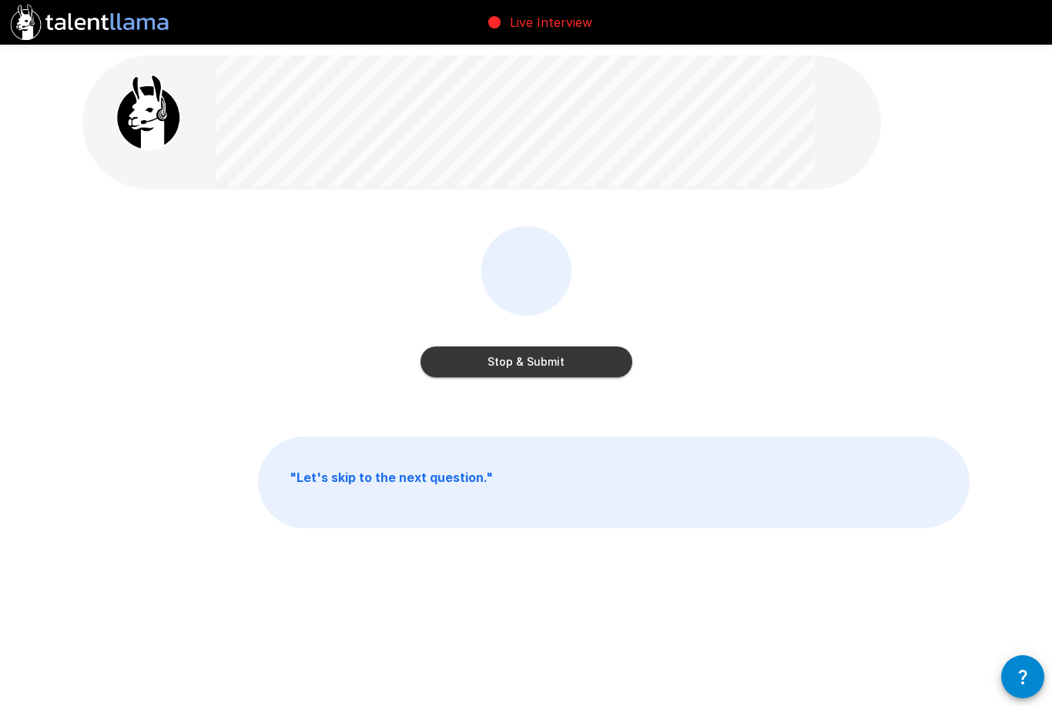
click at [584, 347] on button "Stop & Submit" at bounding box center [526, 361] width 212 height 31
